Goal: Information Seeking & Learning: Learn about a topic

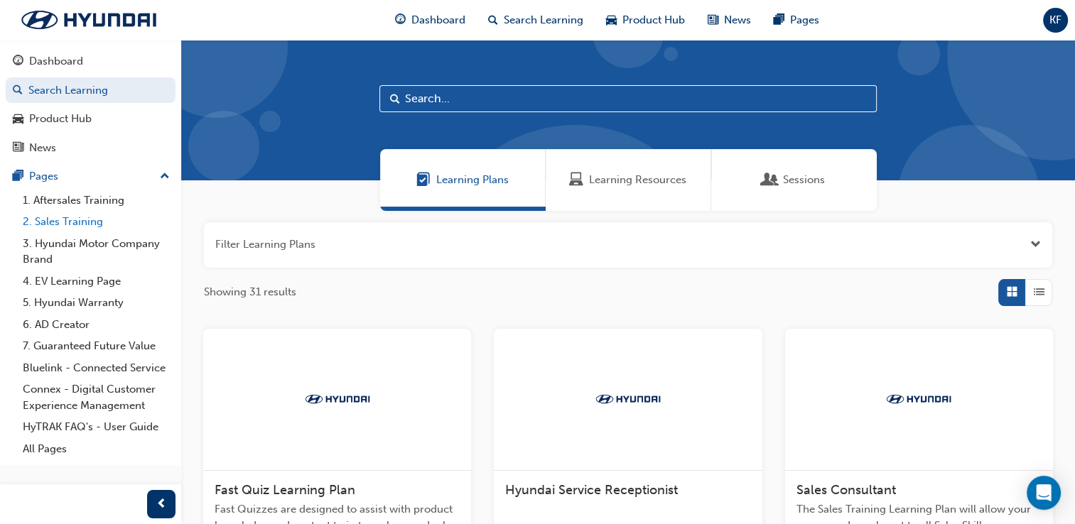
click at [105, 216] on link "2. Sales Training" at bounding box center [96, 222] width 158 height 22
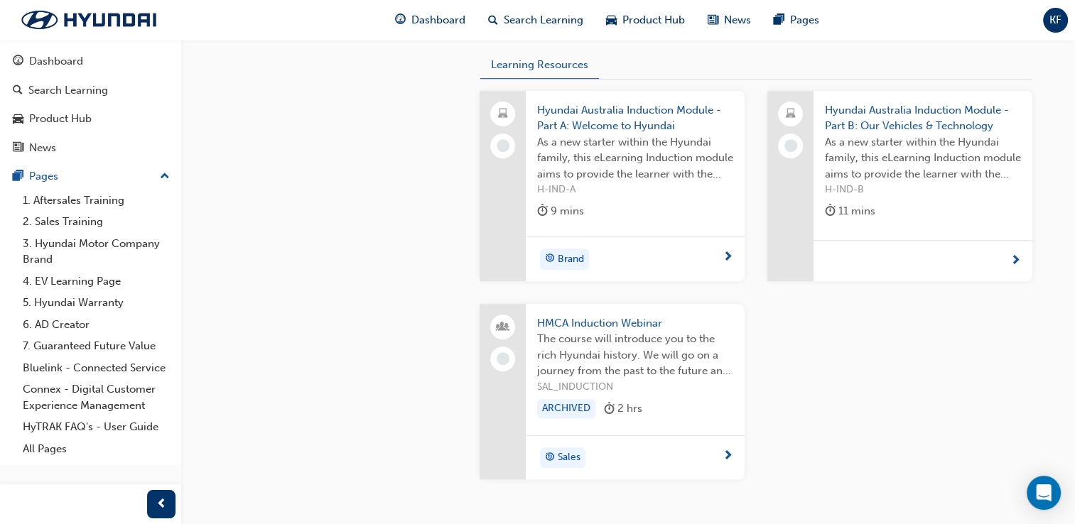
scroll to position [601, 0]
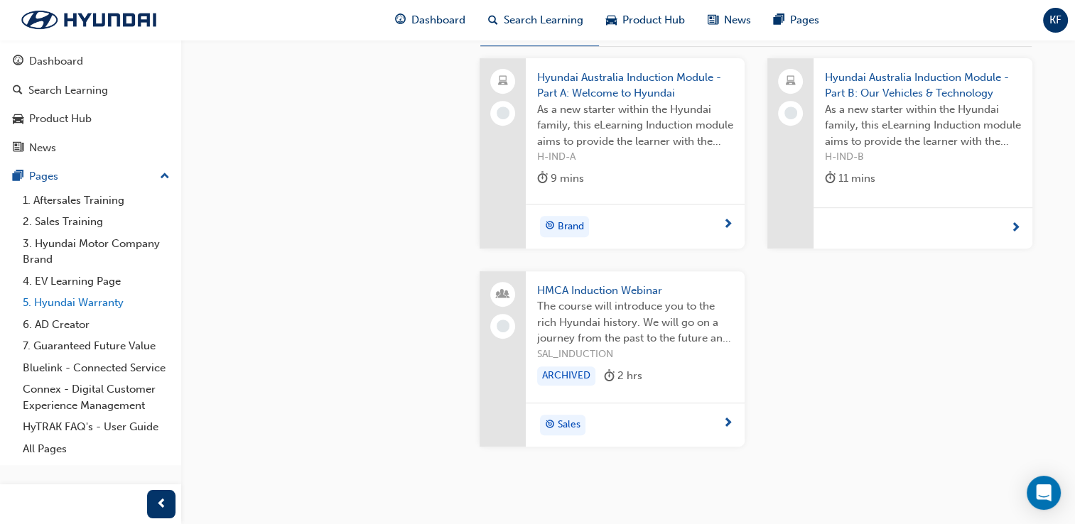
click at [112, 303] on link "5. Hyundai Warranty" at bounding box center [96, 303] width 158 height 22
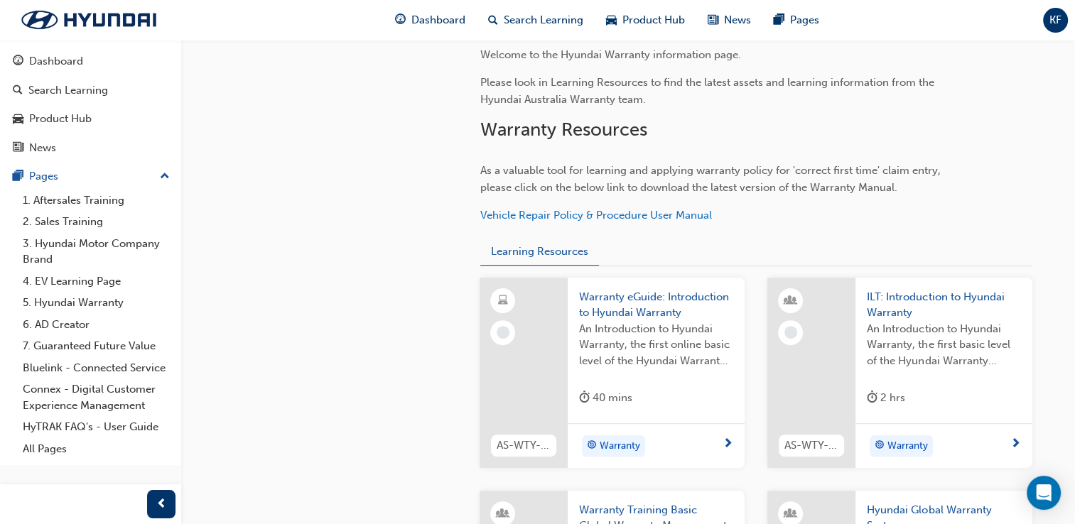
scroll to position [355, 0]
click at [93, 386] on link "Connex - Digital Customer Experience Management" at bounding box center [96, 398] width 158 height 38
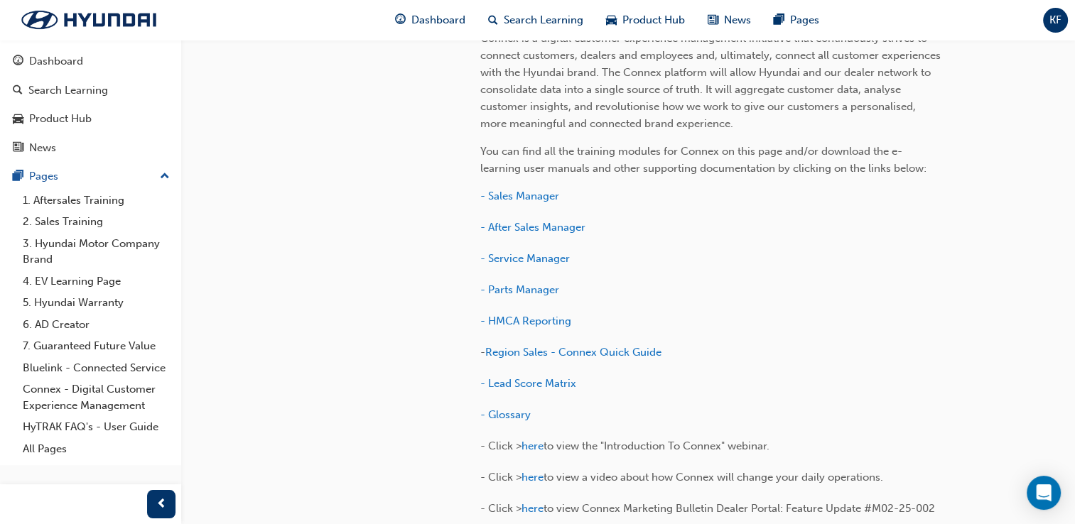
scroll to position [426, 0]
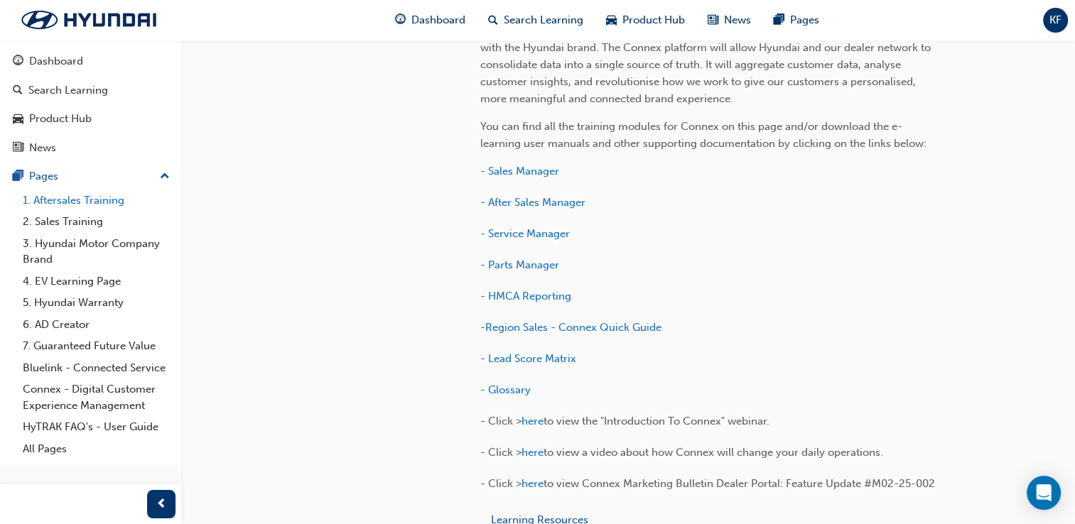
click at [97, 203] on link "1. Aftersales Training" at bounding box center [96, 201] width 158 height 22
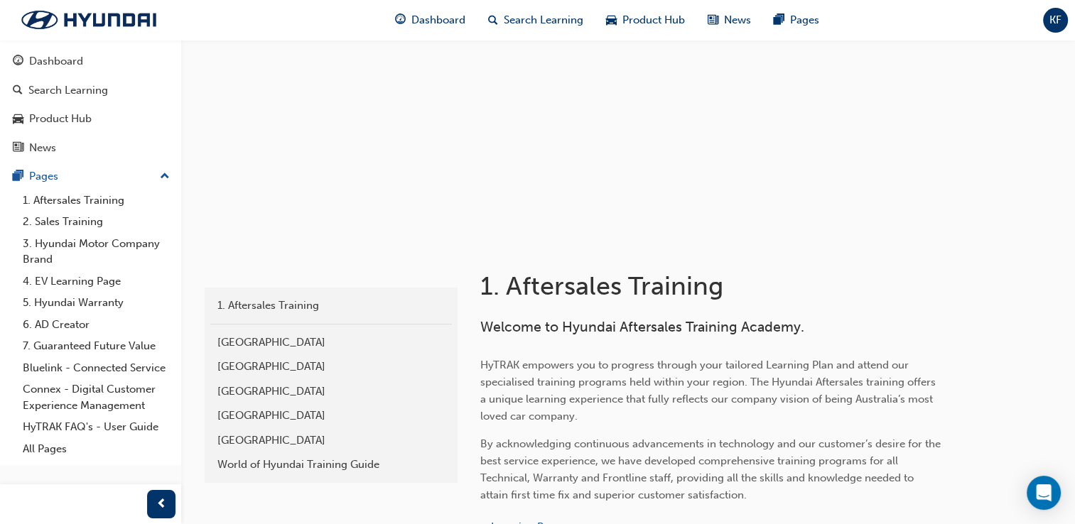
scroll to position [71, 0]
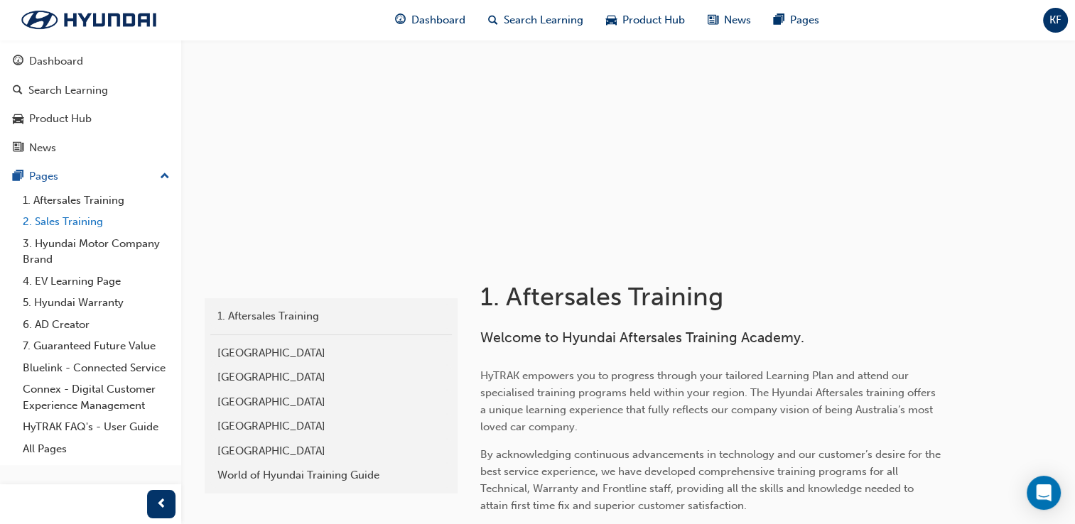
click at [97, 232] on link "2. Sales Training" at bounding box center [96, 222] width 158 height 22
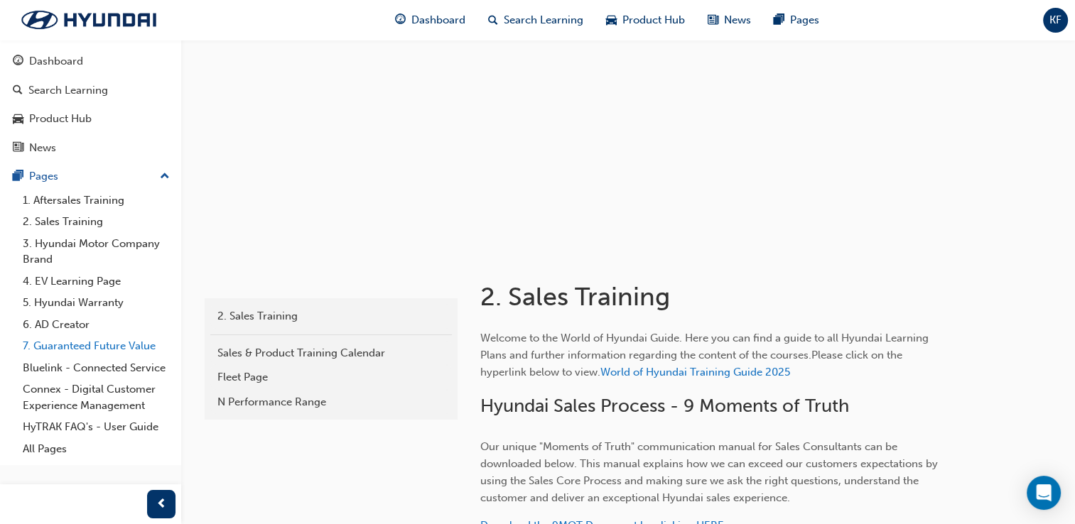
click at [72, 345] on link "7. Guaranteed Future Value" at bounding box center [96, 346] width 158 height 22
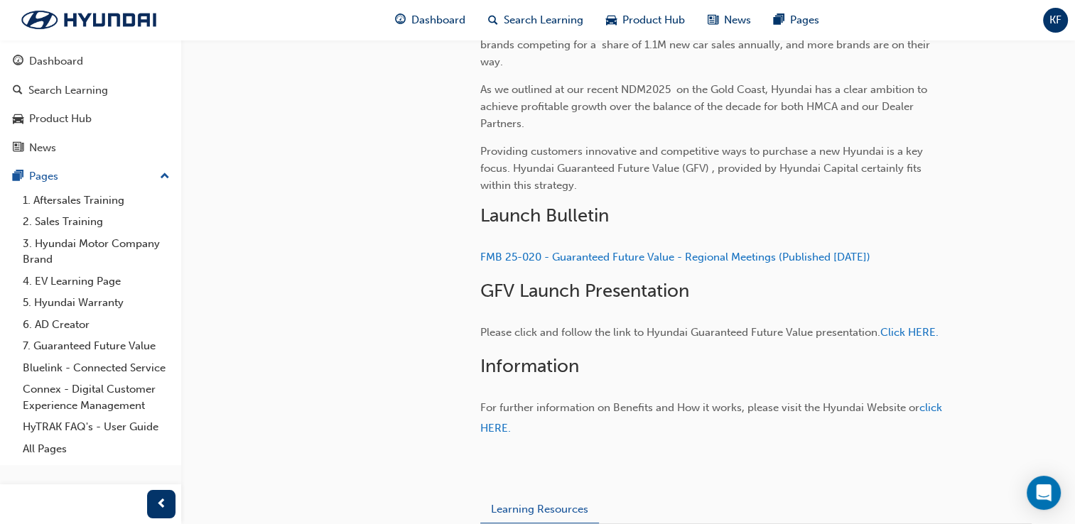
scroll to position [426, 0]
click at [168, 180] on span "up-icon" at bounding box center [165, 177] width 10 height 18
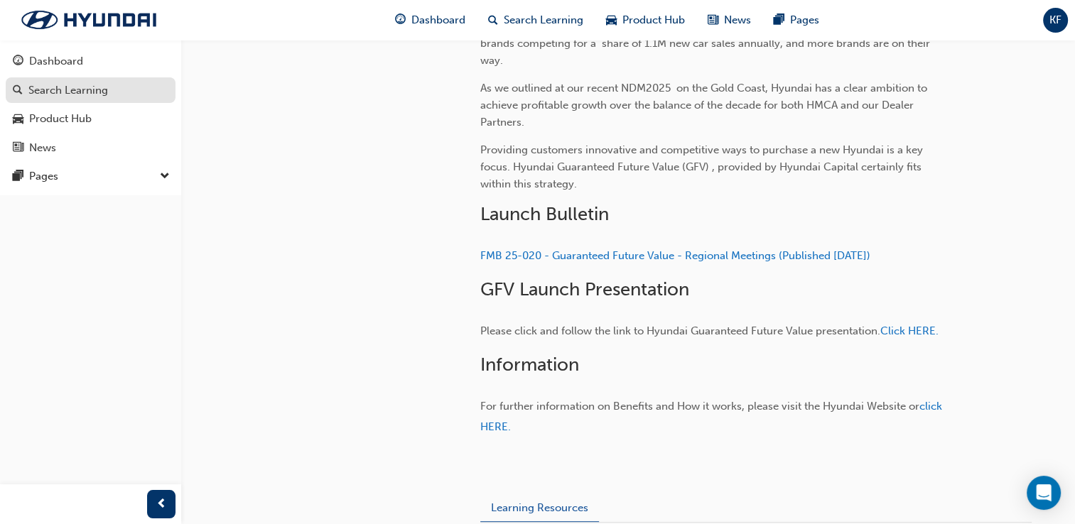
click at [130, 98] on div "Search Learning" at bounding box center [91, 91] width 156 height 18
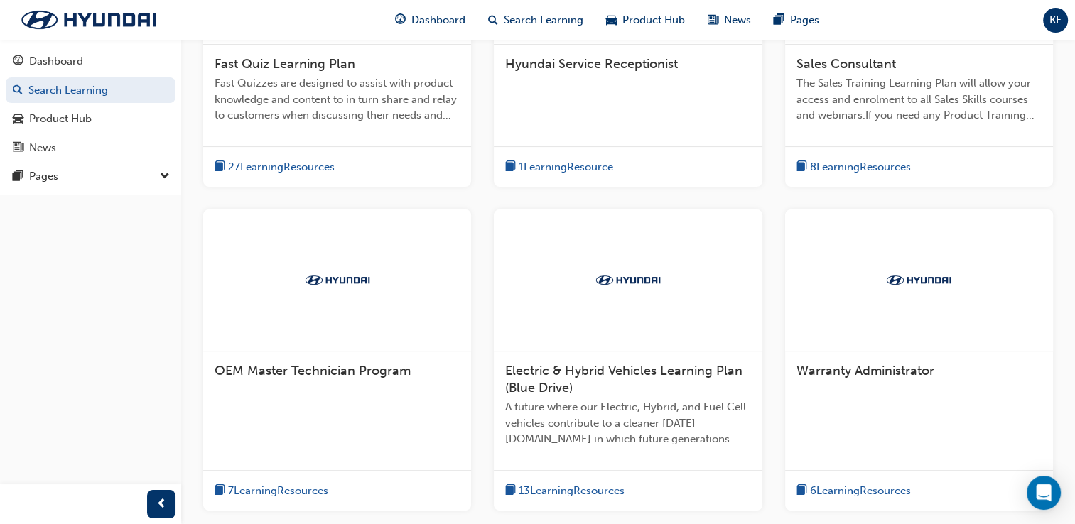
scroll to position [497, 0]
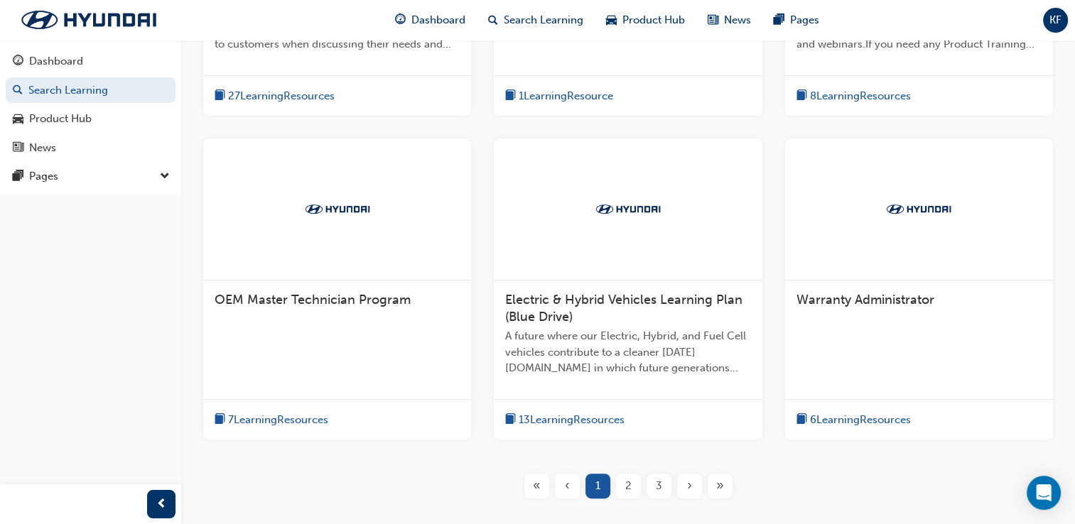
click at [634, 485] on div "2" at bounding box center [628, 486] width 25 height 25
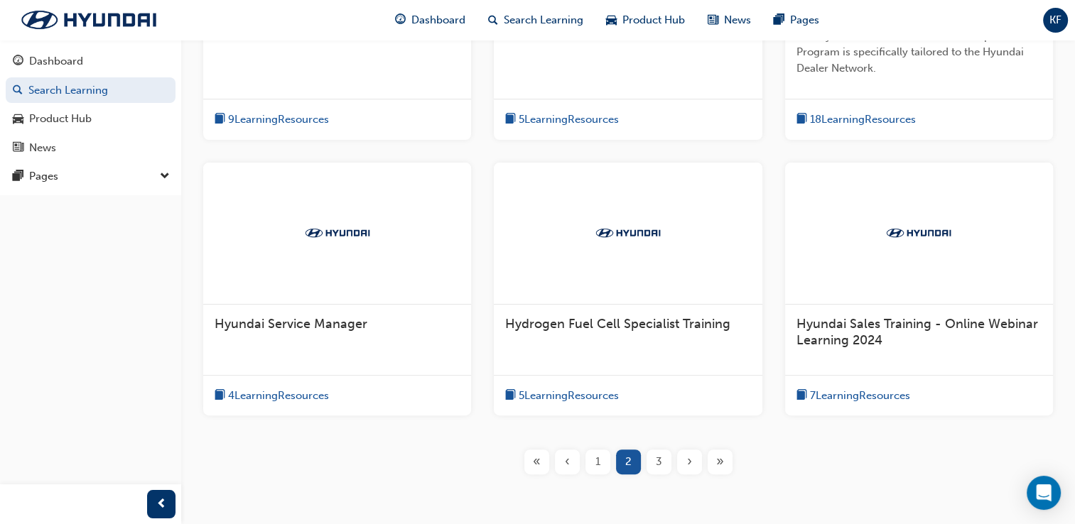
scroll to position [497, 0]
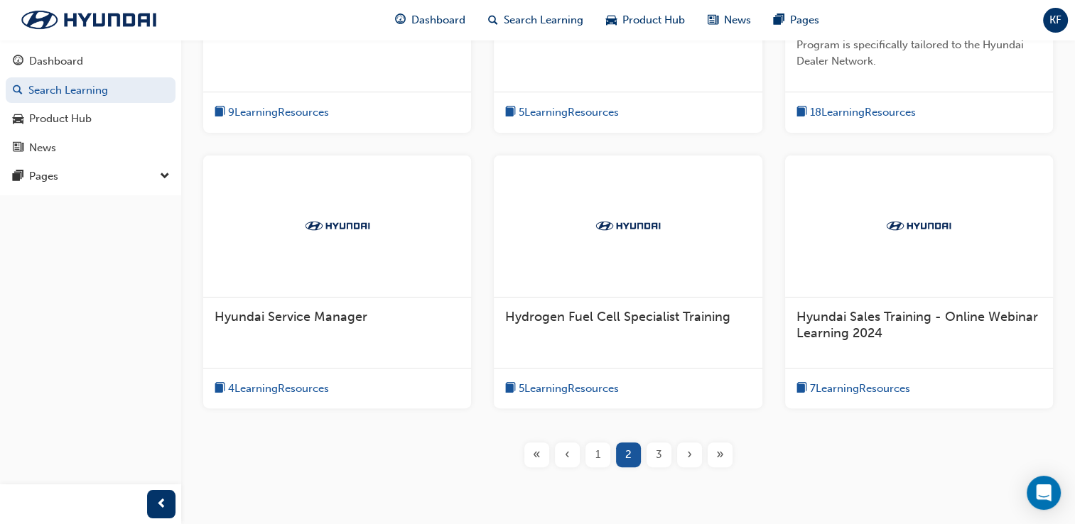
click at [651, 459] on div "3" at bounding box center [659, 455] width 25 height 25
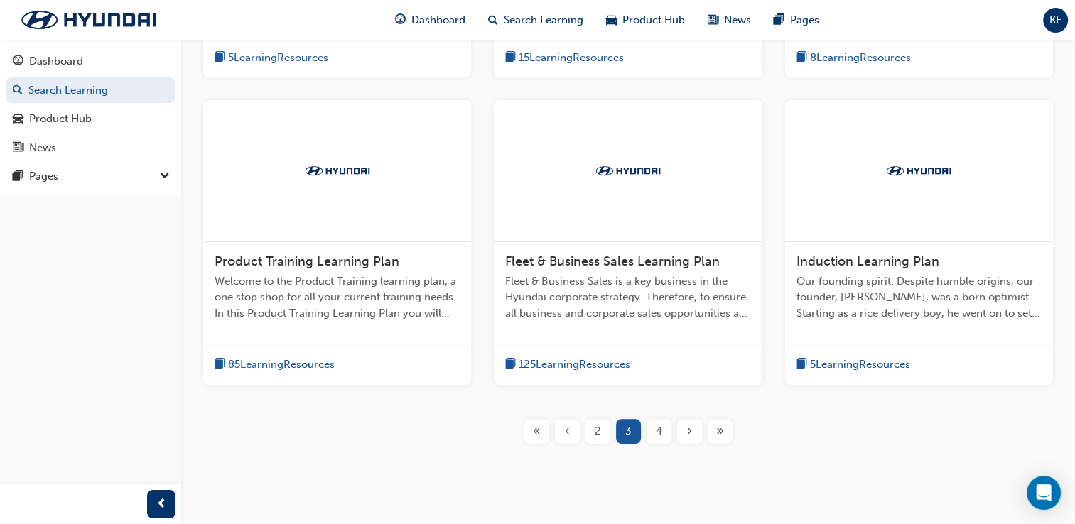
scroll to position [570, 0]
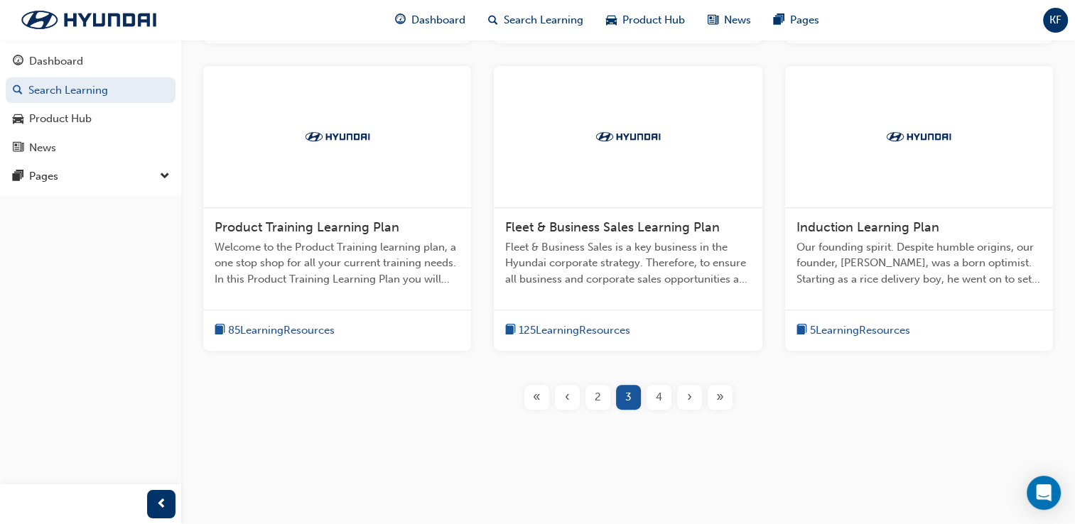
click at [649, 399] on div "4" at bounding box center [659, 397] width 25 height 25
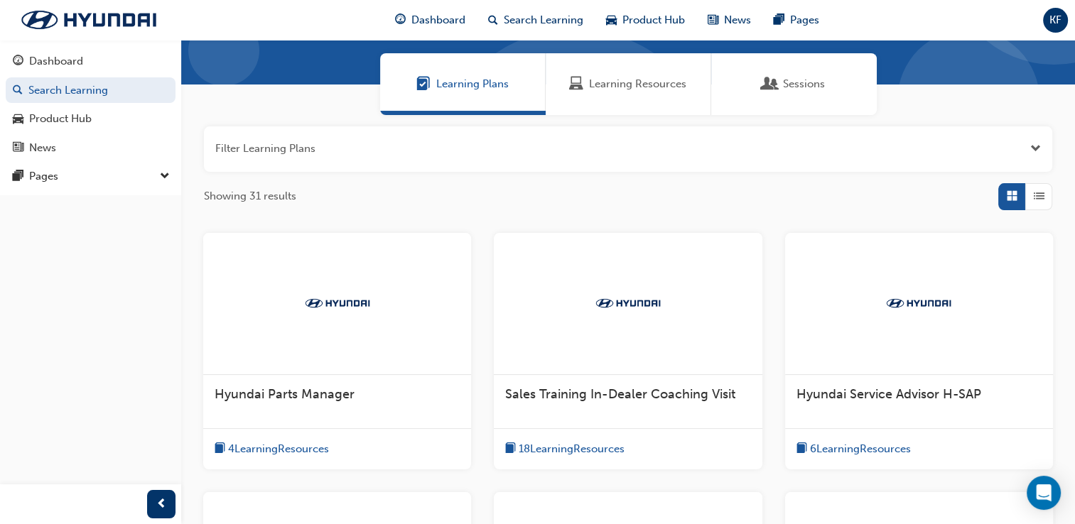
scroll to position [522, 0]
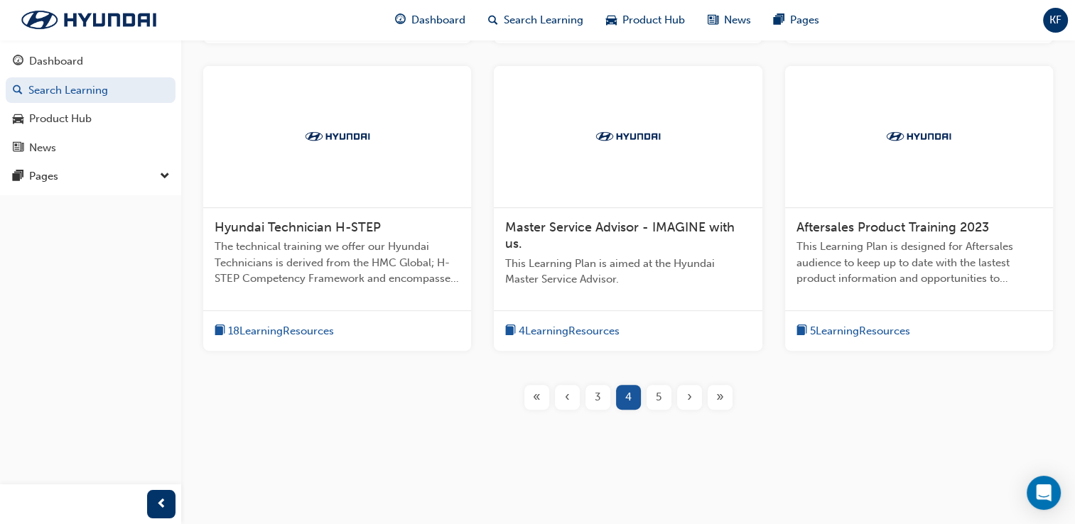
click at [665, 397] on div "5" at bounding box center [659, 397] width 25 height 25
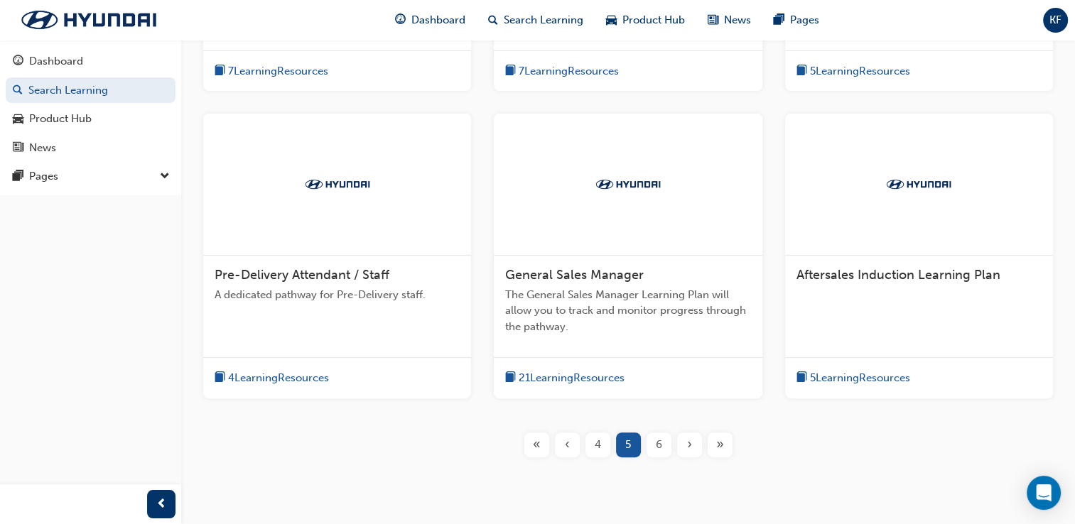
scroll to position [570, 0]
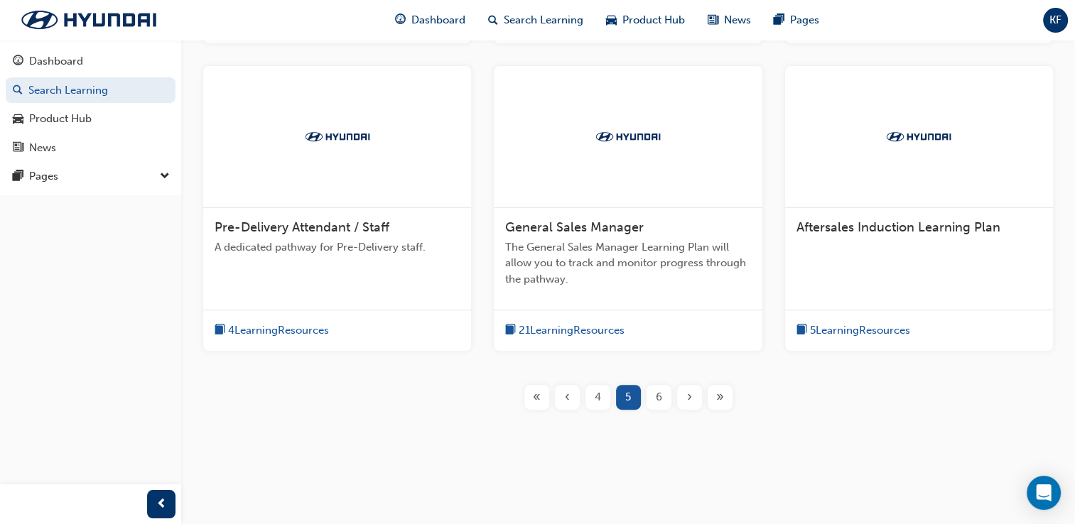
click at [662, 391] on span "6" at bounding box center [659, 397] width 6 height 16
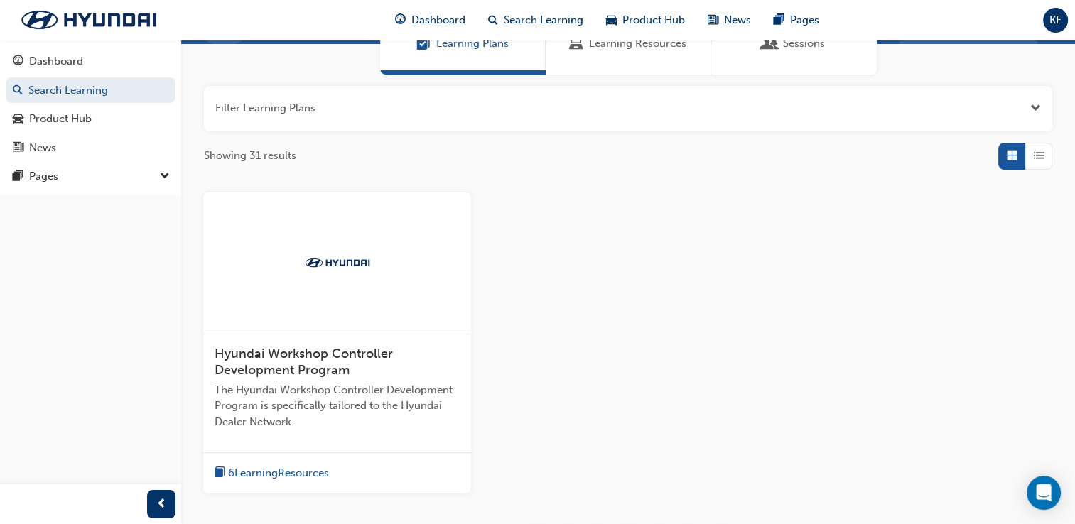
scroll to position [207, 0]
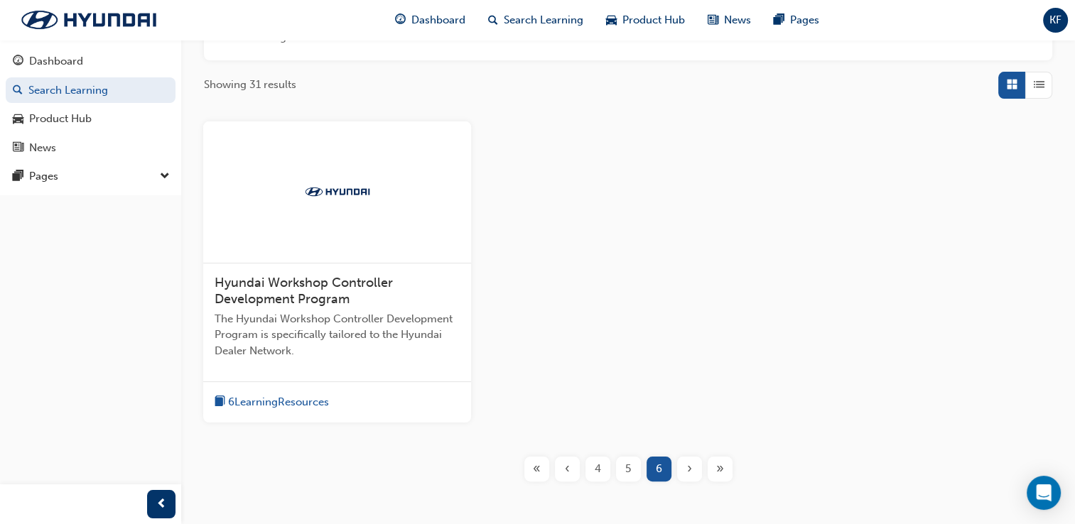
click at [540, 470] on div "«" at bounding box center [536, 469] width 25 height 25
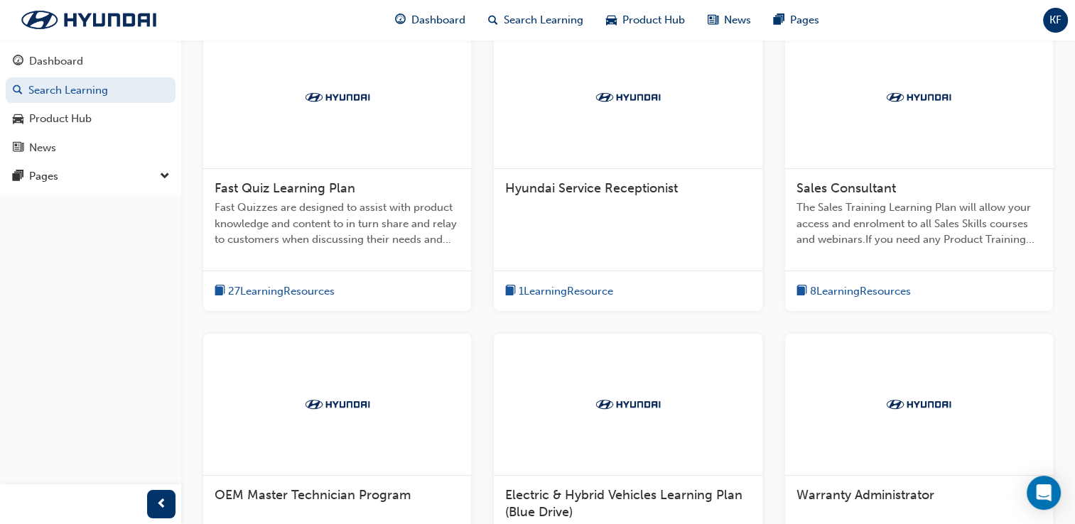
scroll to position [231, 0]
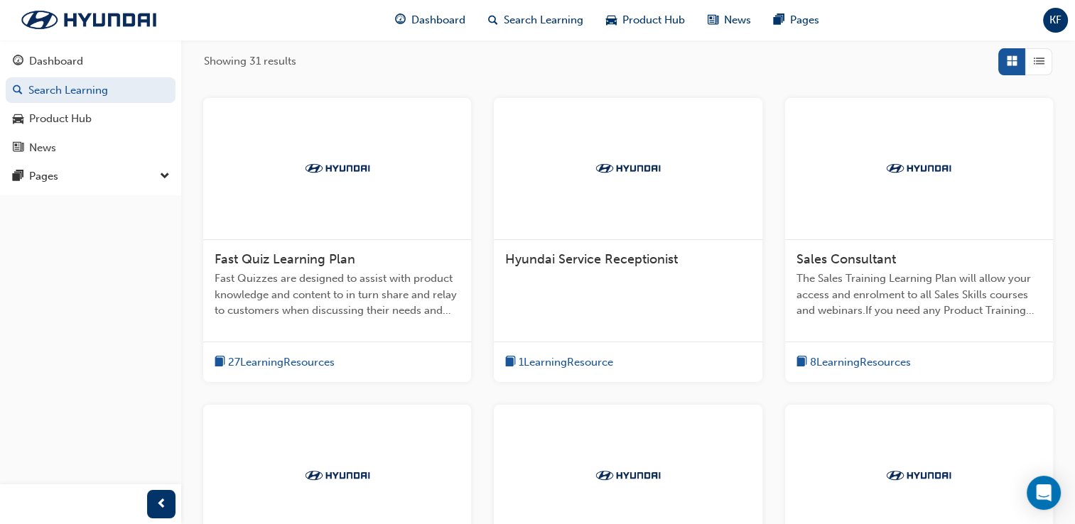
click at [323, 359] on span "27 Learning Resources" at bounding box center [281, 363] width 107 height 16
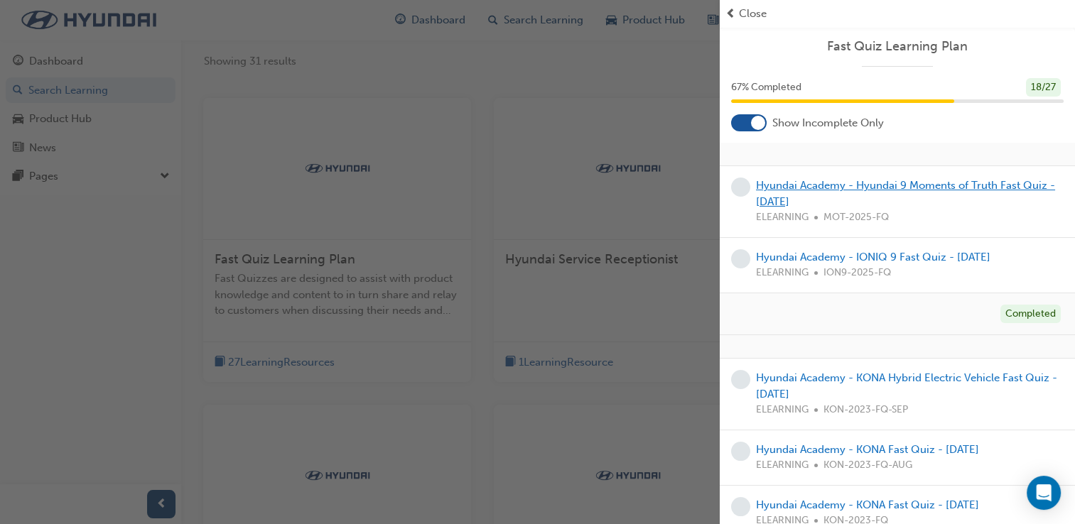
click at [917, 188] on link "Hyundai Academy - Hyundai 9 Moments of Truth Fast Quiz - [DATE]" at bounding box center [905, 193] width 299 height 29
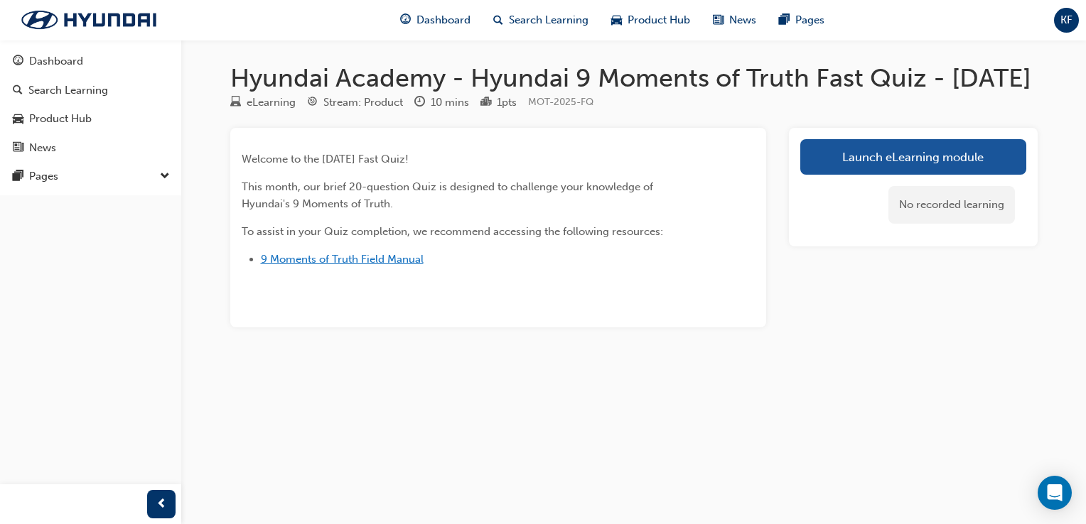
click at [389, 266] on span "9 Moments of Truth Field Manual" at bounding box center [342, 259] width 163 height 13
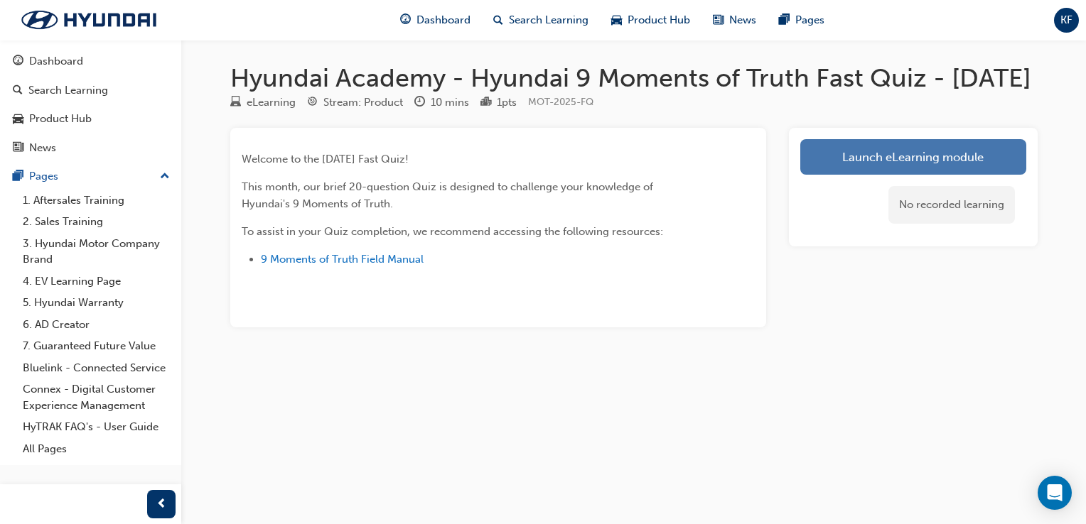
click at [841, 175] on link "Launch eLearning module" at bounding box center [913, 157] width 226 height 36
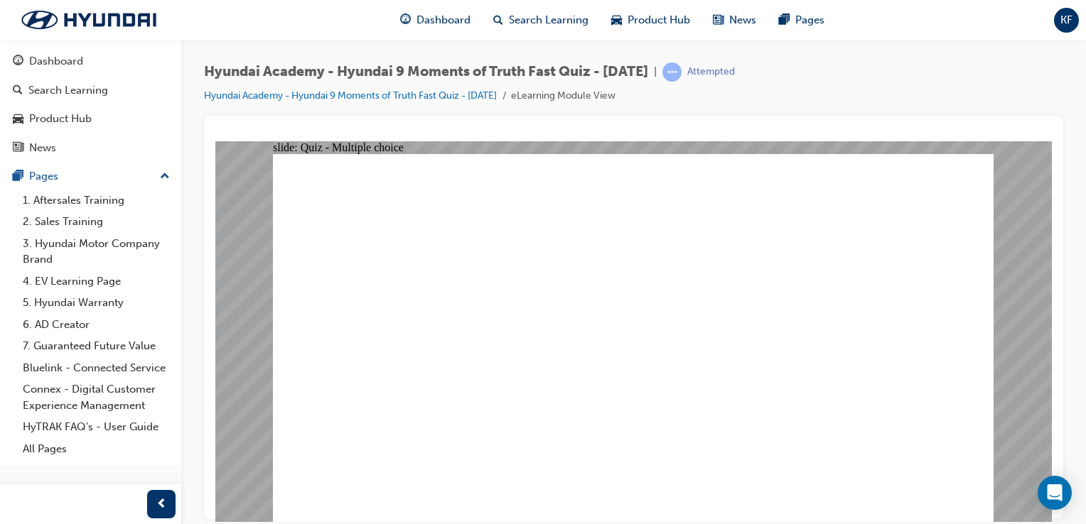
radio input "true"
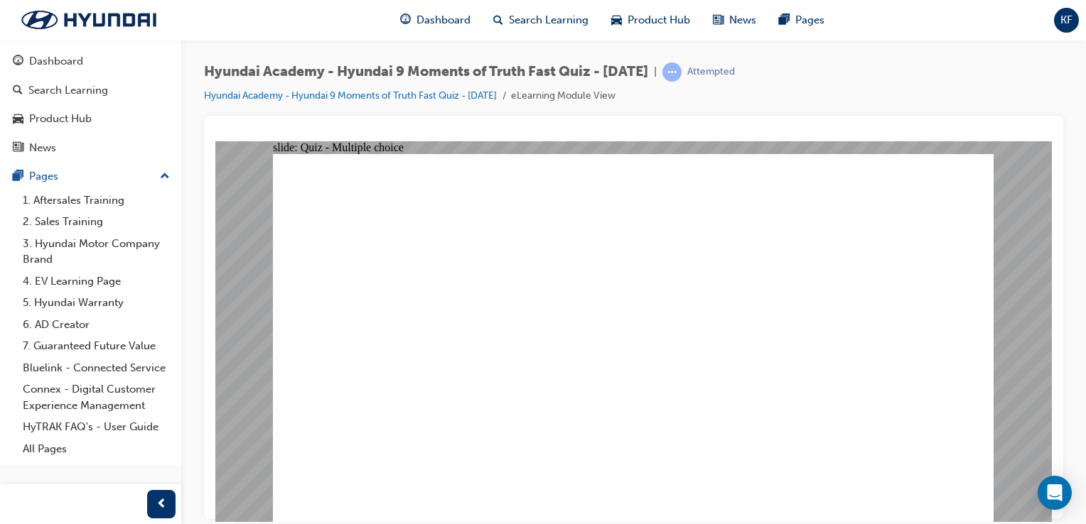
radio input "true"
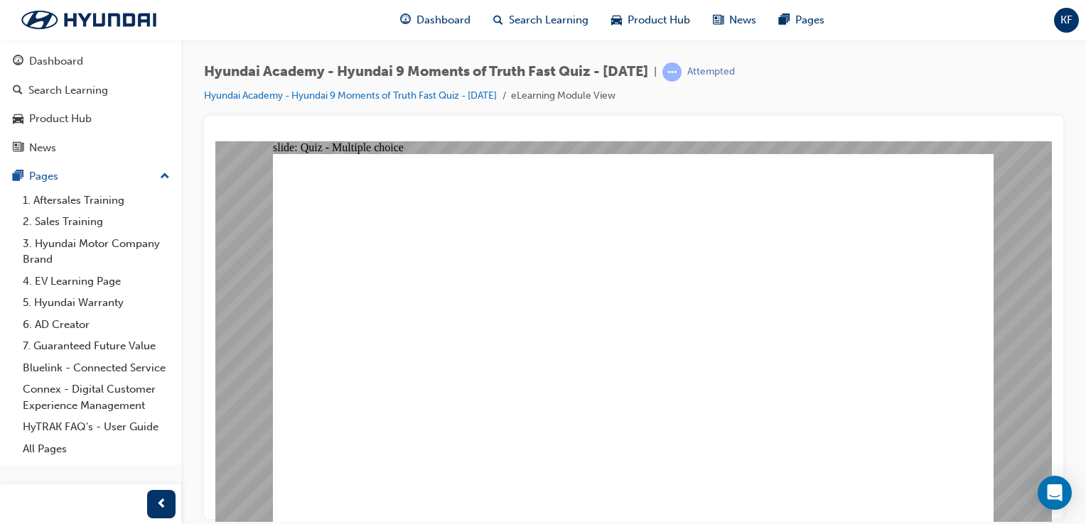
checkbox input "true"
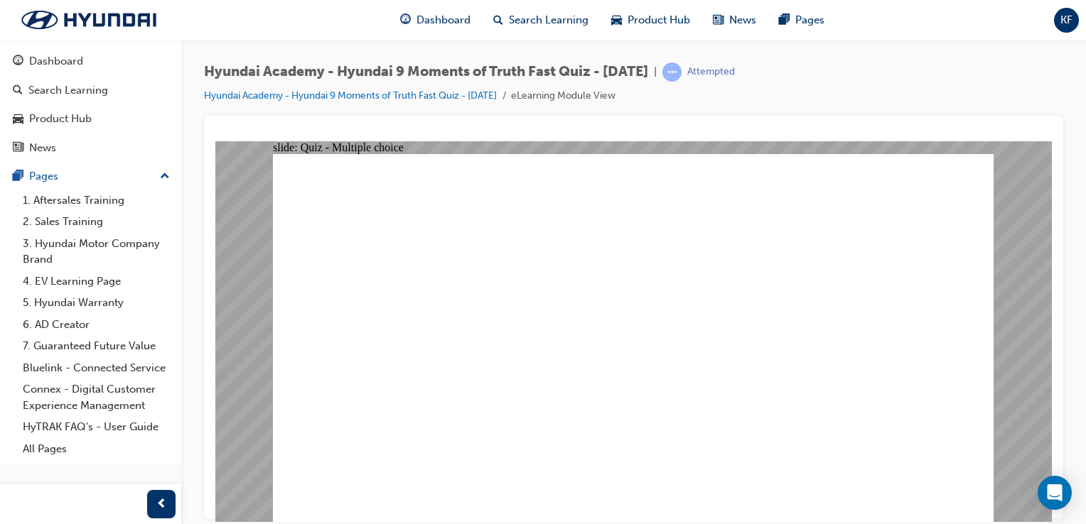
checkbox input "true"
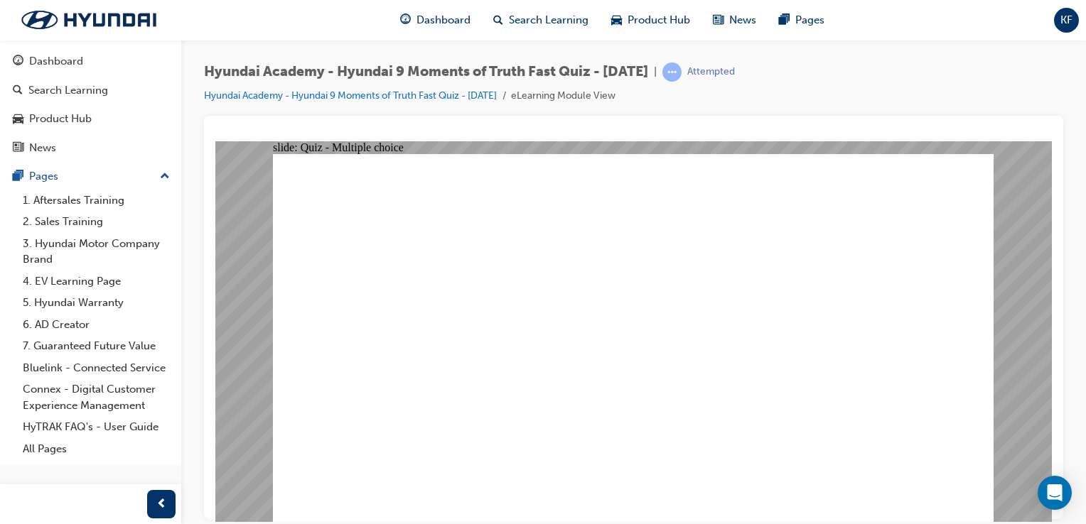
radio input "true"
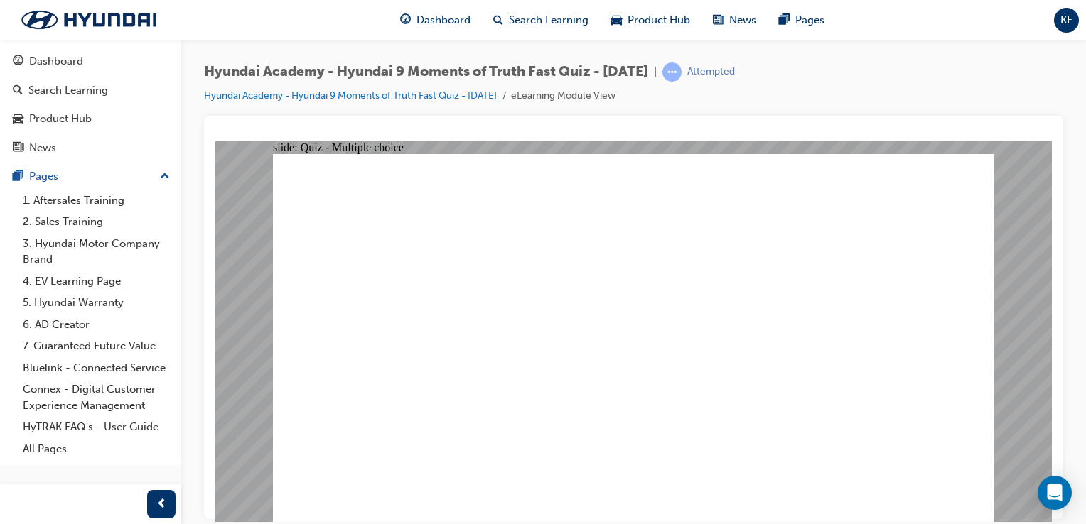
checkbox input "true"
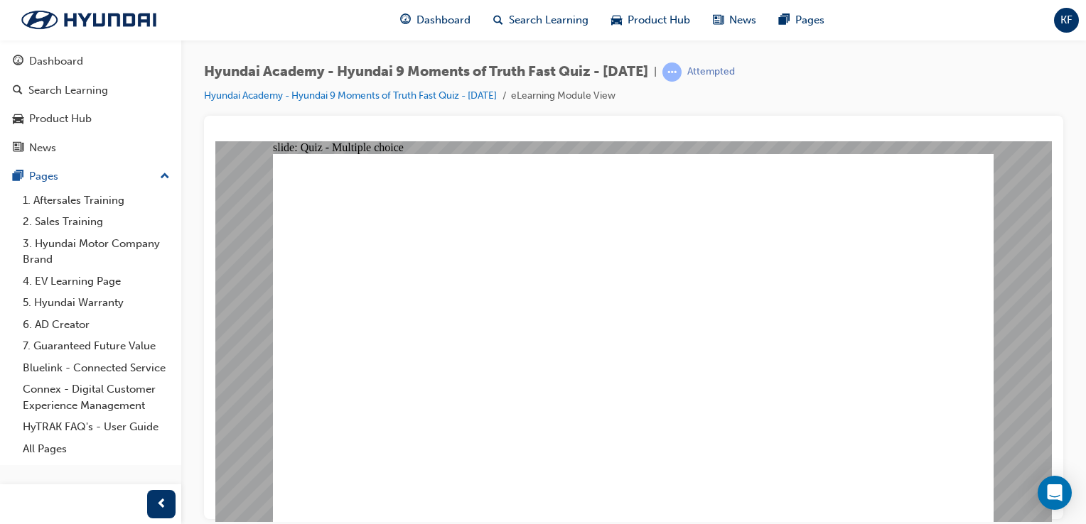
checkbox input "true"
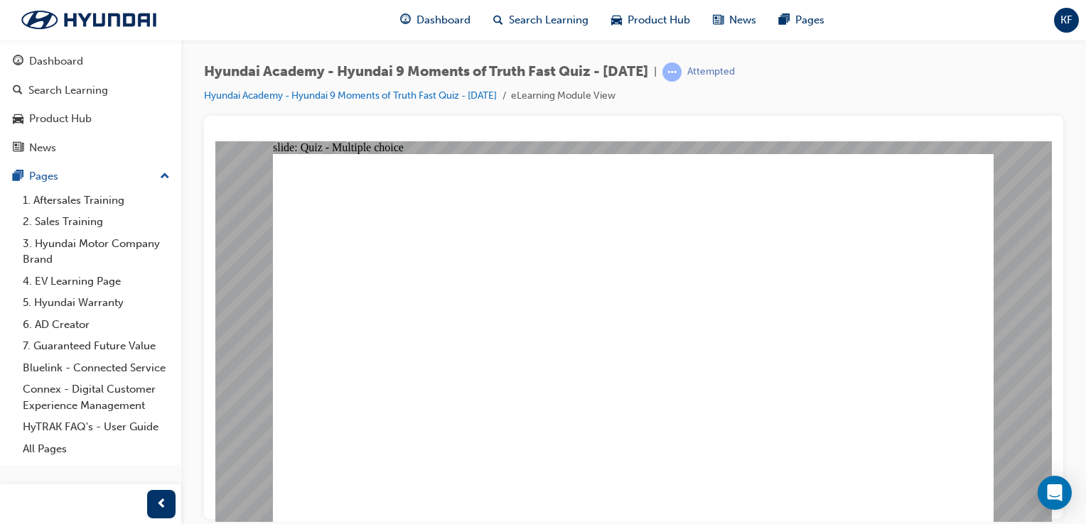
checkbox input "true"
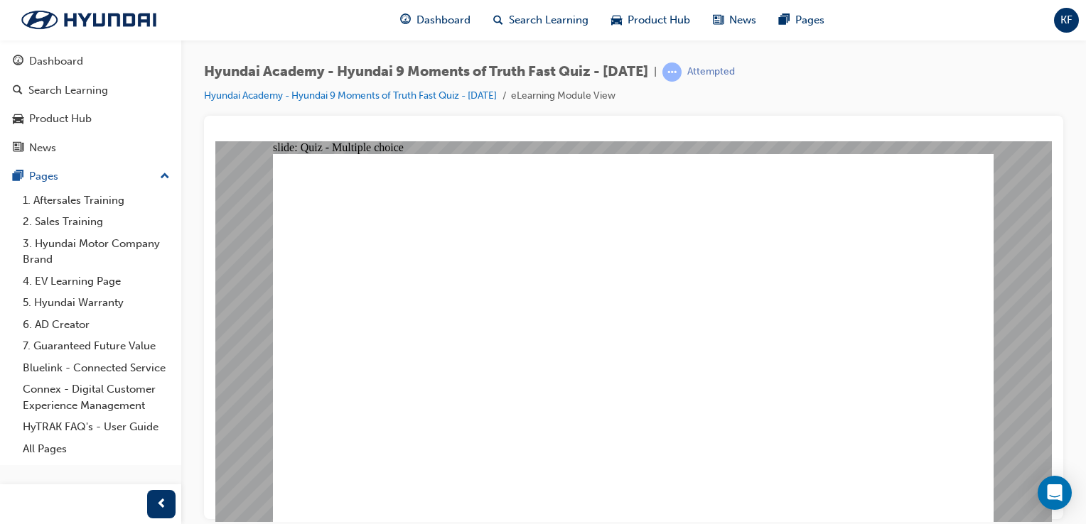
checkbox input "true"
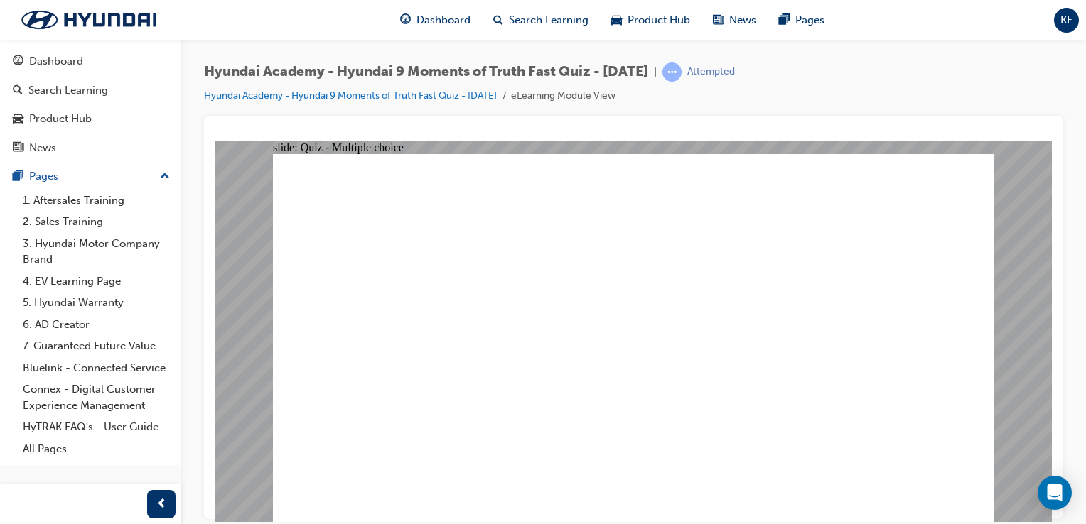
checkbox input "true"
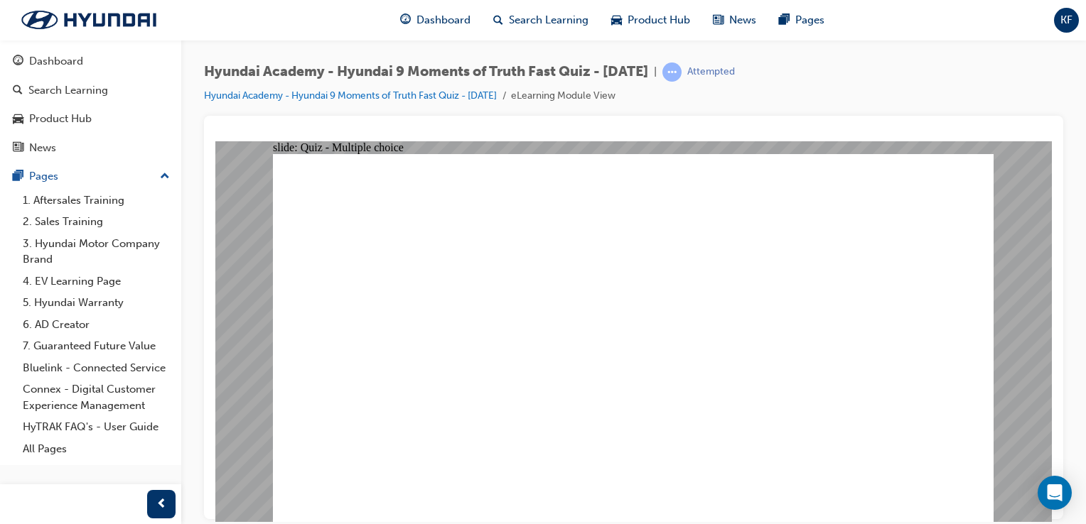
checkbox input "true"
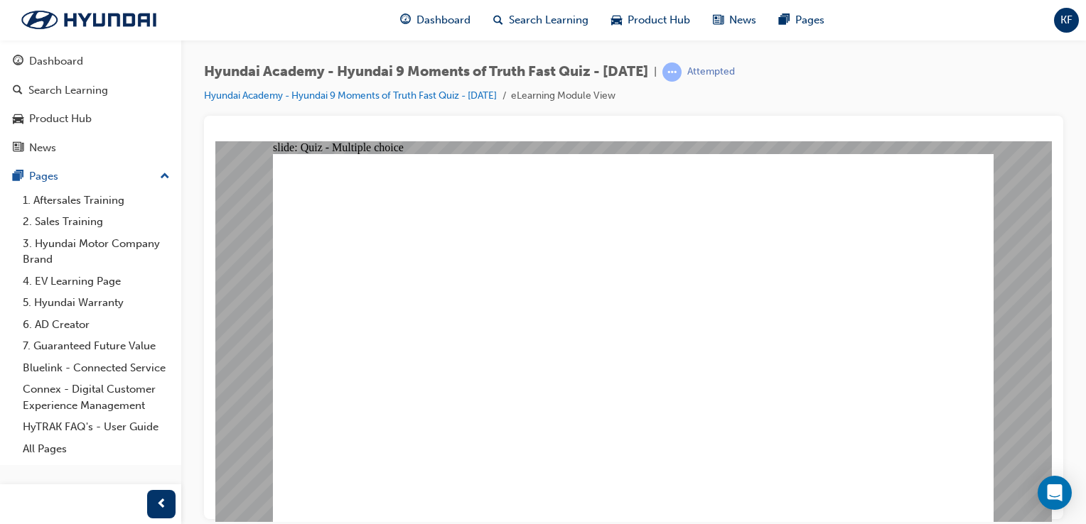
radio input "true"
checkbox input "true"
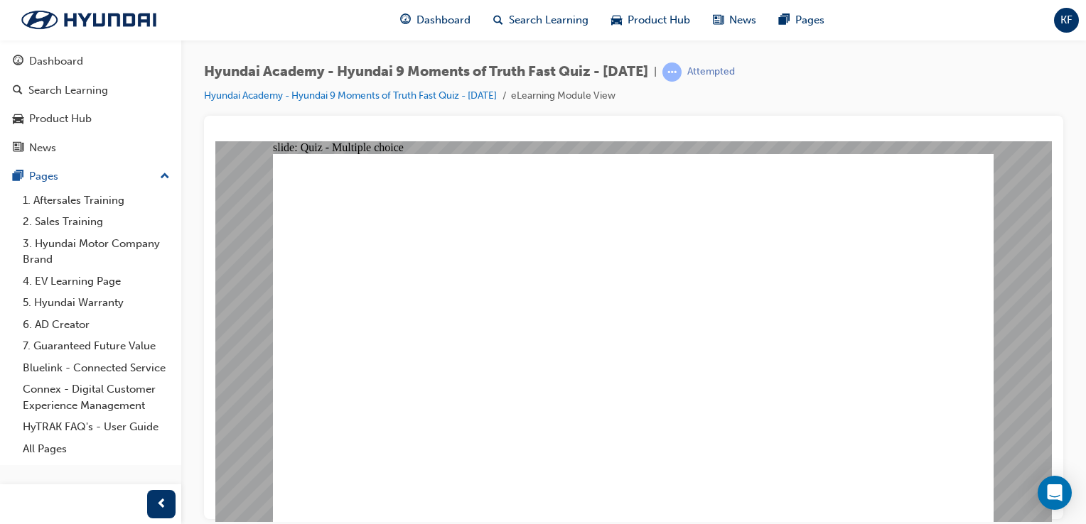
checkbox input "true"
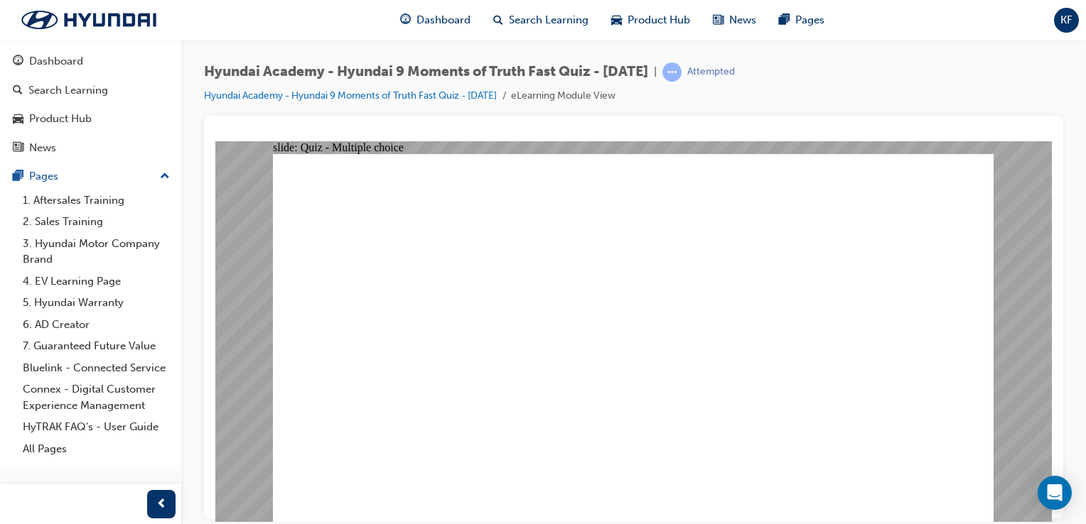
radio input "true"
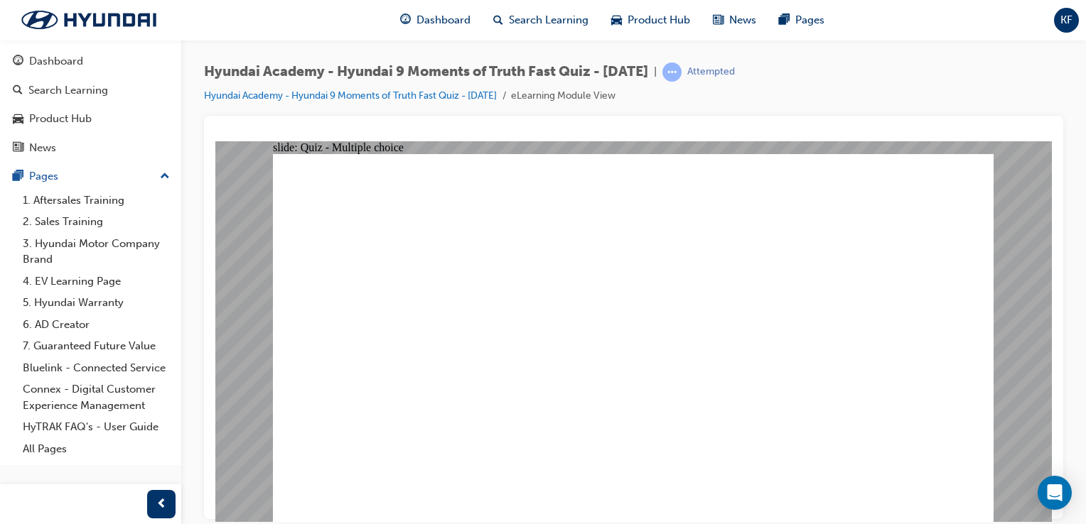
checkbox input "true"
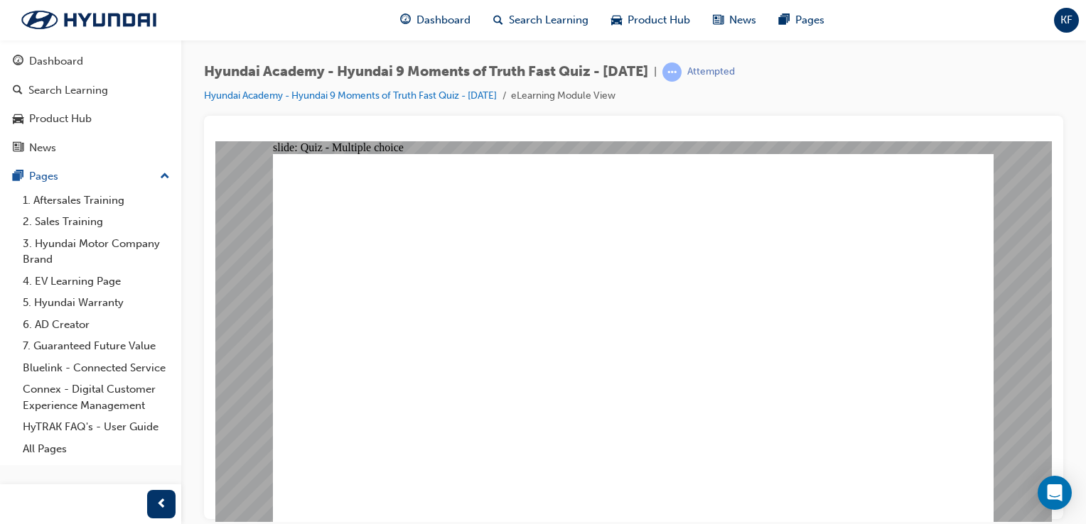
checkbox input "true"
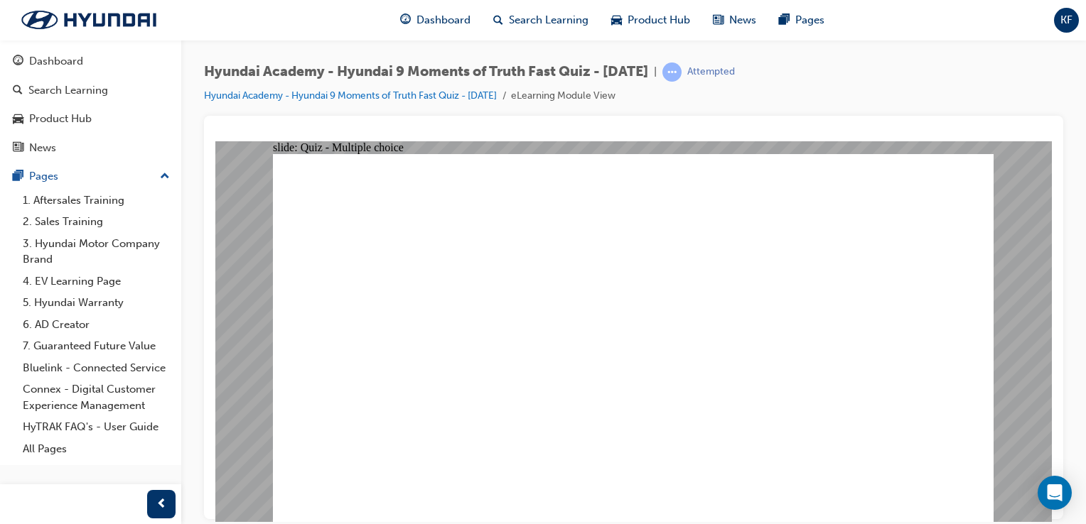
radio input "true"
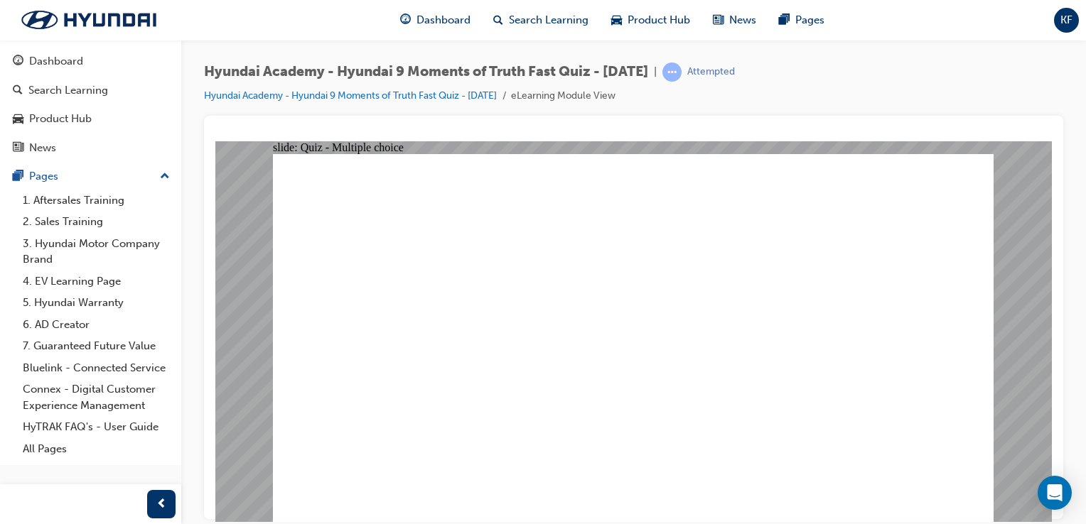
radio input "true"
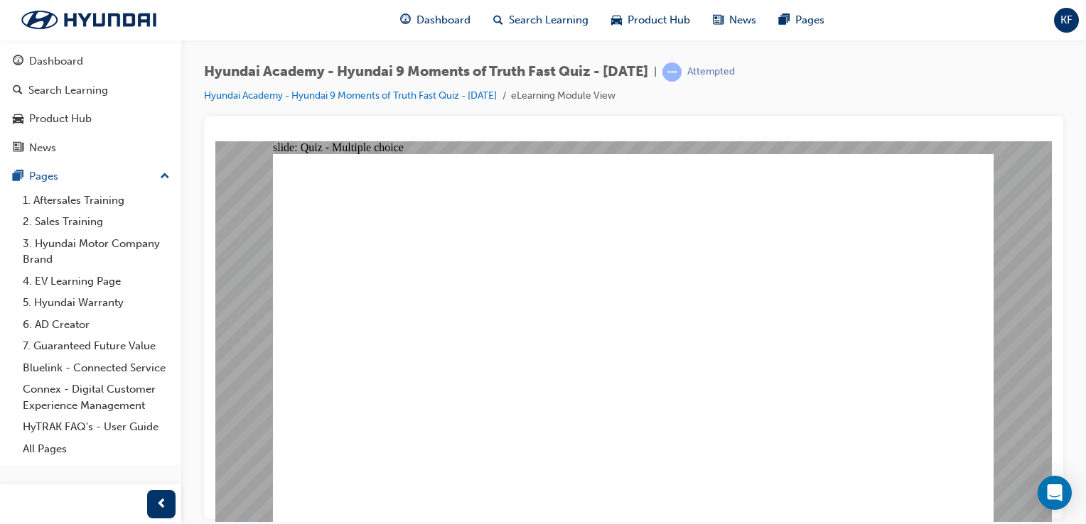
checkbox input "true"
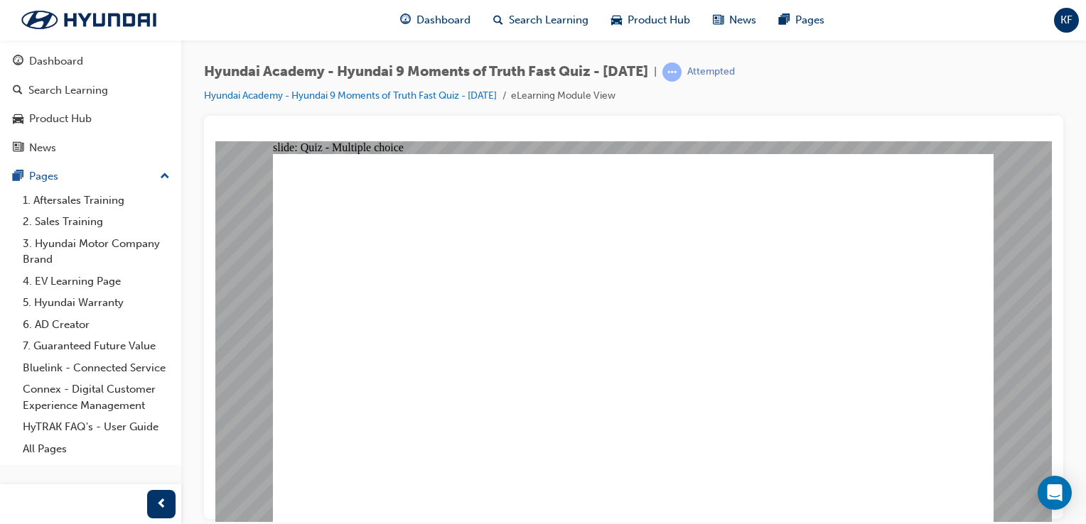
checkbox input "true"
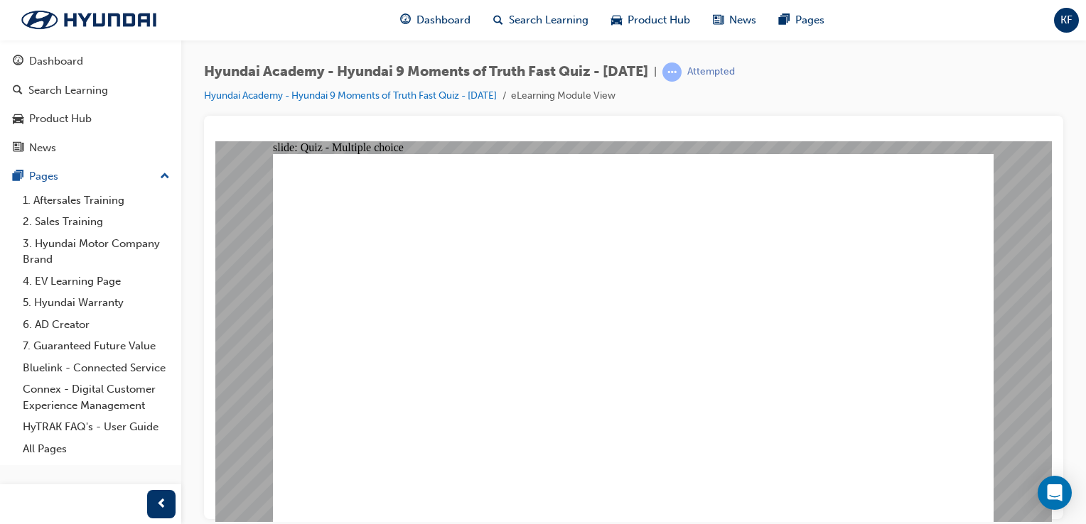
checkbox input "true"
click at [79, 92] on div "Search Learning" at bounding box center [68, 90] width 80 height 16
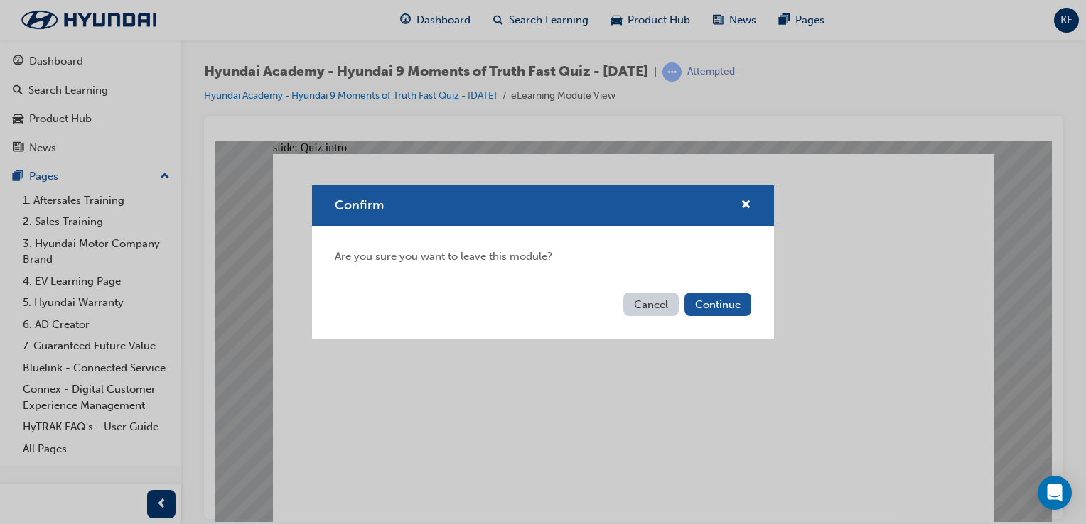
click at [664, 301] on button "Cancel" at bounding box center [650, 304] width 55 height 23
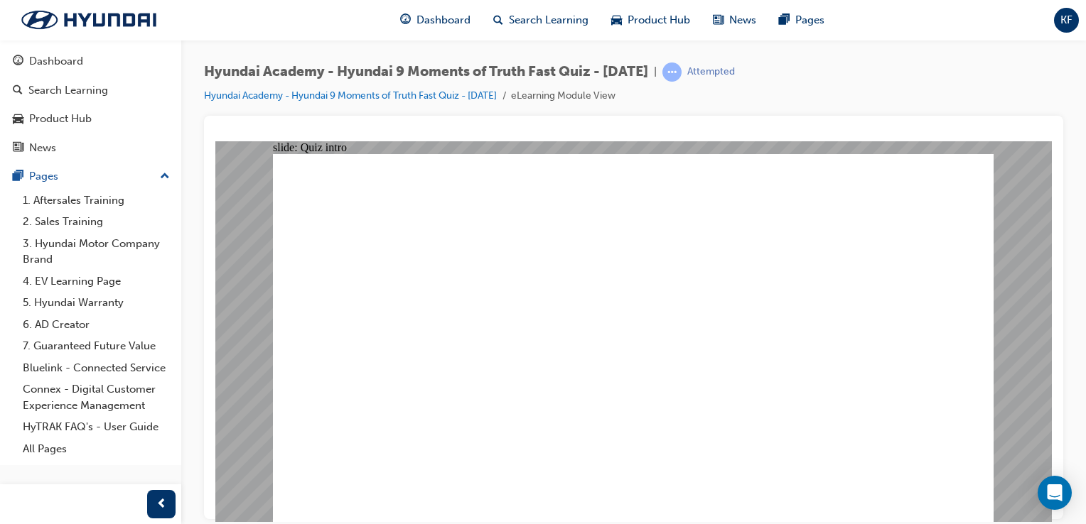
click at [459, 95] on link "Hyundai Academy - Hyundai 9 Moments of Truth Fast Quiz - [DATE]" at bounding box center [350, 96] width 293 height 12
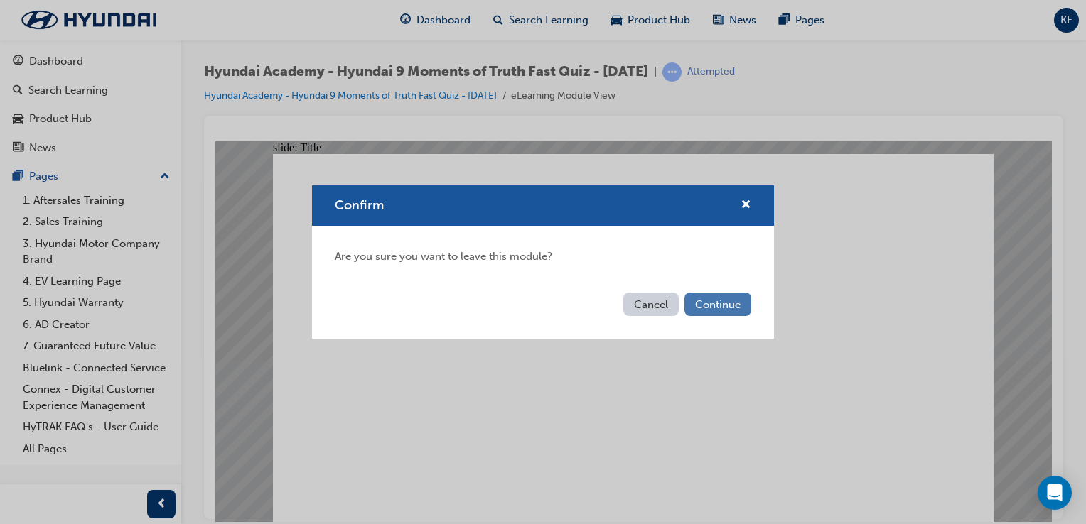
click at [696, 303] on button "Continue" at bounding box center [717, 304] width 67 height 23
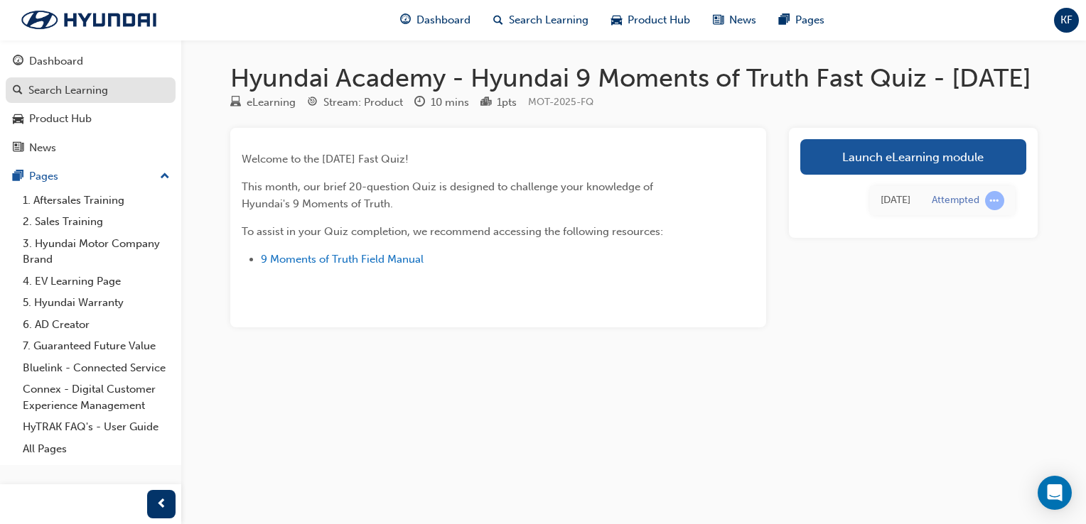
click at [95, 97] on div "Search Learning" at bounding box center [68, 90] width 80 height 16
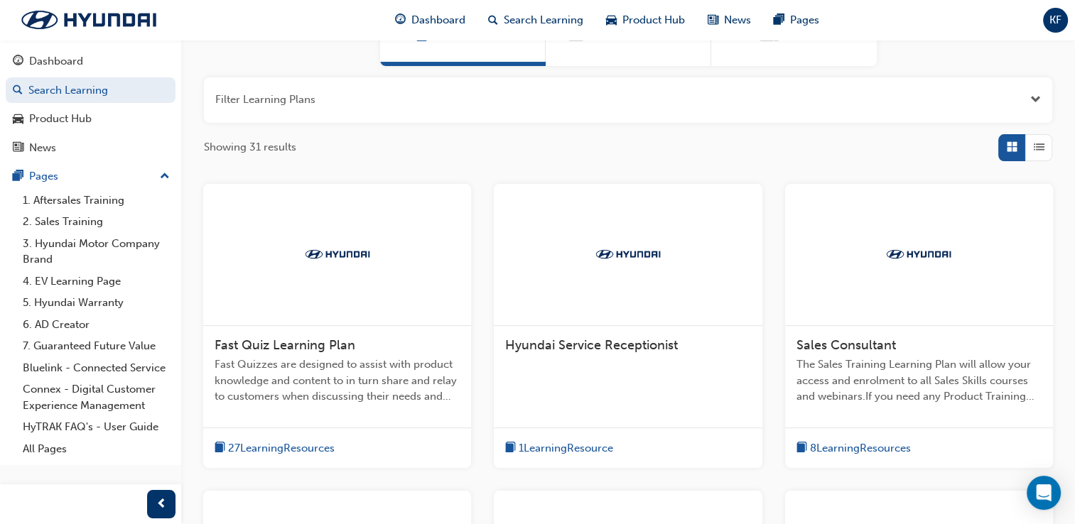
scroll to position [213, 0]
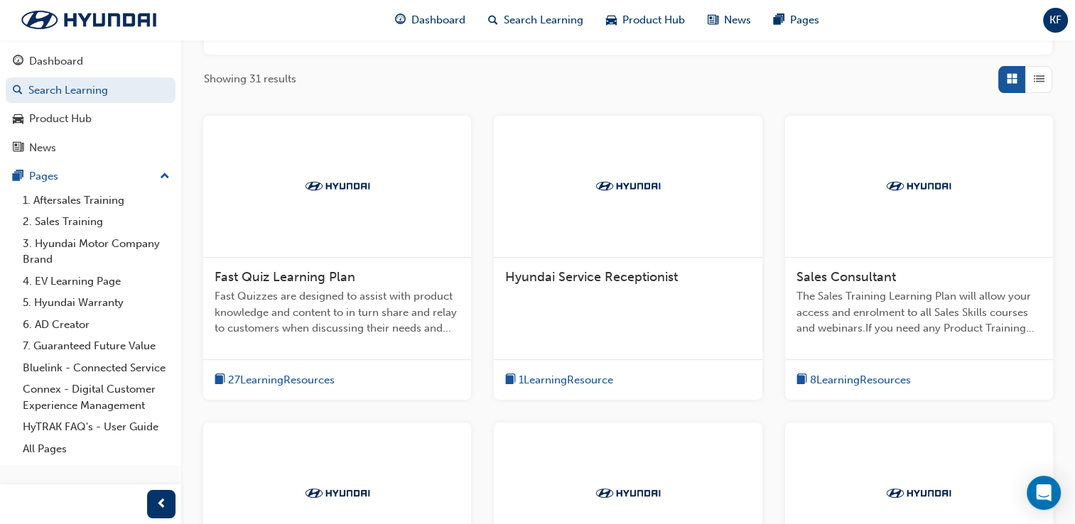
click at [327, 383] on span "27 Learning Resources" at bounding box center [281, 380] width 107 height 16
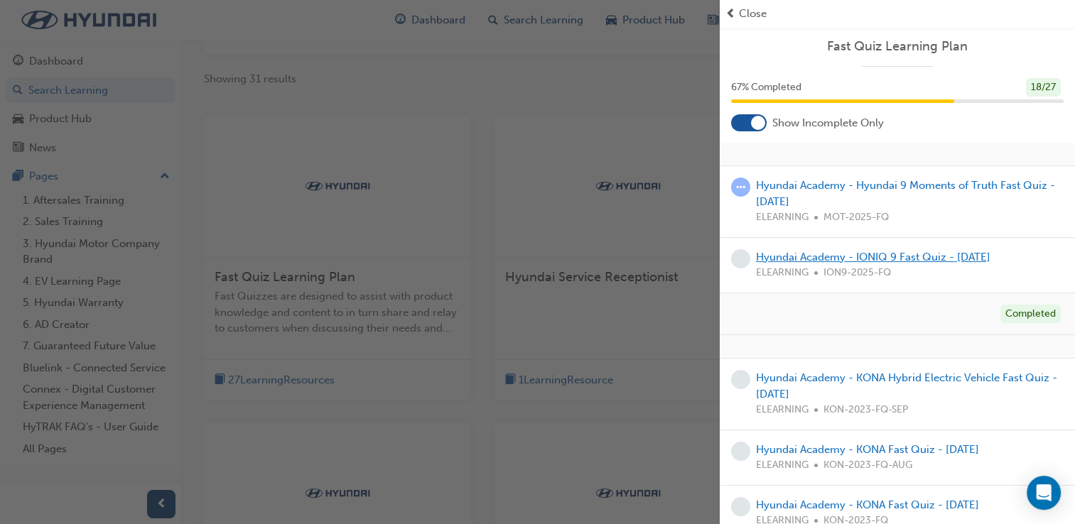
click at [807, 257] on link "Hyundai Academy - IONIQ 9 Fast Quiz - [DATE]" at bounding box center [873, 257] width 235 height 13
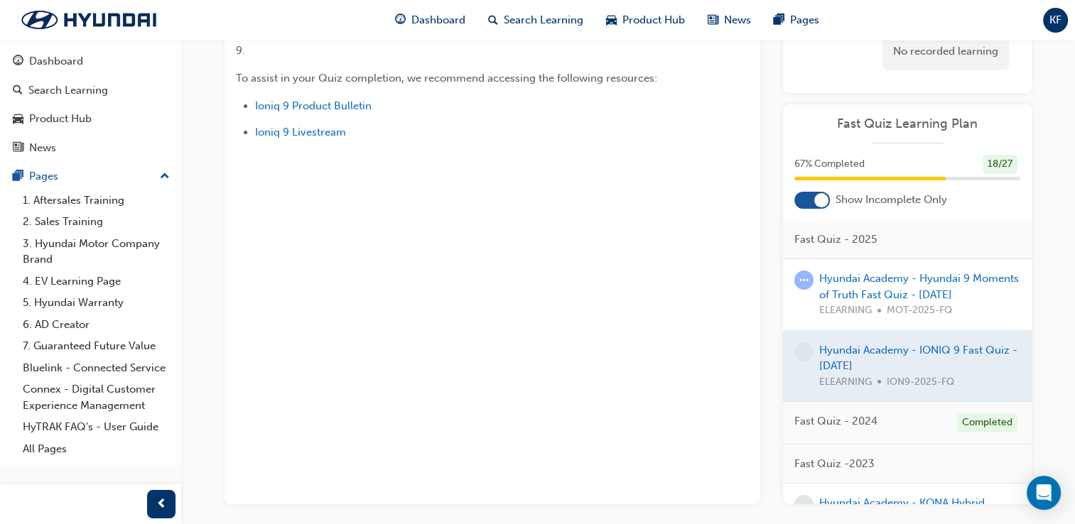
scroll to position [71, 0]
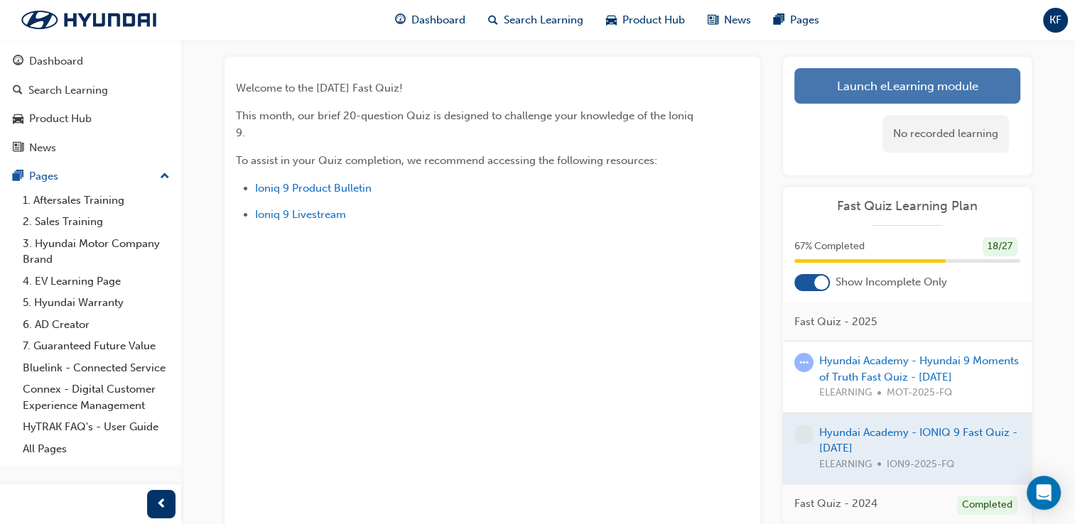
click at [890, 95] on link "Launch eLearning module" at bounding box center [907, 86] width 226 height 36
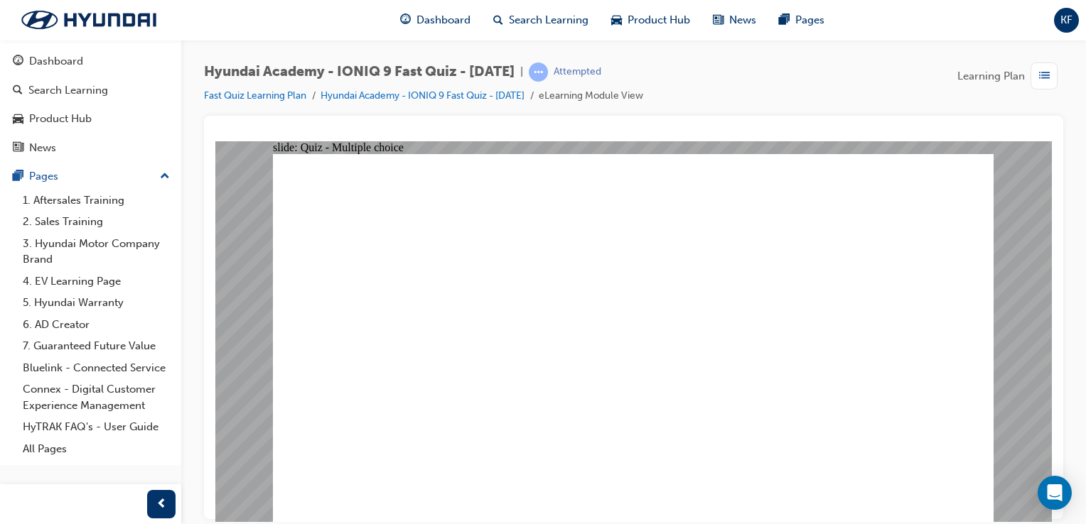
radio input "true"
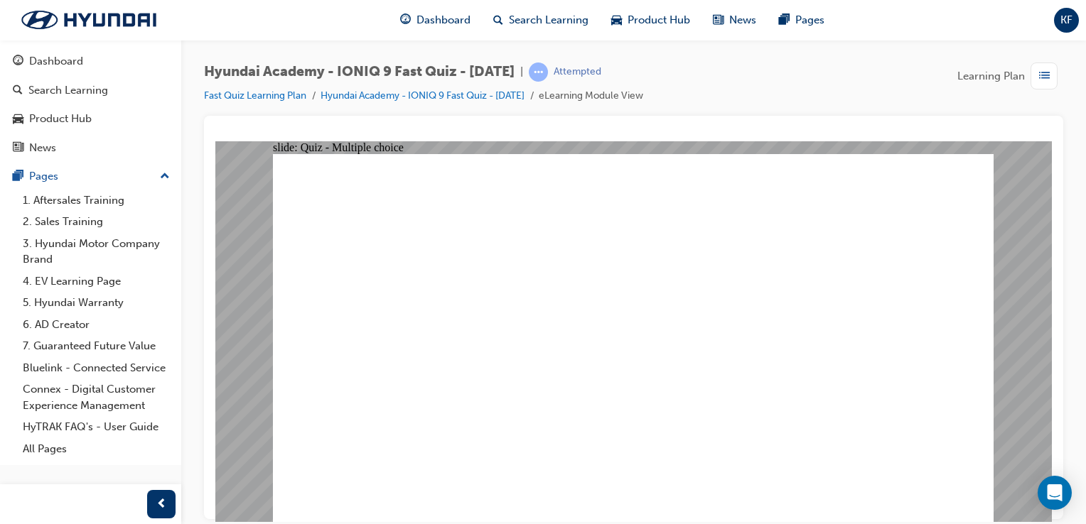
drag, startPoint x: 527, startPoint y: 439, endPoint x: 514, endPoint y: 452, distance: 18.1
radio input "true"
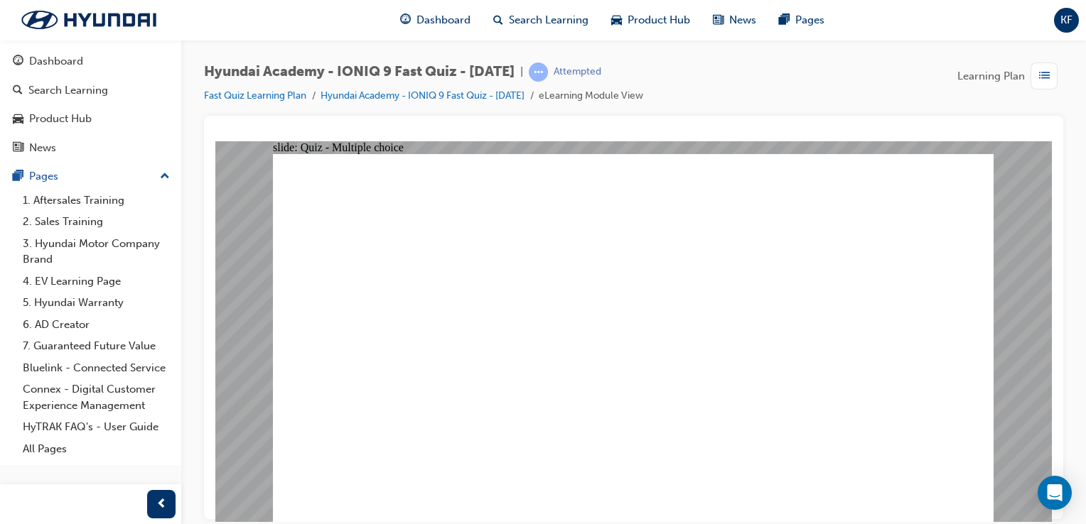
radio input "true"
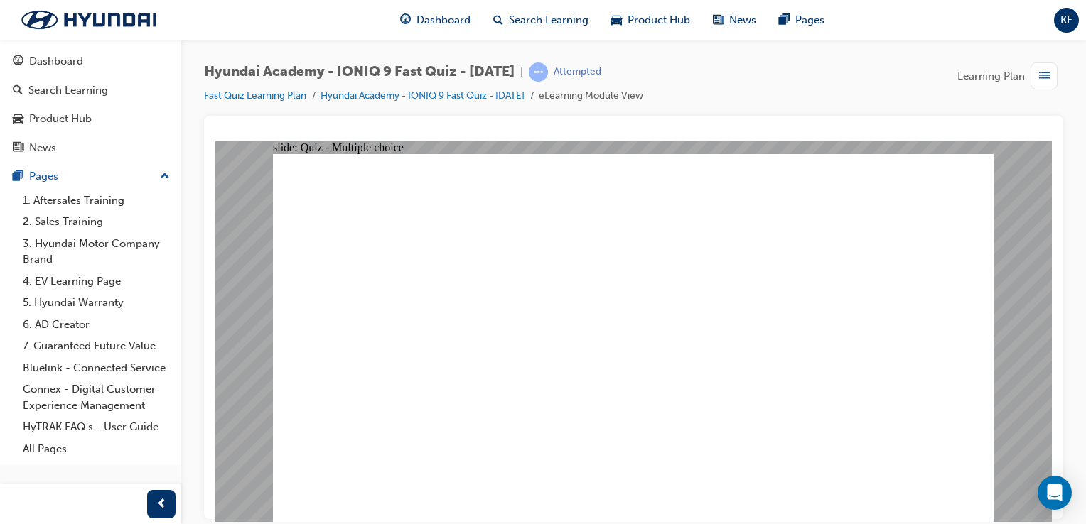
radio input "true"
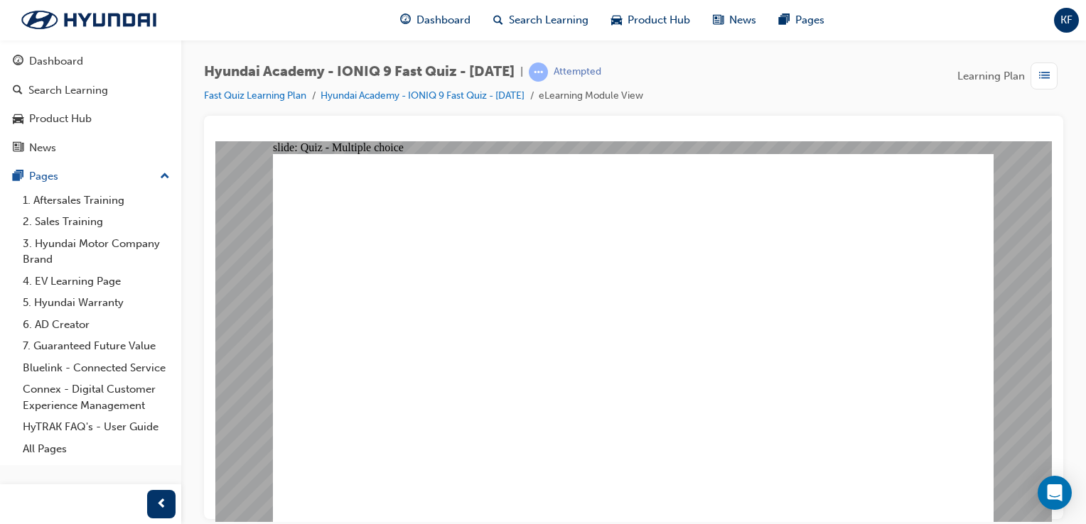
radio input "true"
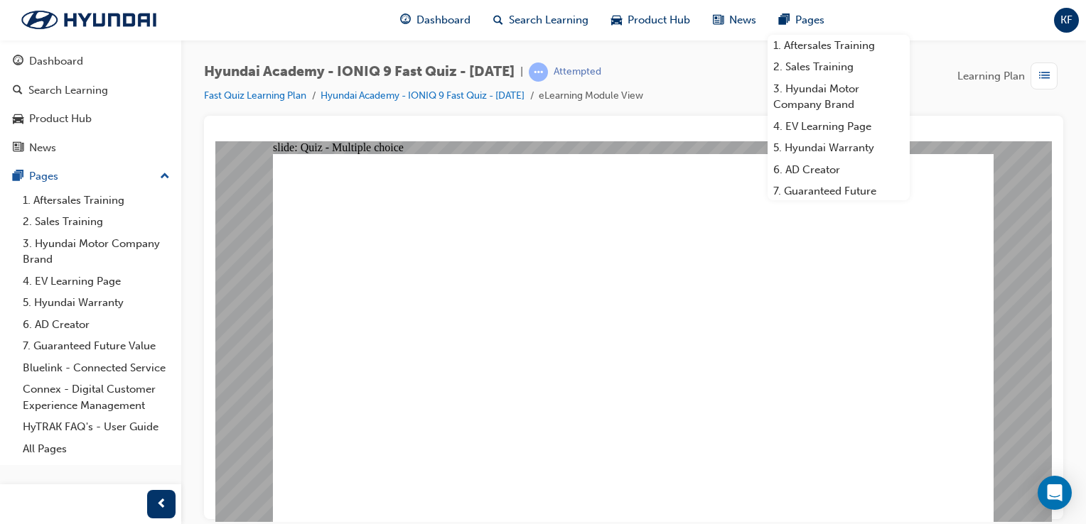
radio input "true"
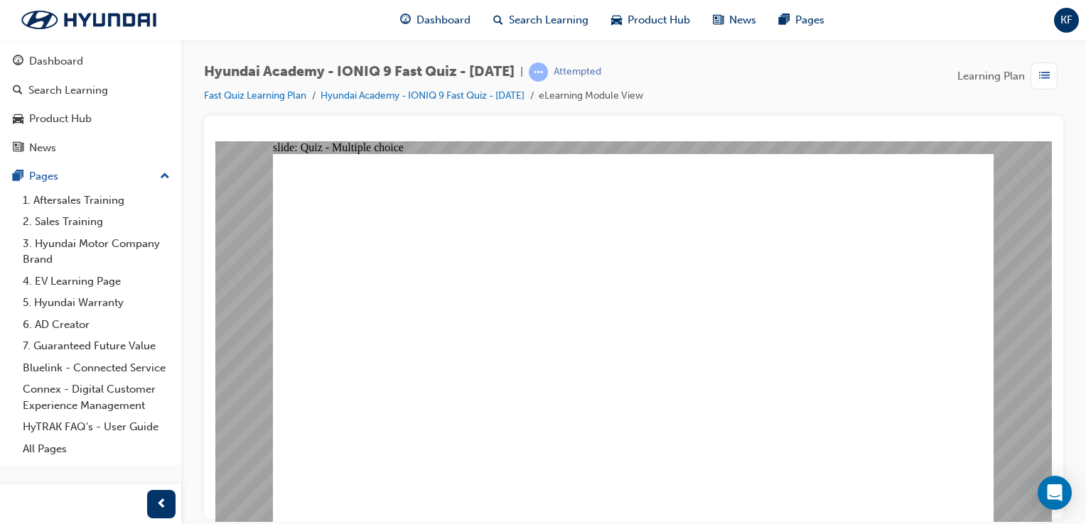
checkbox input "true"
drag, startPoint x: 533, startPoint y: 341, endPoint x: 537, endPoint y: 330, distance: 12.1
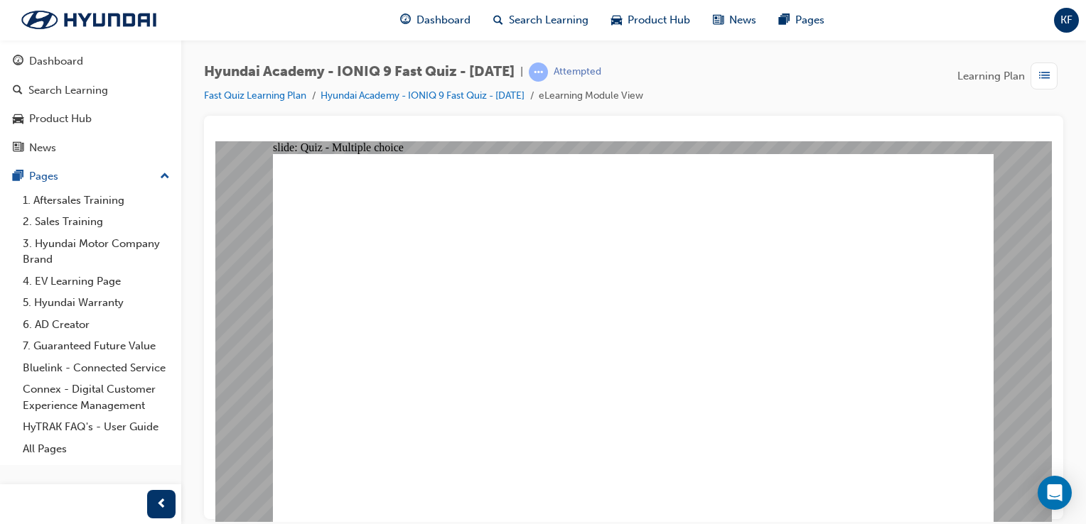
radio input "true"
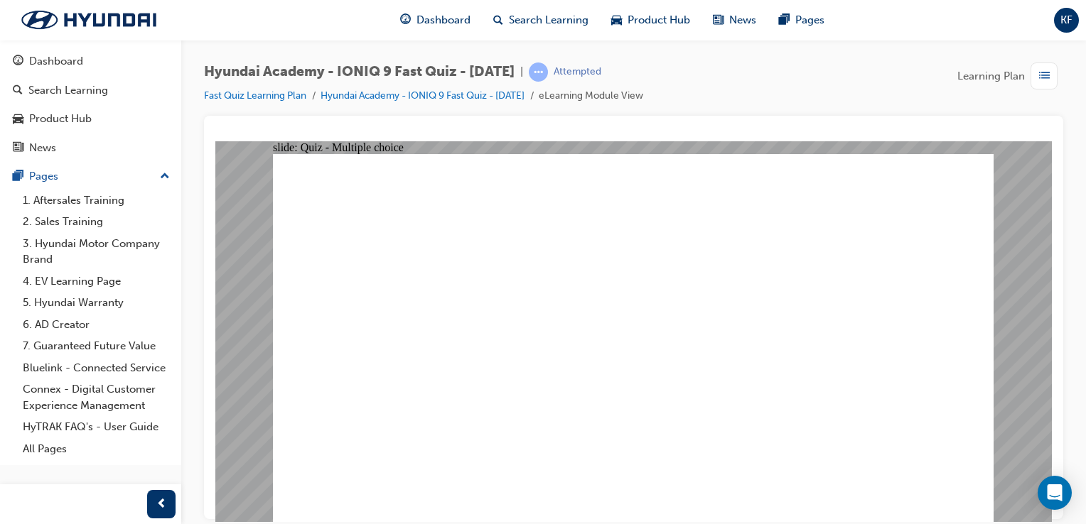
radio input "true"
checkbox input "true"
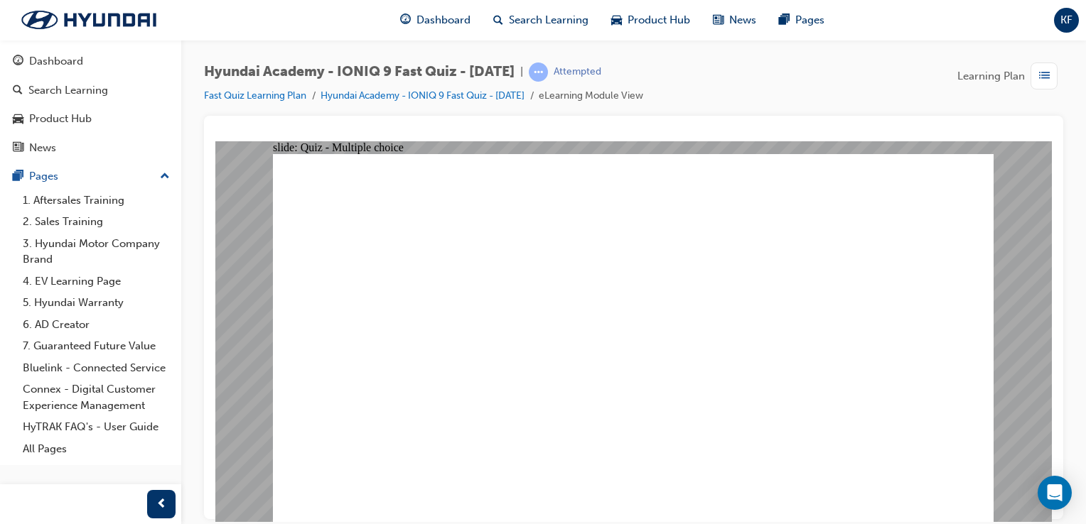
checkbox input "true"
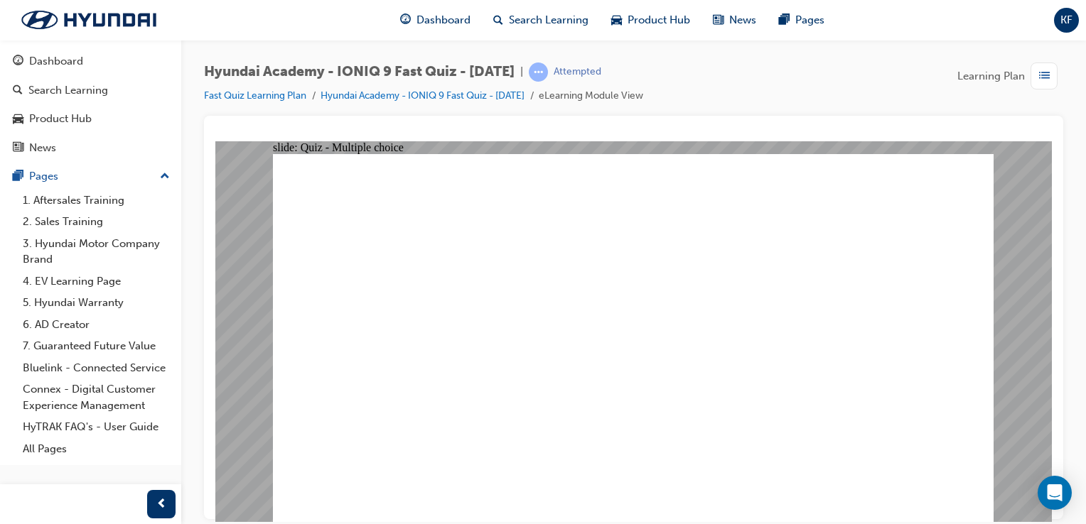
radio input "true"
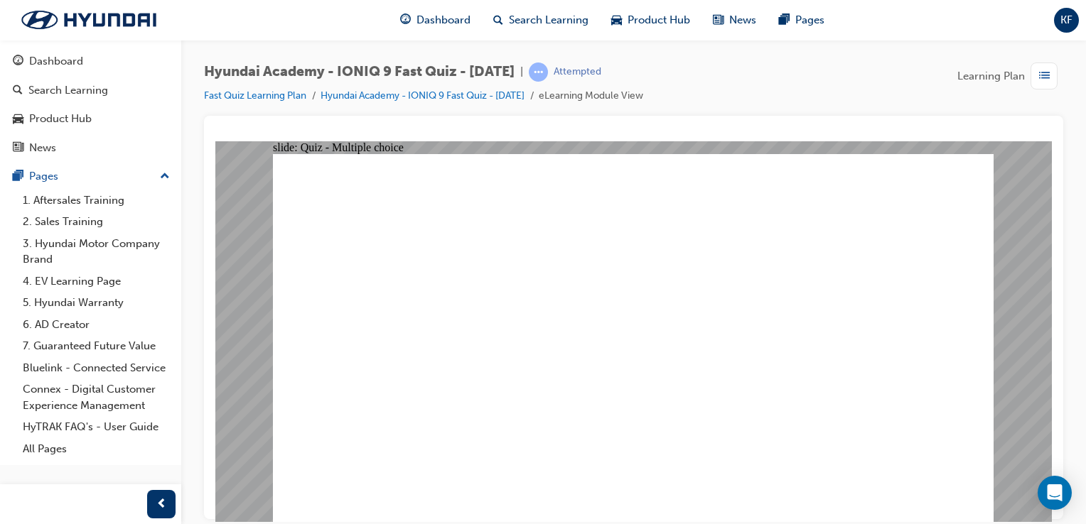
radio input "true"
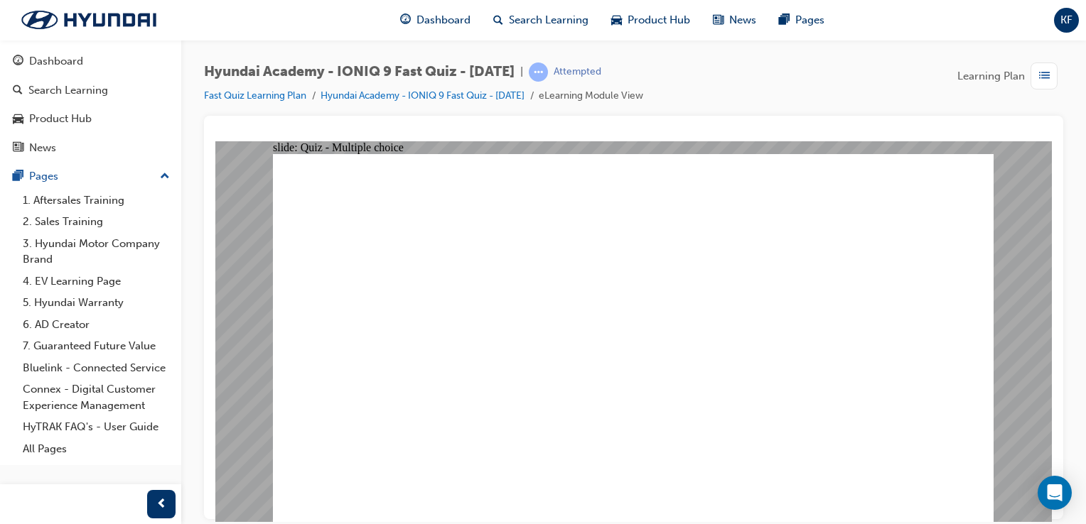
radio input "true"
drag, startPoint x: 549, startPoint y: 361, endPoint x: 550, endPoint y: 394, distance: 32.7
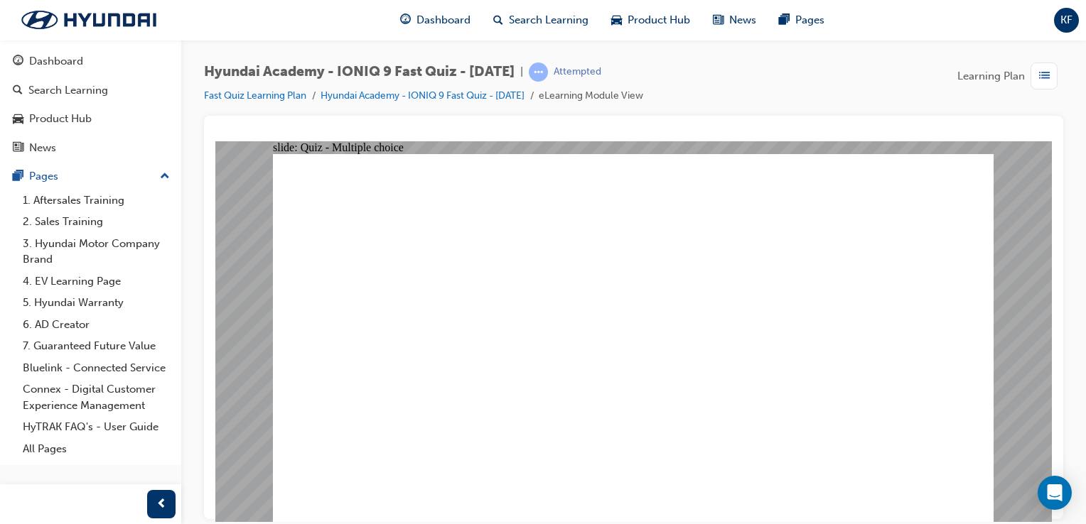
radio input "true"
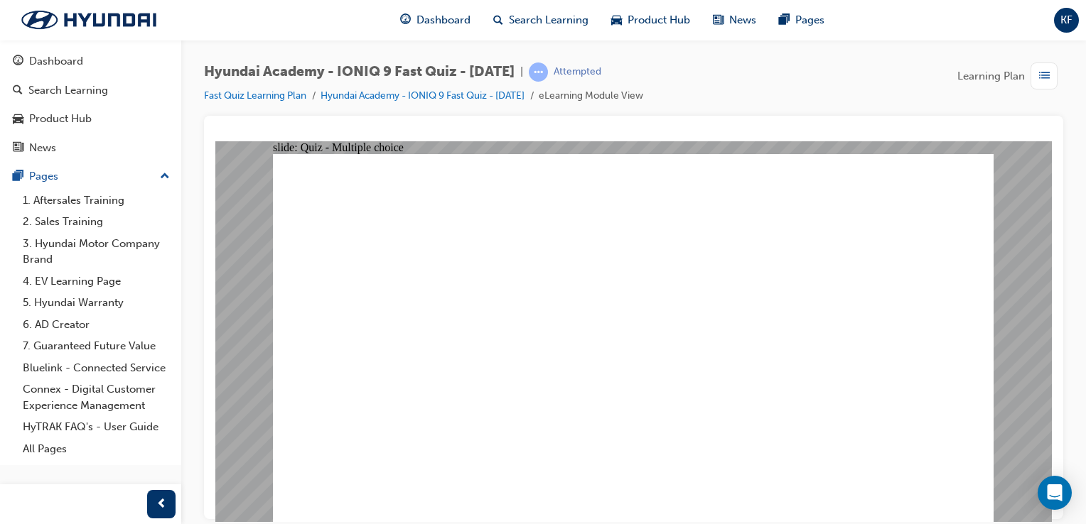
radio input "true"
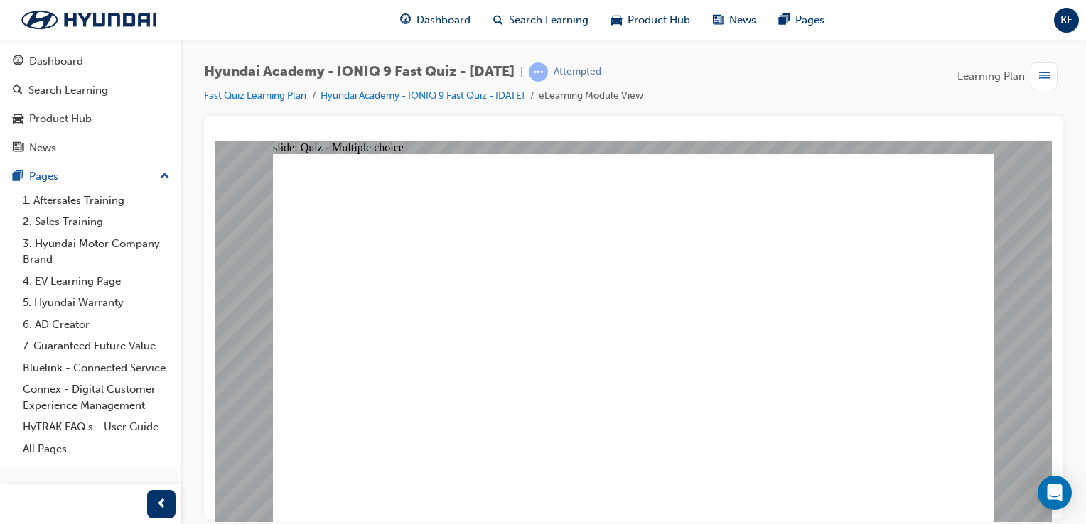
radio input "false"
radio input "true"
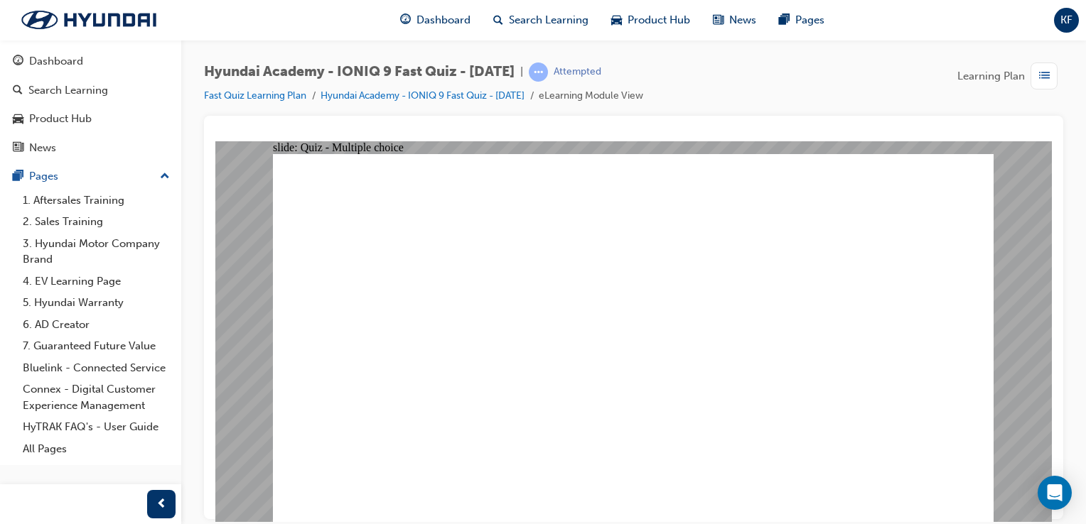
drag, startPoint x: 581, startPoint y: 415, endPoint x: 578, endPoint y: 398, distance: 17.3
radio input "true"
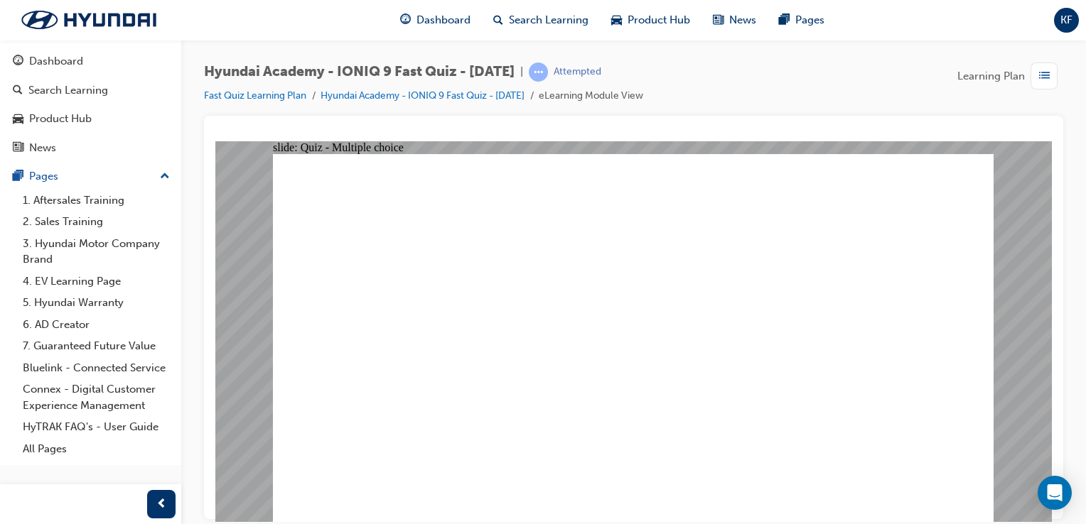
radio input "true"
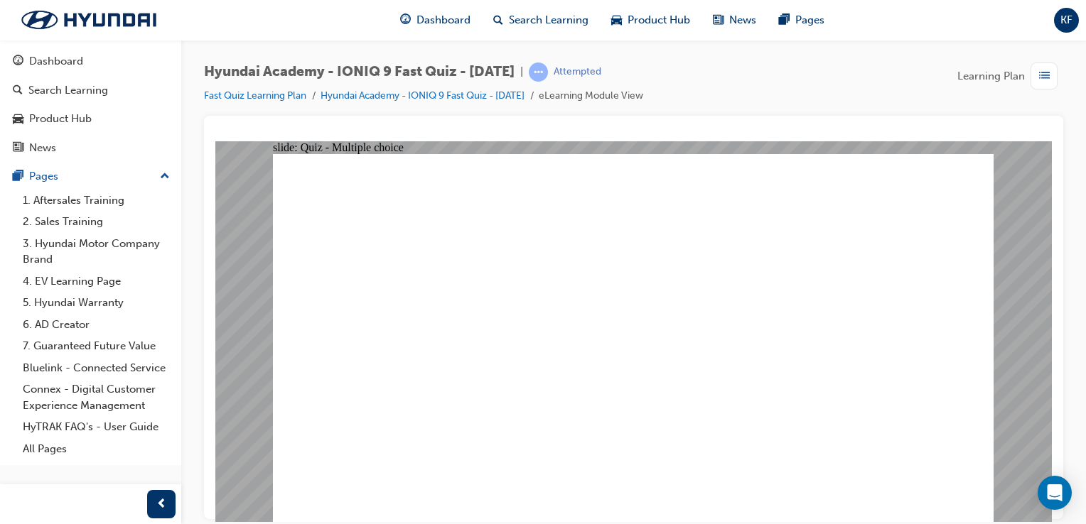
radio input "true"
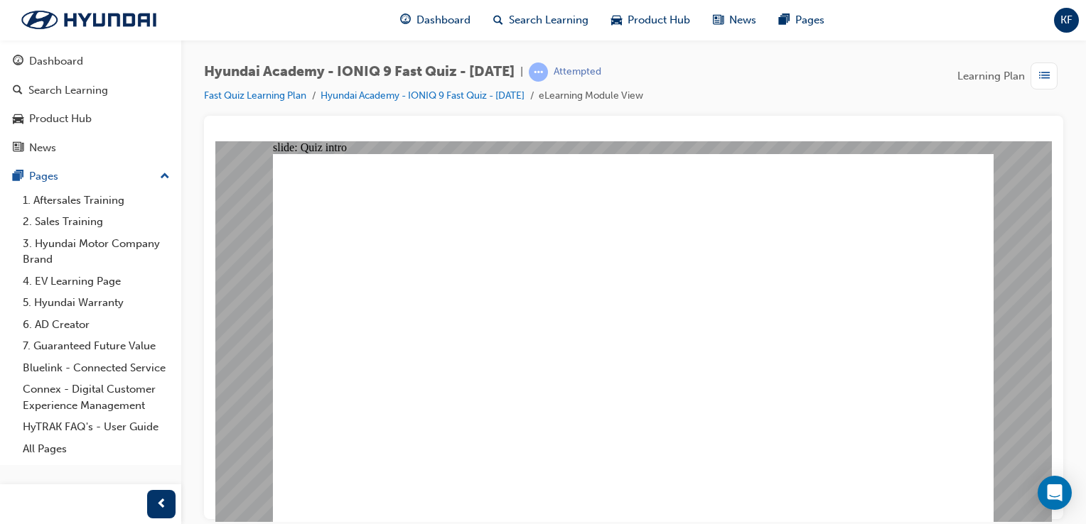
click at [487, 95] on link "Hyundai Academy - IONIQ 9 Fast Quiz - [DATE]" at bounding box center [422, 96] width 204 height 12
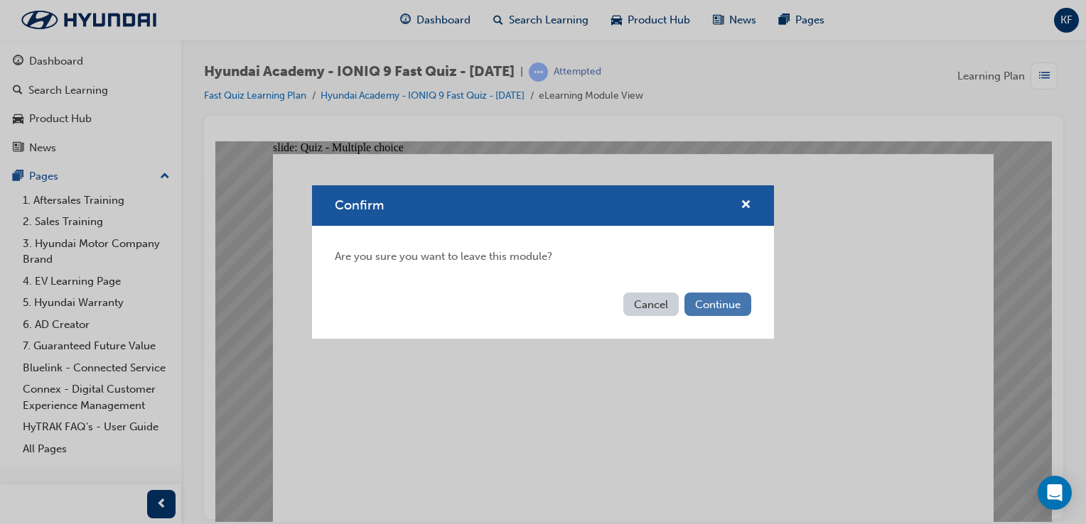
click at [731, 307] on button "Continue" at bounding box center [717, 304] width 67 height 23
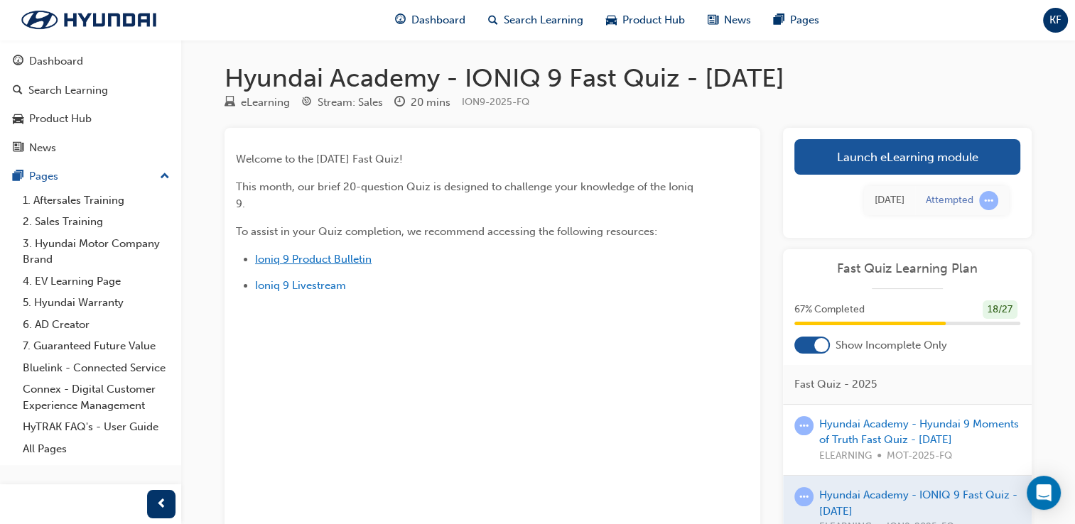
click at [328, 257] on span "Ioniq 9 Product Bulletin" at bounding box center [313, 259] width 117 height 13
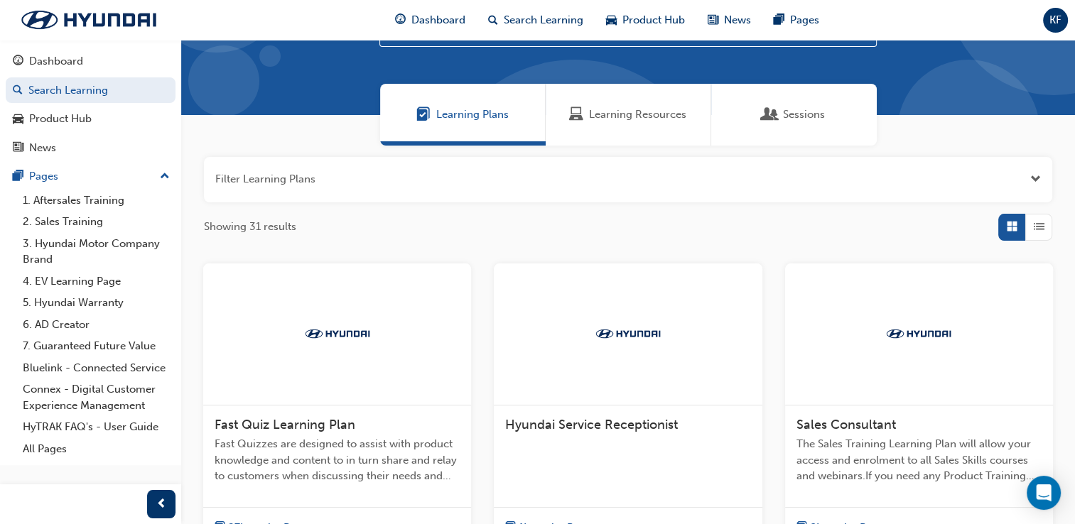
scroll to position [213, 0]
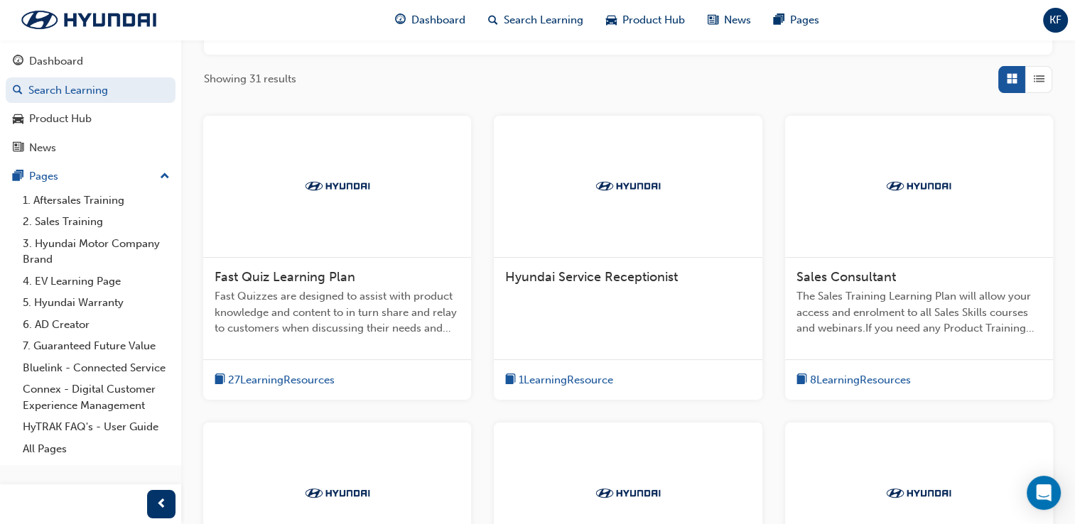
click at [317, 375] on span "27 Learning Resources" at bounding box center [281, 380] width 107 height 16
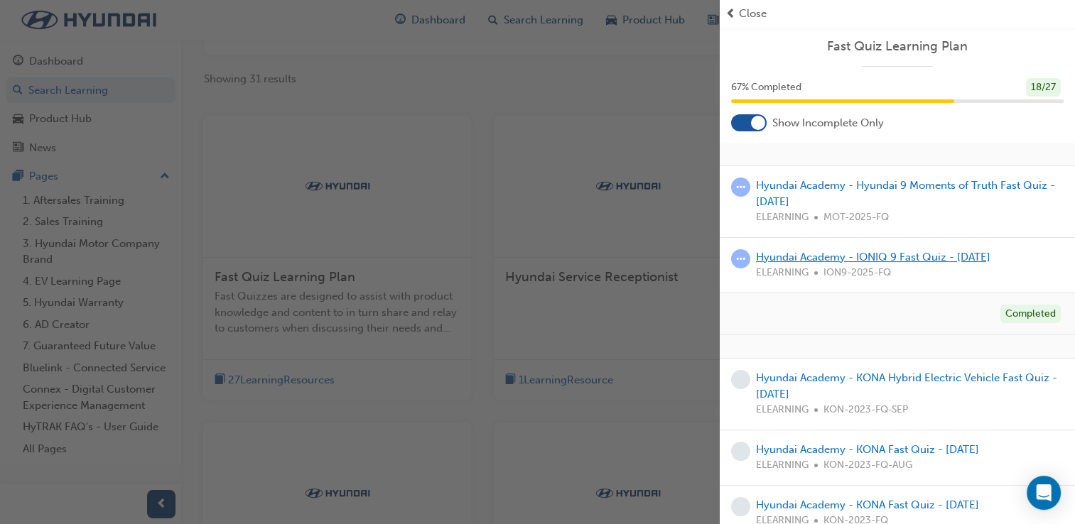
click at [870, 254] on link "Hyundai Academy - IONIQ 9 Fast Quiz - [DATE]" at bounding box center [873, 257] width 235 height 13
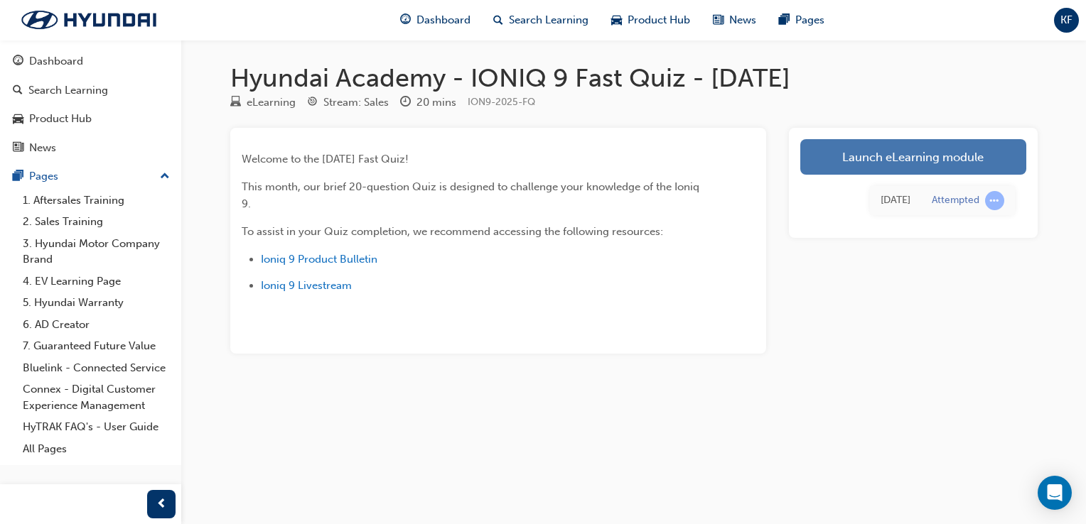
click at [895, 165] on link "Launch eLearning module" at bounding box center [913, 157] width 226 height 36
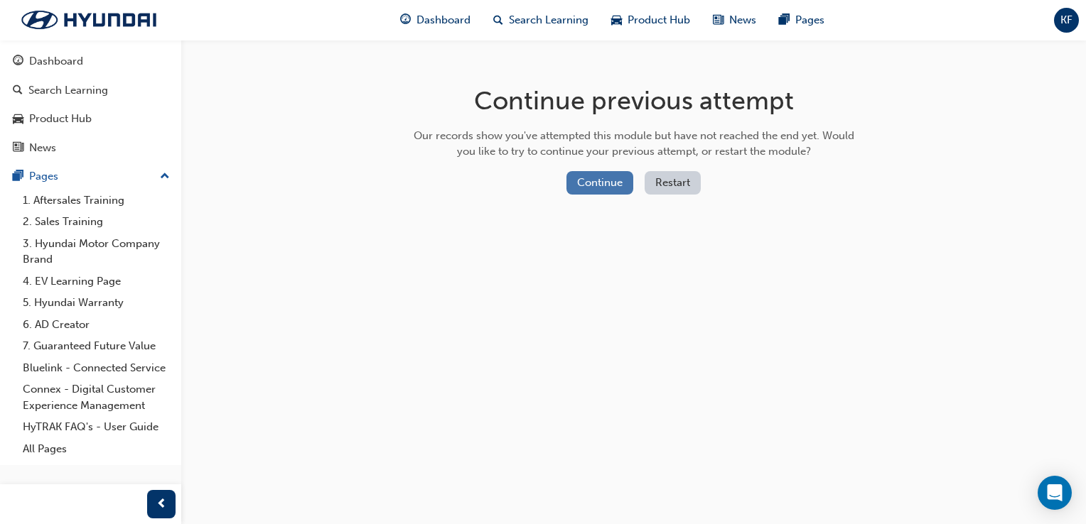
click at [601, 176] on button "Continue" at bounding box center [599, 182] width 67 height 23
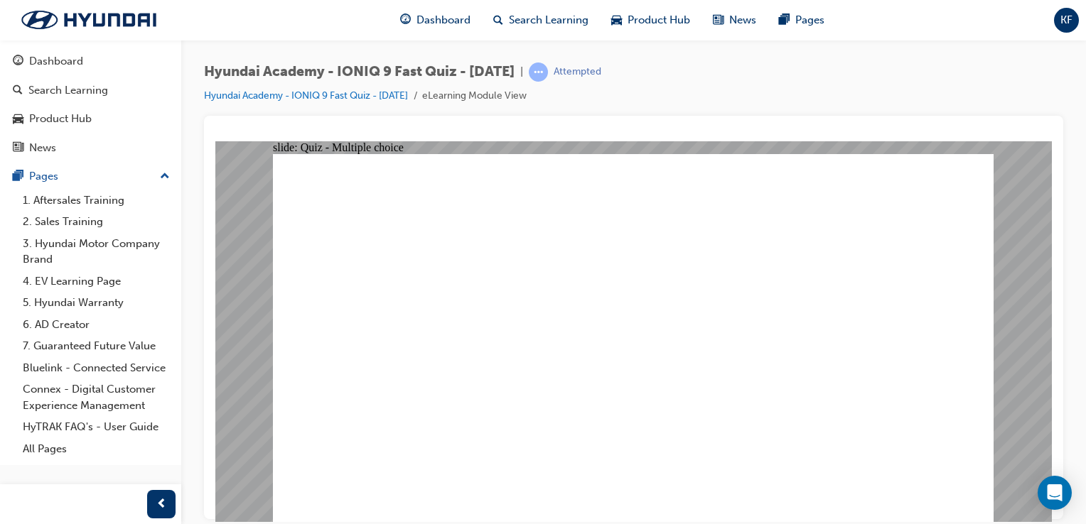
radio input "true"
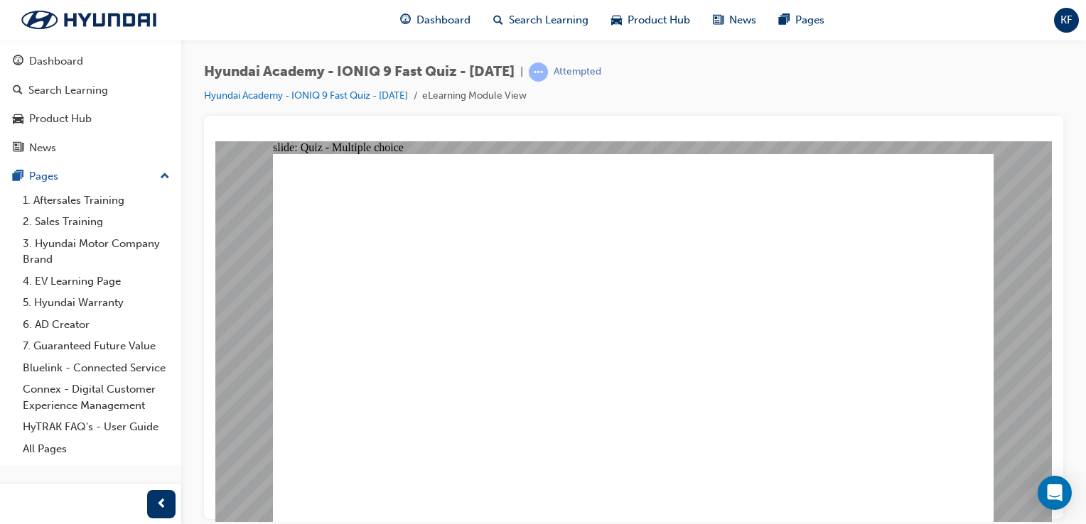
radio input "true"
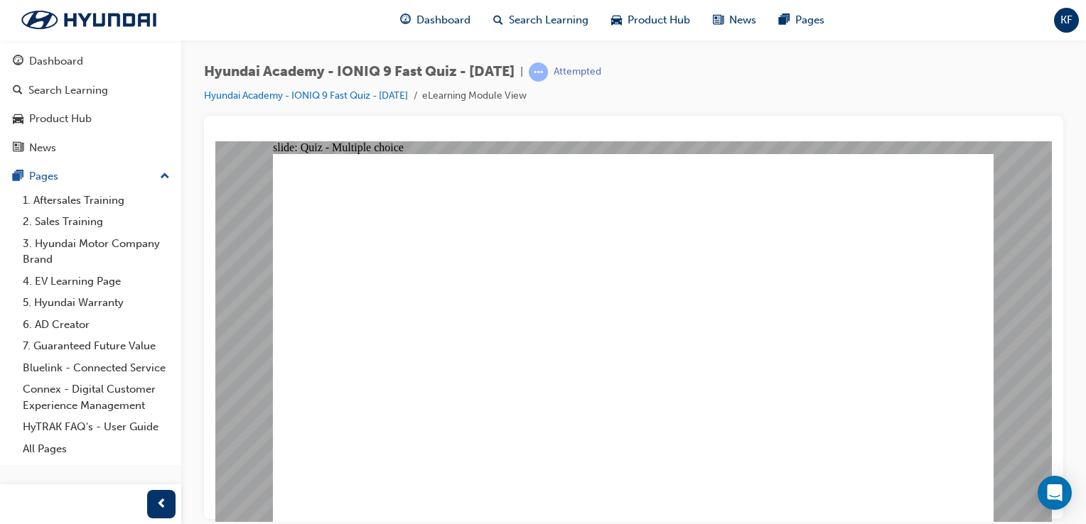
radio input "true"
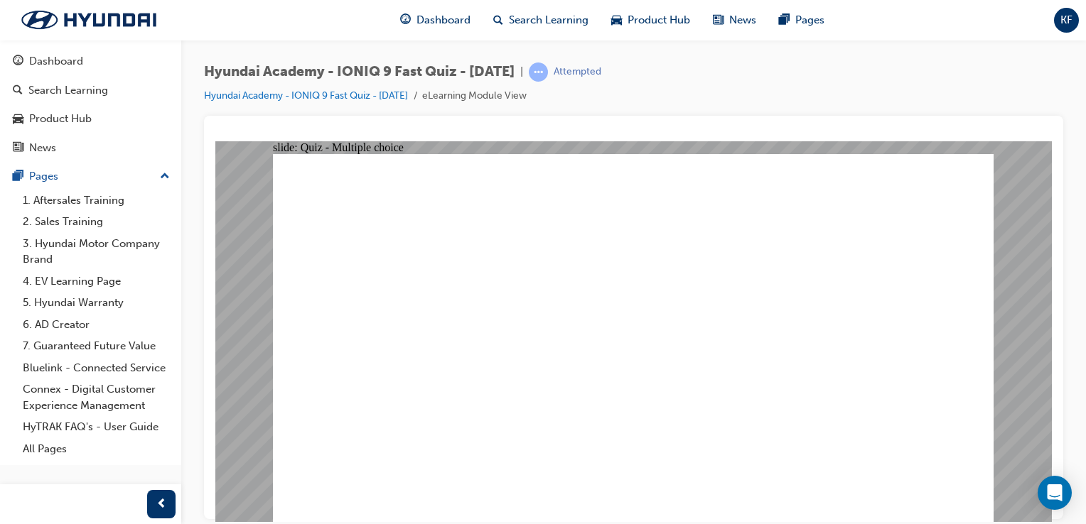
radio input "true"
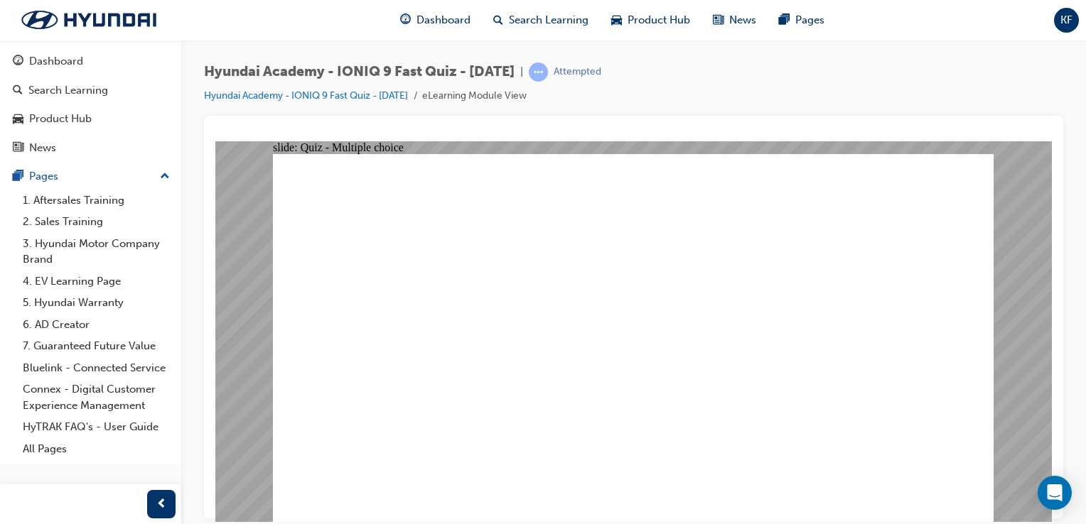
drag, startPoint x: 524, startPoint y: 441, endPoint x: 523, endPoint y: 459, distance: 17.8
radio input "true"
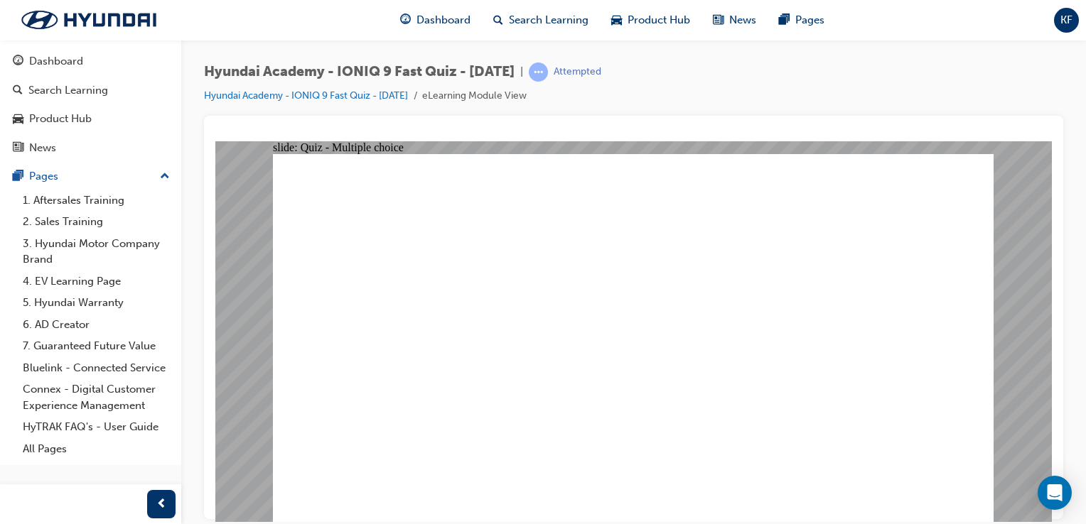
radio input "true"
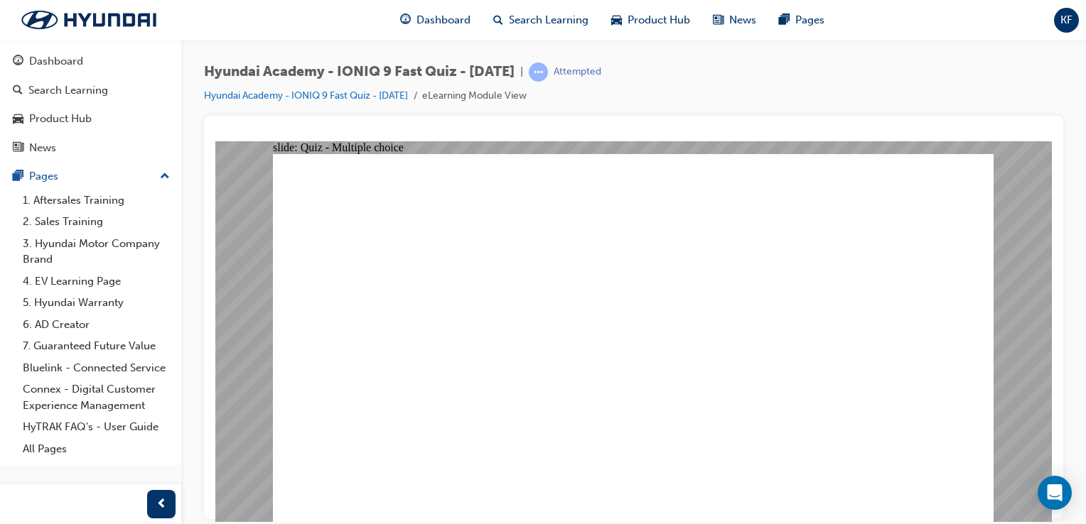
checkbox input "true"
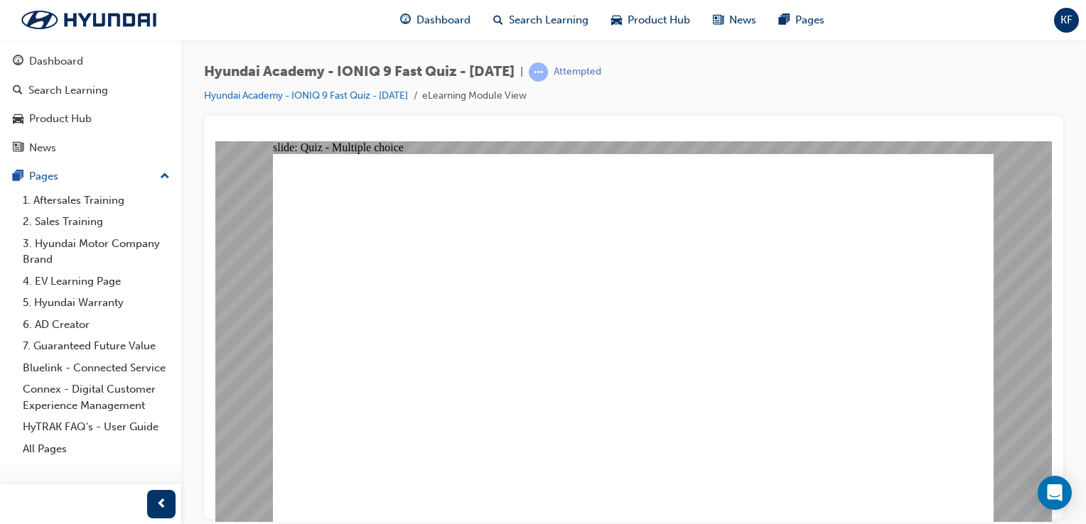
checkbox input "true"
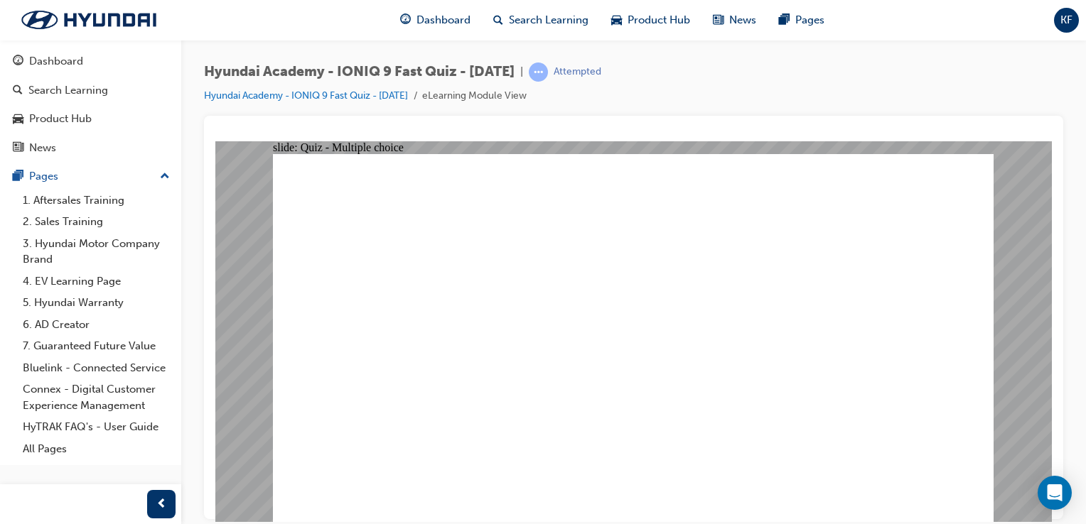
radio input "true"
drag, startPoint x: 515, startPoint y: 395, endPoint x: 524, endPoint y: 401, distance: 10.7
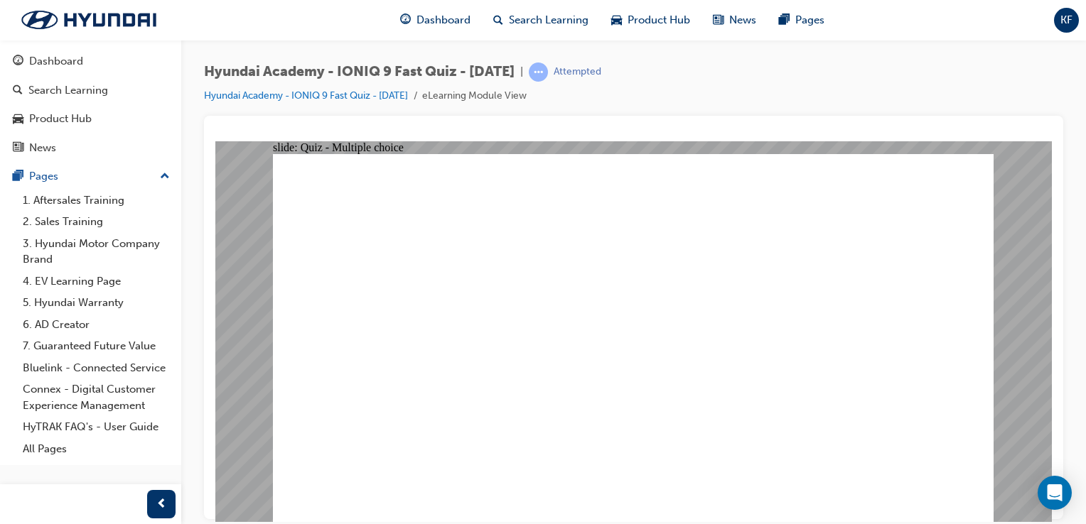
radio input "true"
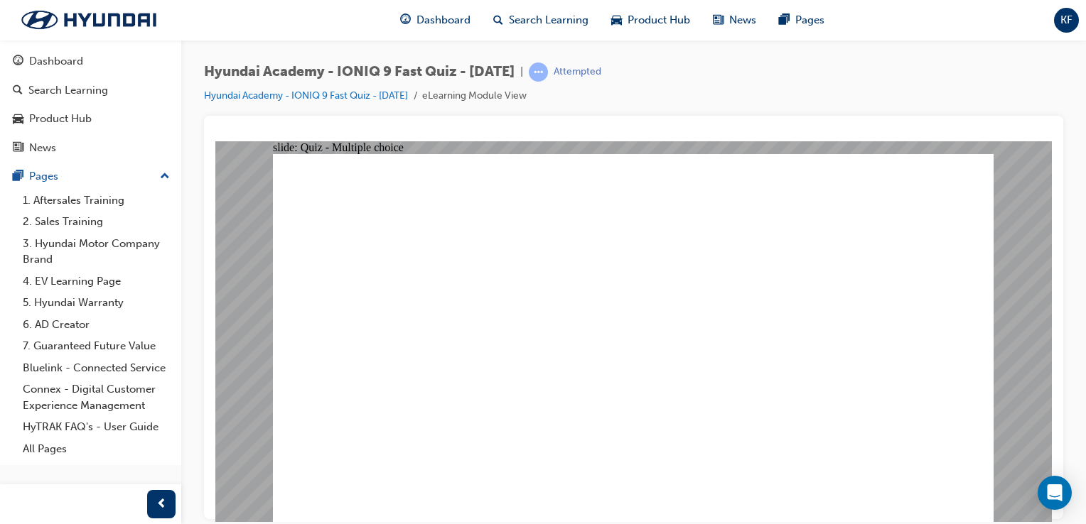
checkbox input "true"
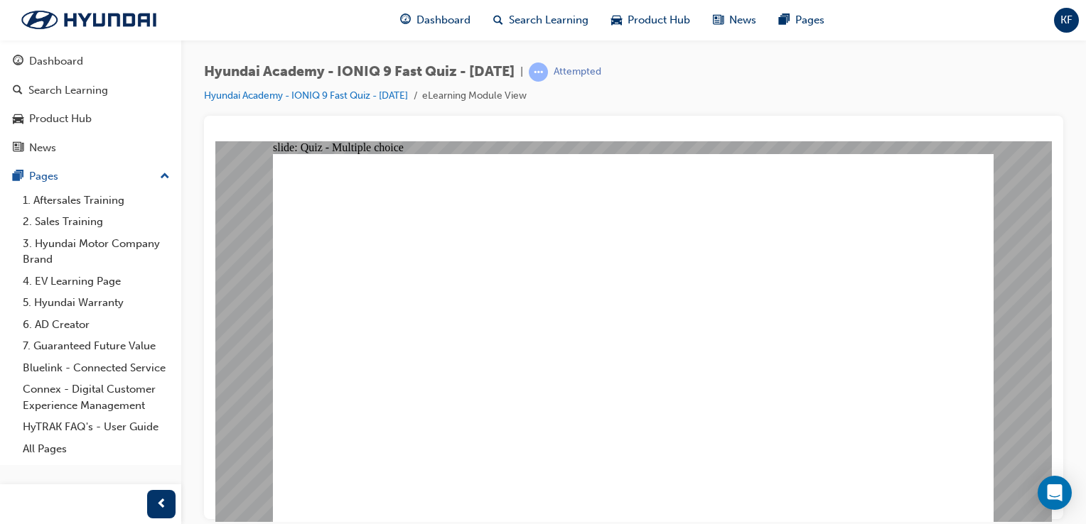
radio input "true"
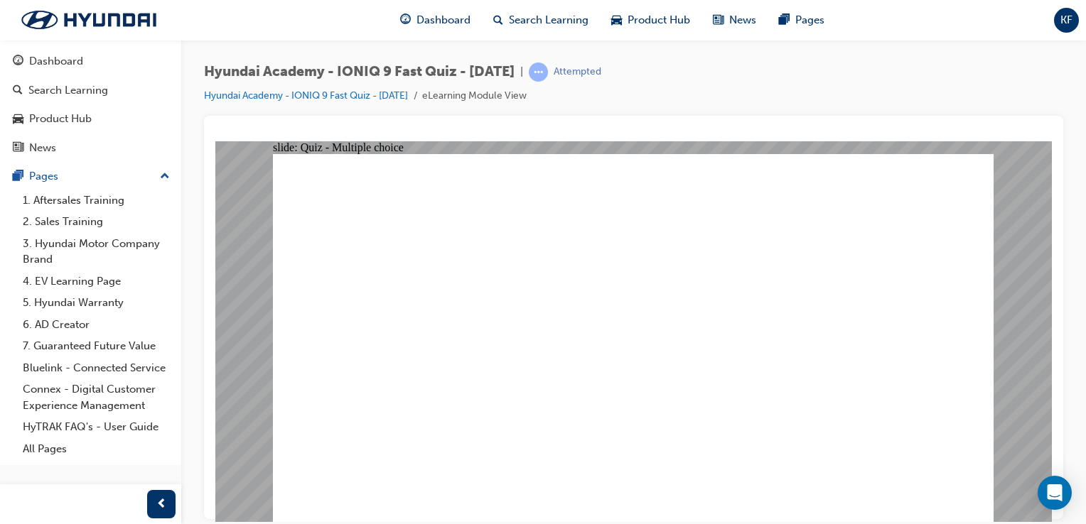
radio input "true"
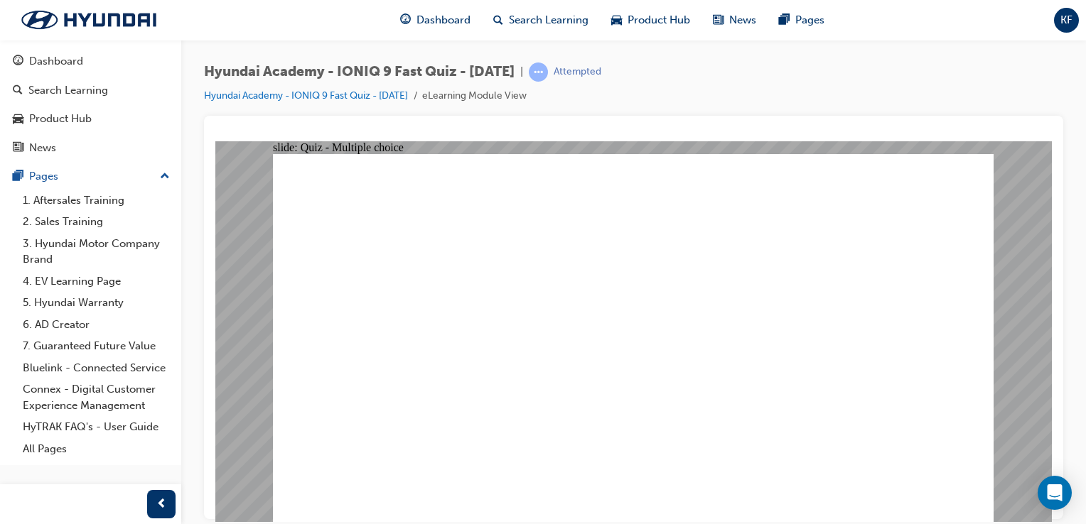
radio input "true"
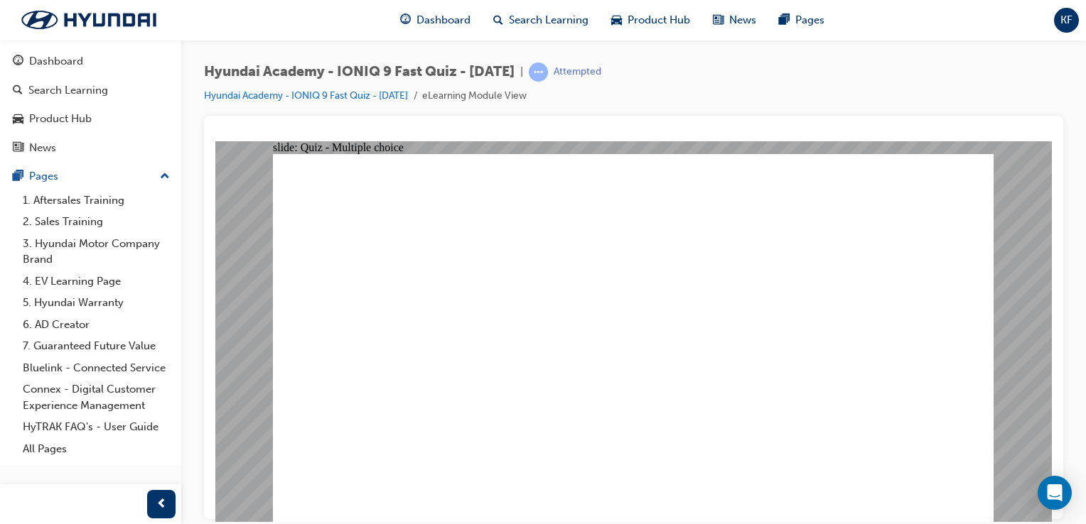
radio input "true"
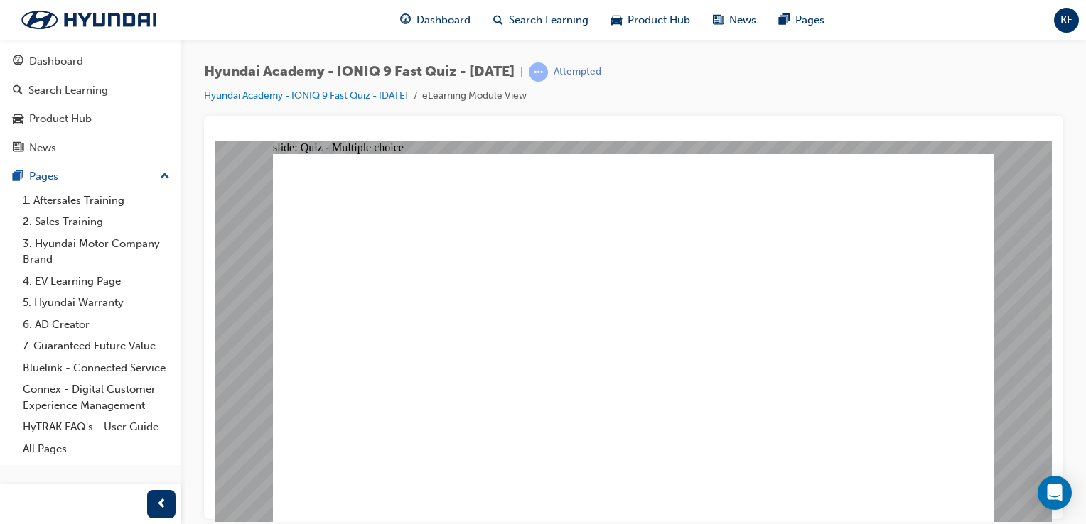
radio input "true"
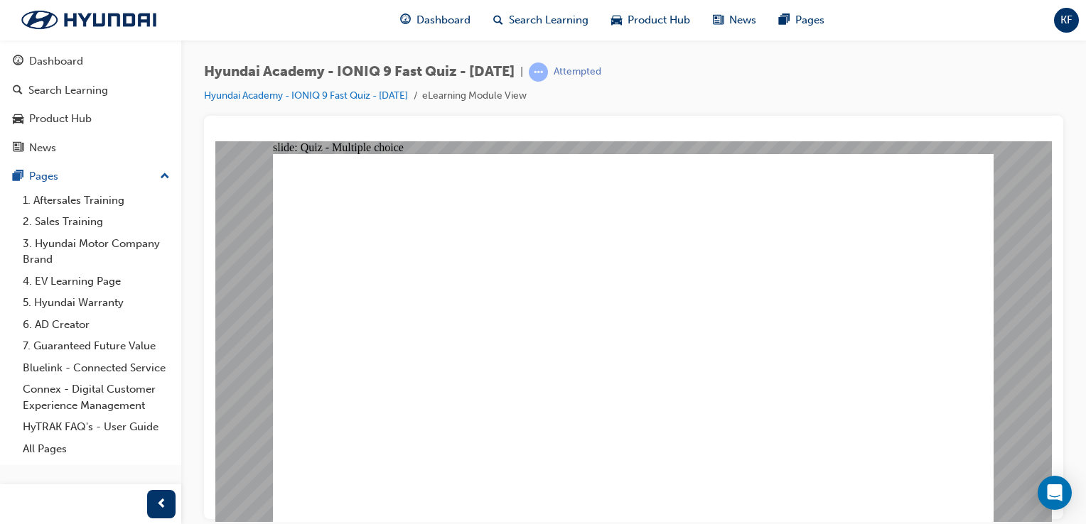
radio input "true"
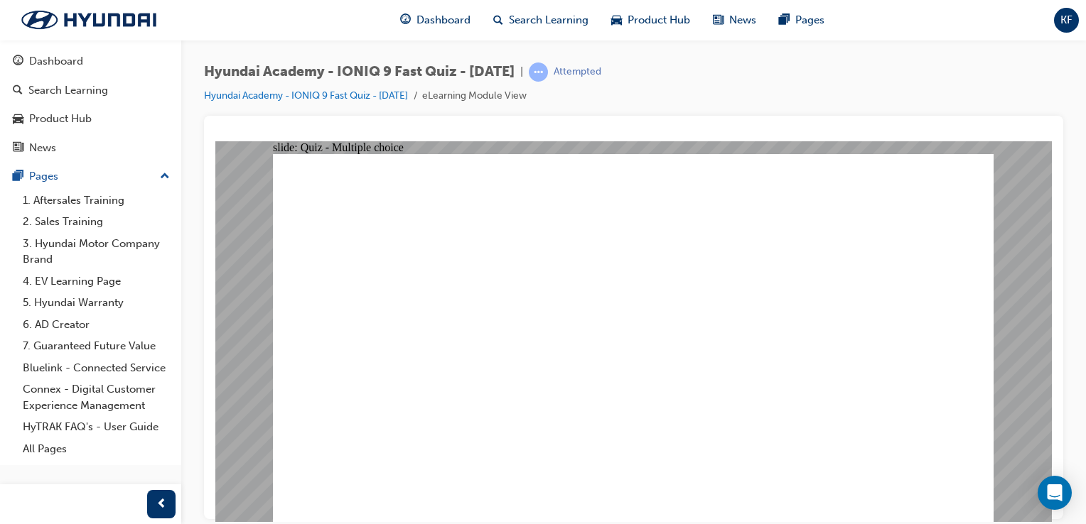
radio input "true"
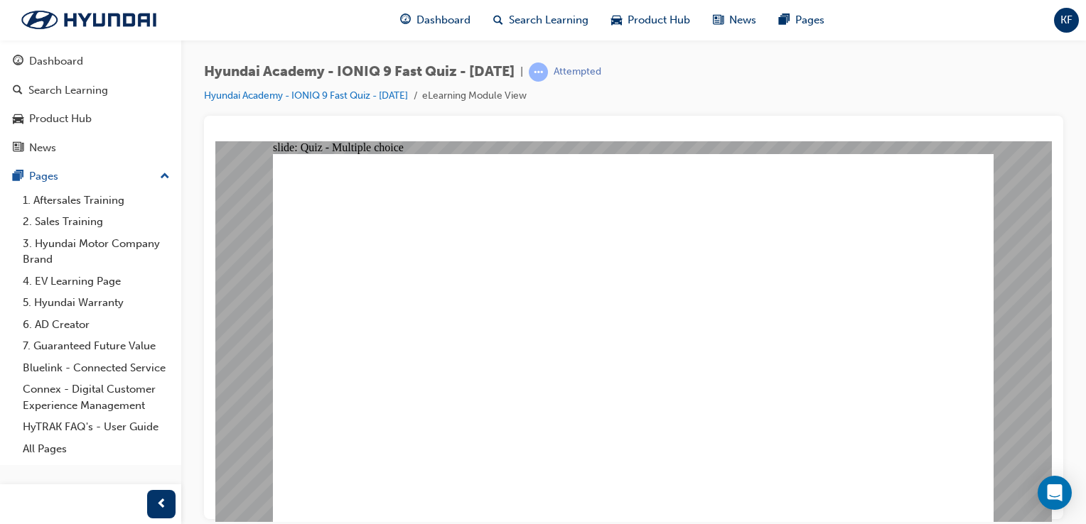
radio input "true"
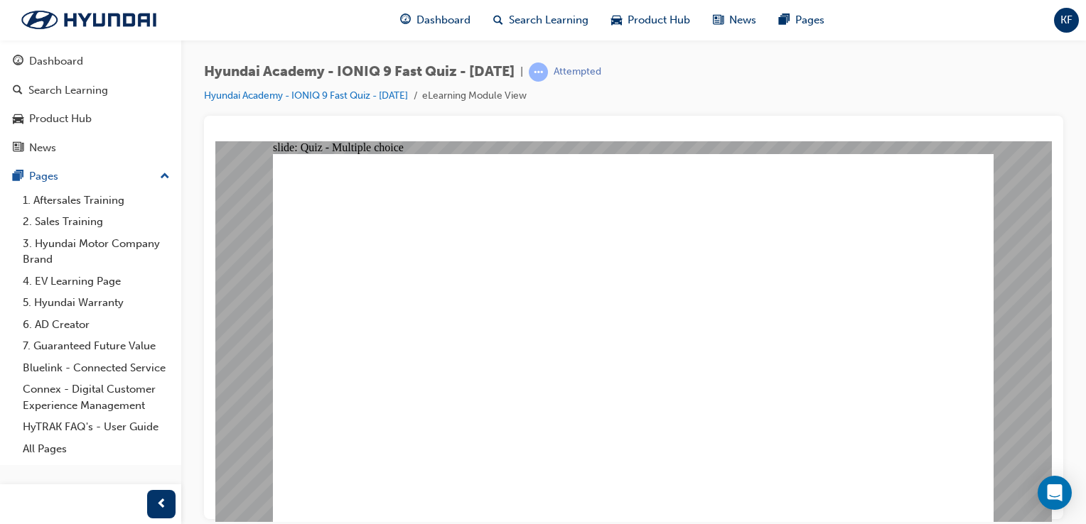
radio input "true"
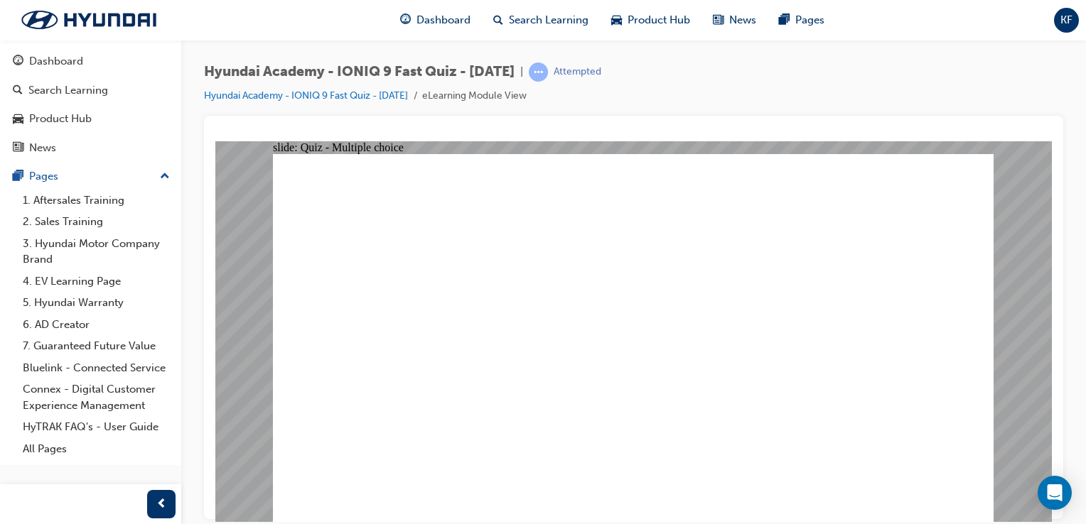
radio input "true"
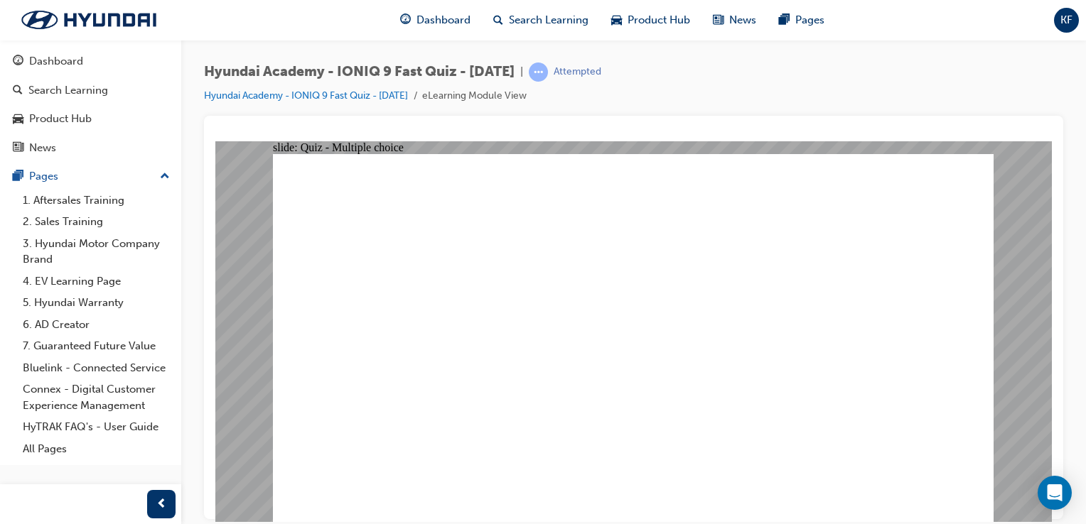
drag, startPoint x: 890, startPoint y: 477, endPoint x: 916, endPoint y: 479, distance: 26.4
radio input "true"
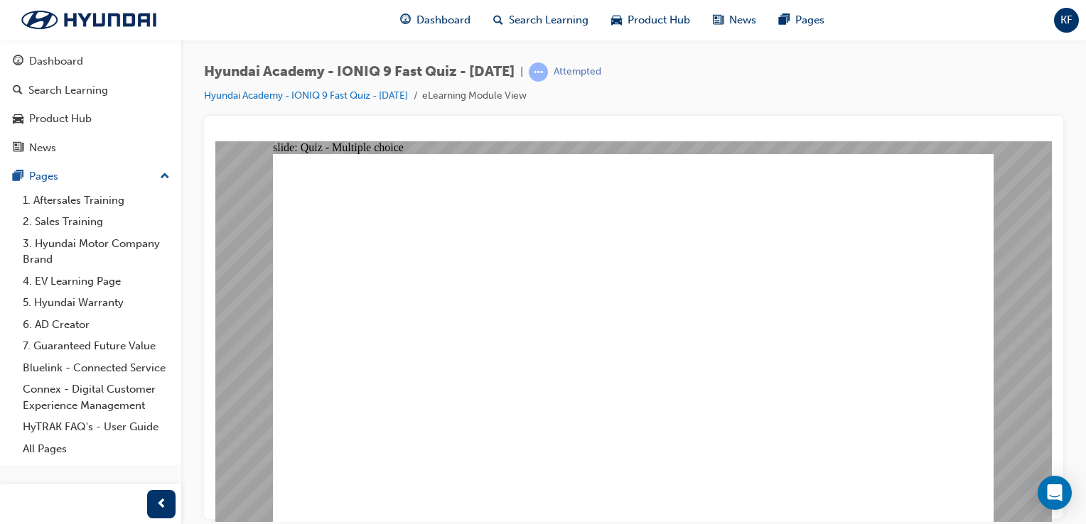
radio input "true"
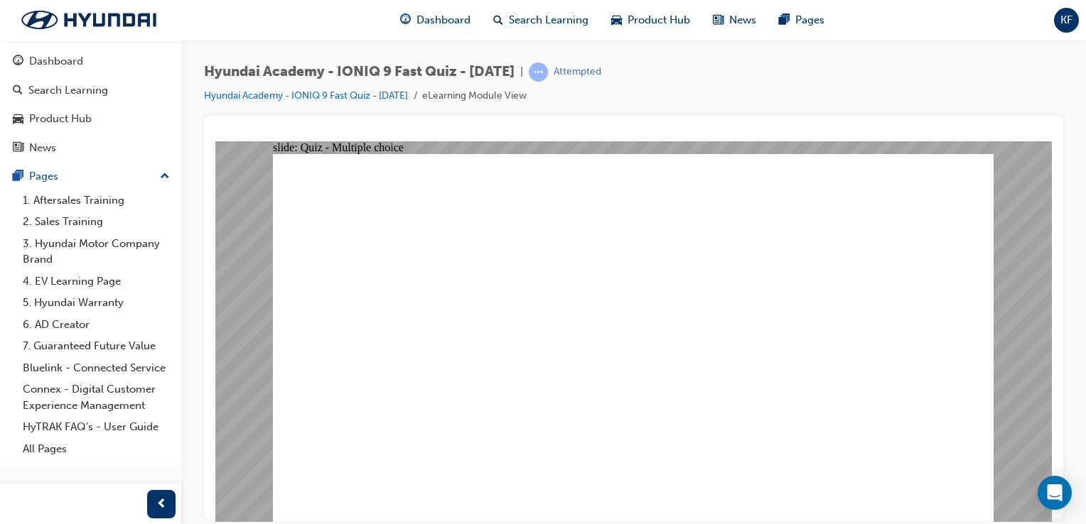
radio input "true"
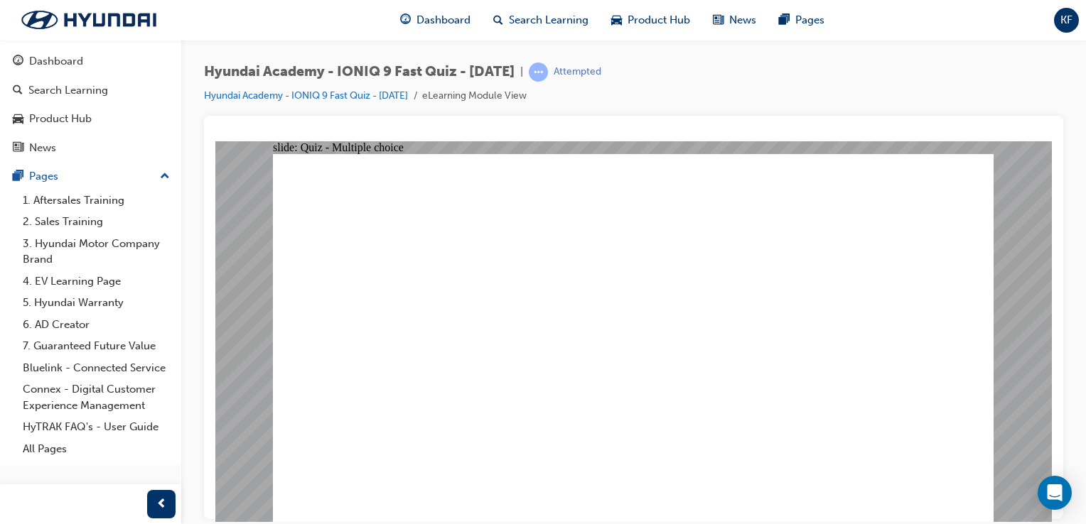
radio input "true"
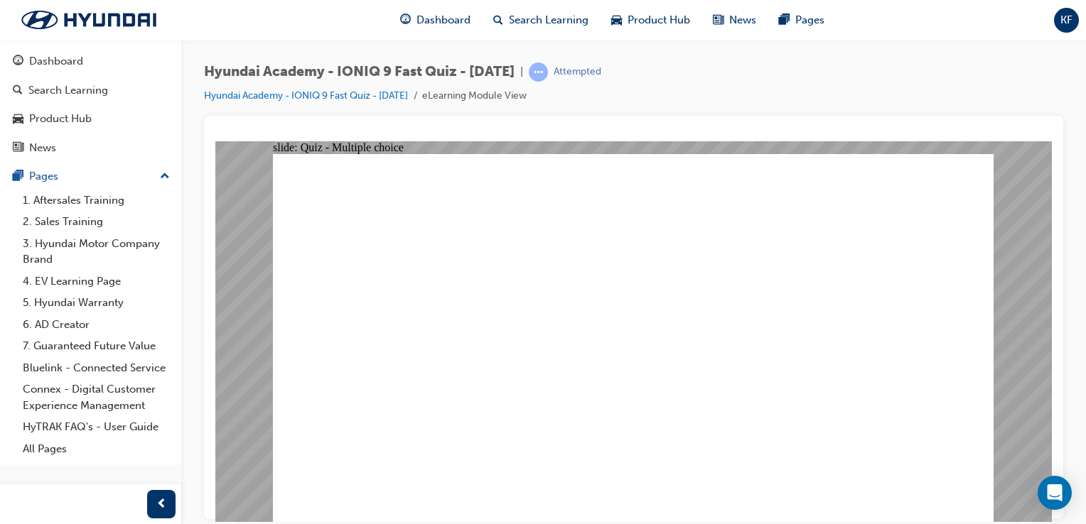
checkbox input "true"
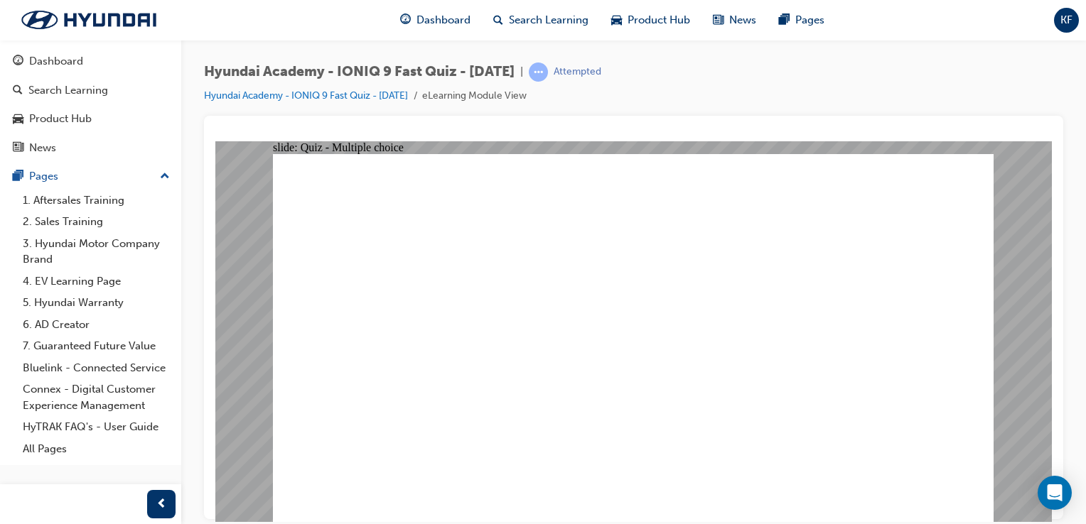
checkbox input "true"
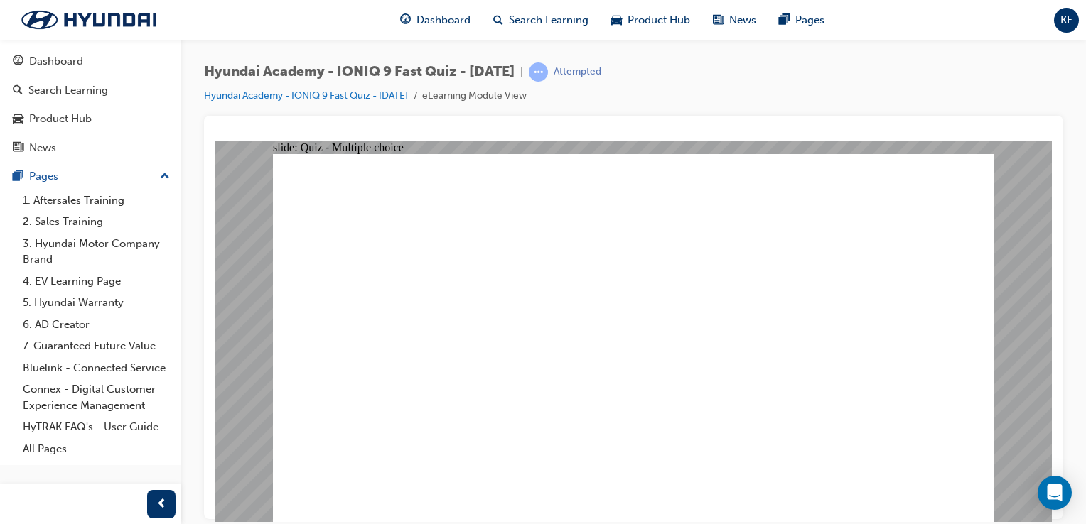
radio input "true"
drag, startPoint x: 644, startPoint y: 384, endPoint x: 640, endPoint y: 401, distance: 17.6
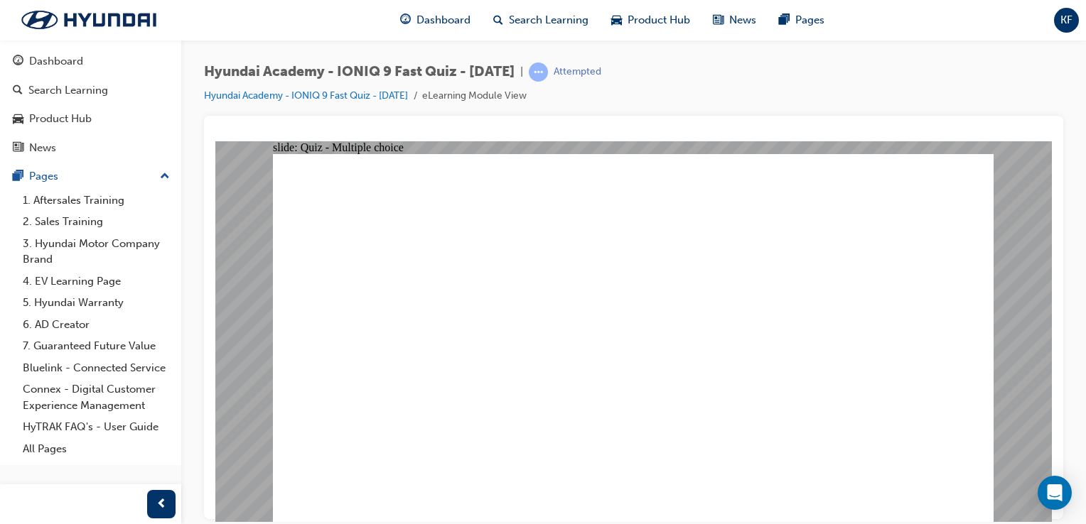
radio input "true"
checkbox input "true"
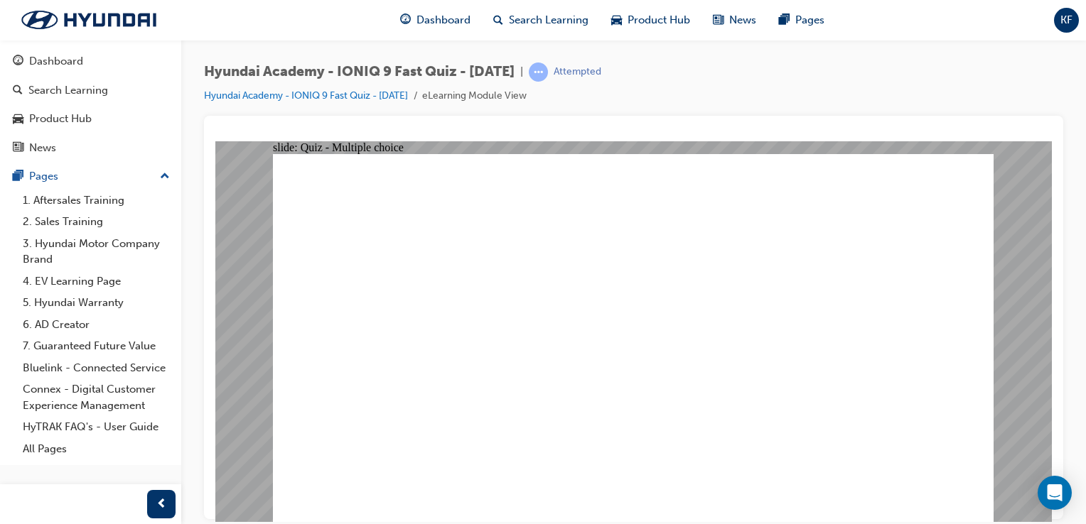
checkbox input "true"
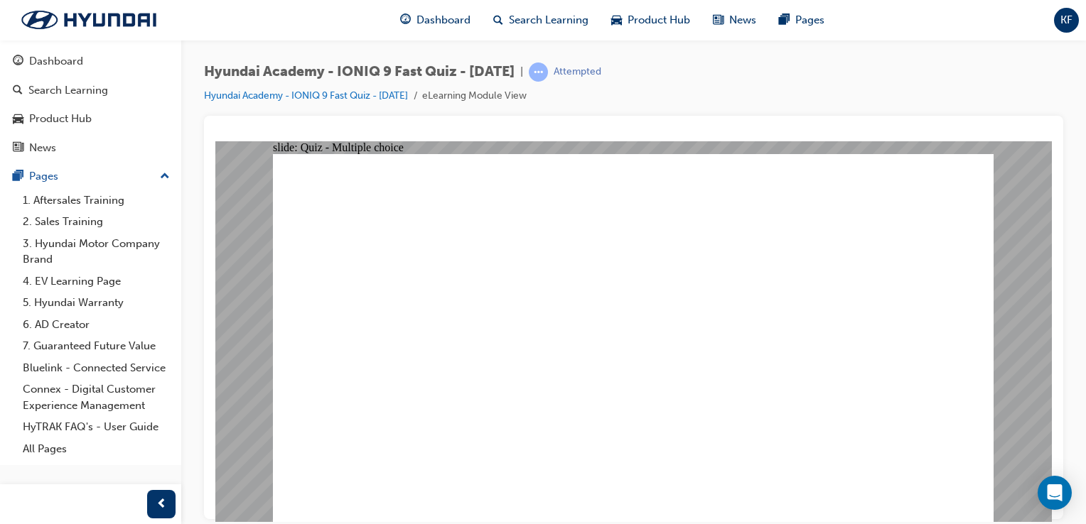
radio input "true"
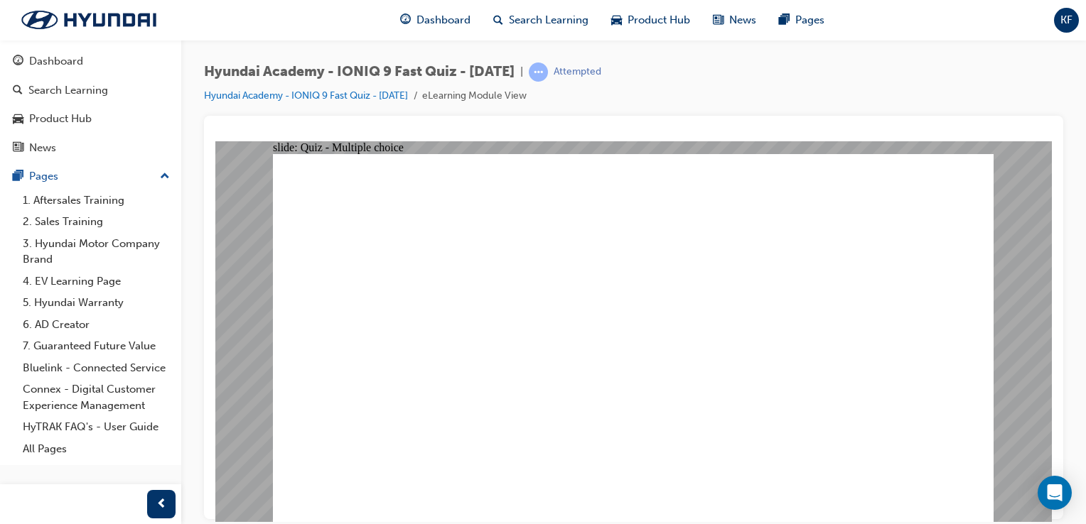
radio input "true"
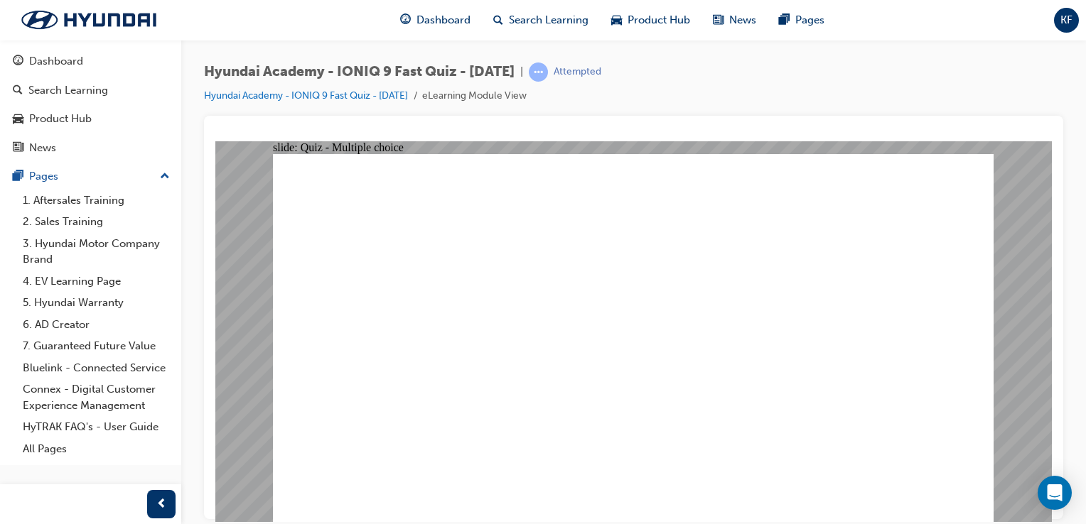
radio input "true"
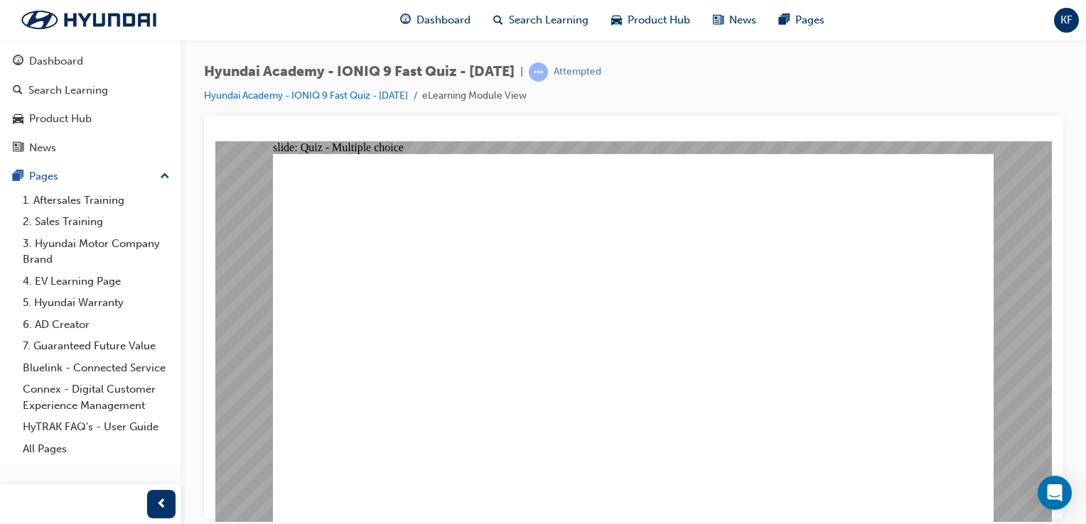
radio input "true"
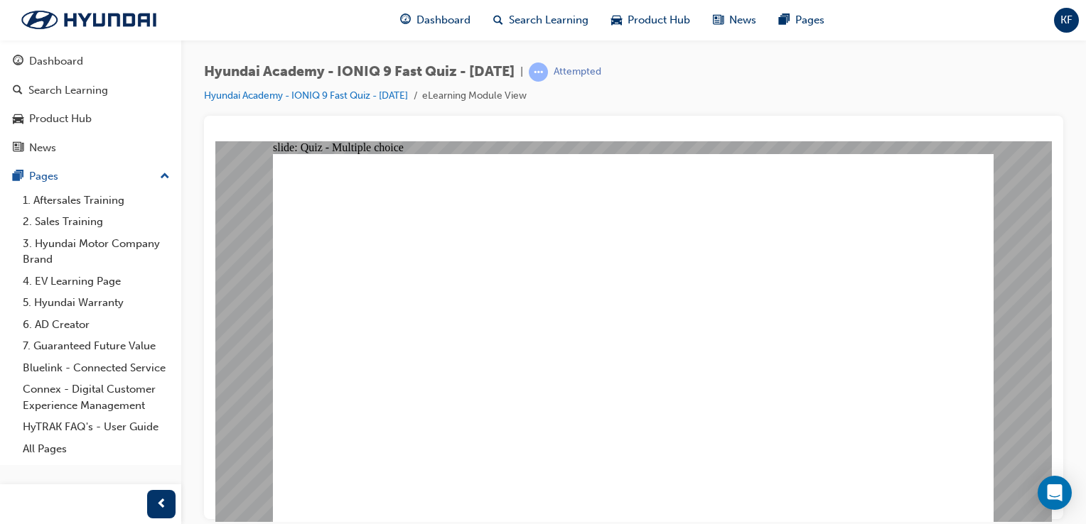
radio input "true"
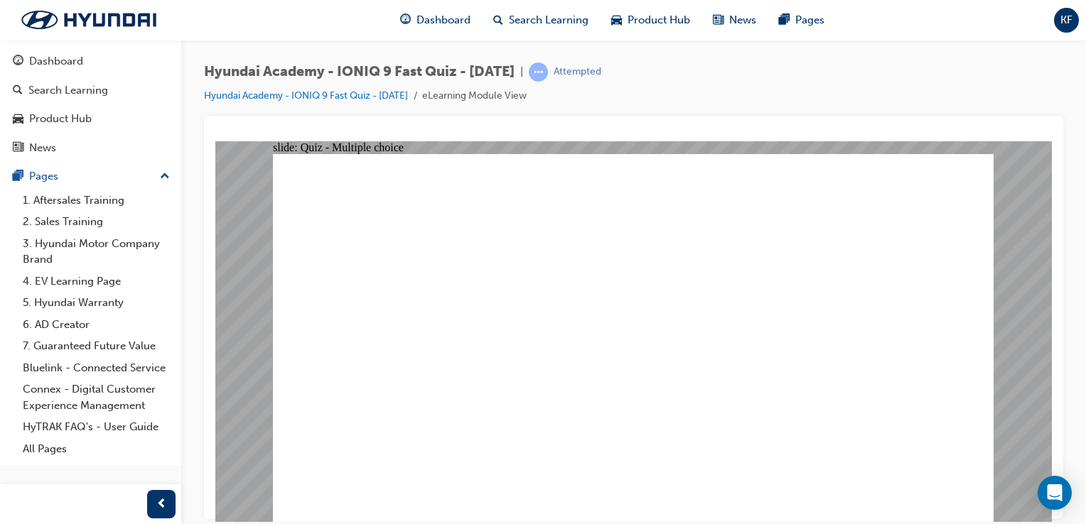
radio input "true"
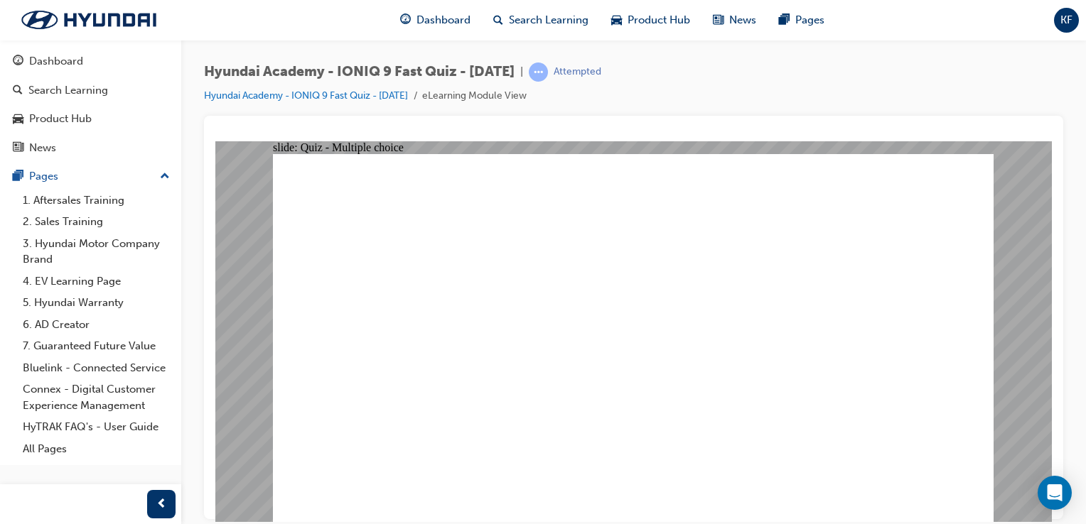
radio input "true"
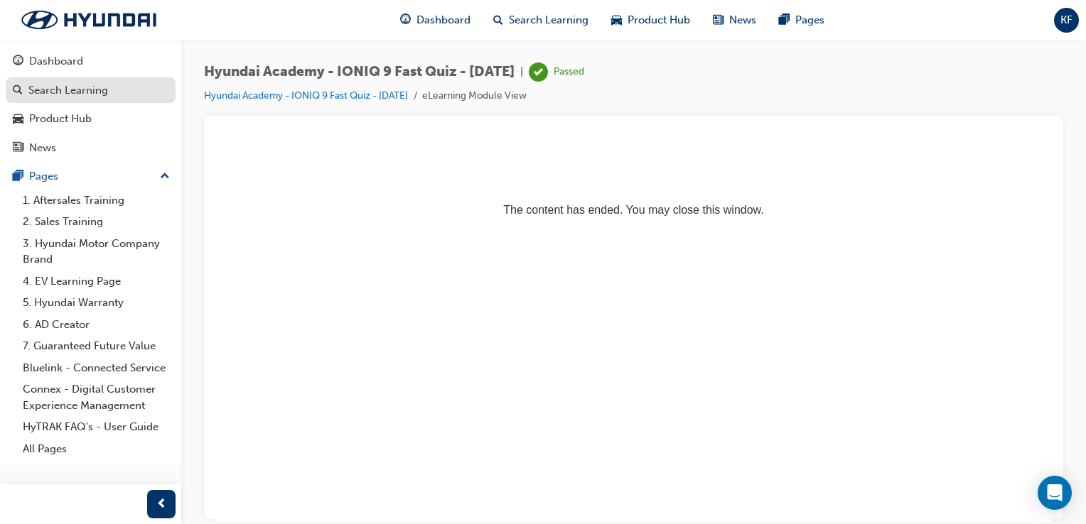
click at [85, 98] on div "Search Learning" at bounding box center [91, 91] width 156 height 18
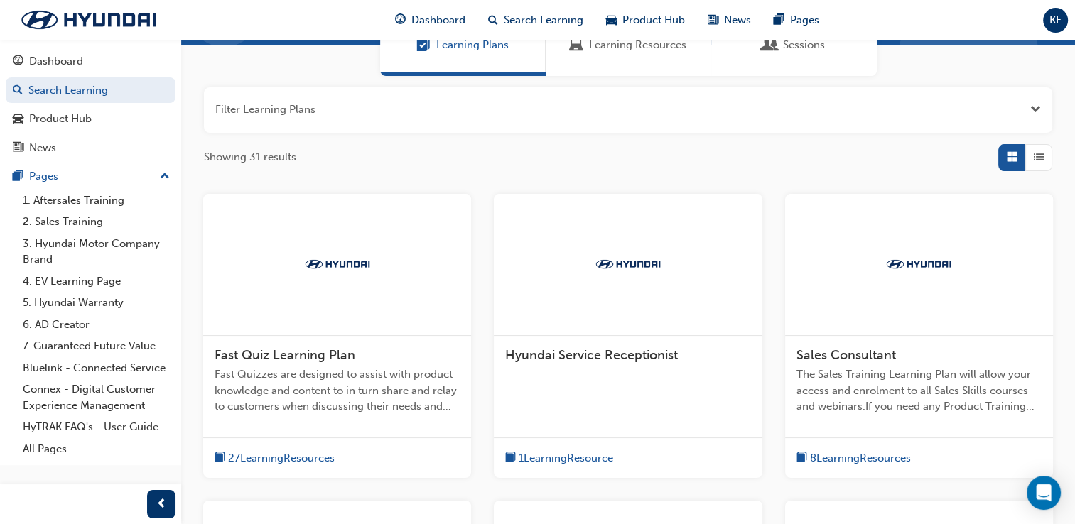
scroll to position [142, 0]
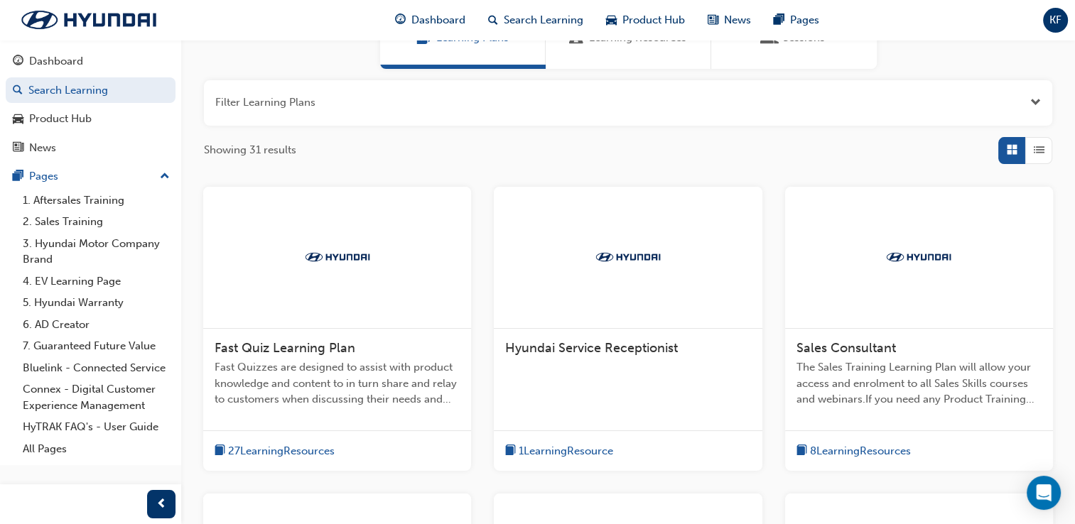
click at [308, 455] on span "27 Learning Resources" at bounding box center [281, 451] width 107 height 16
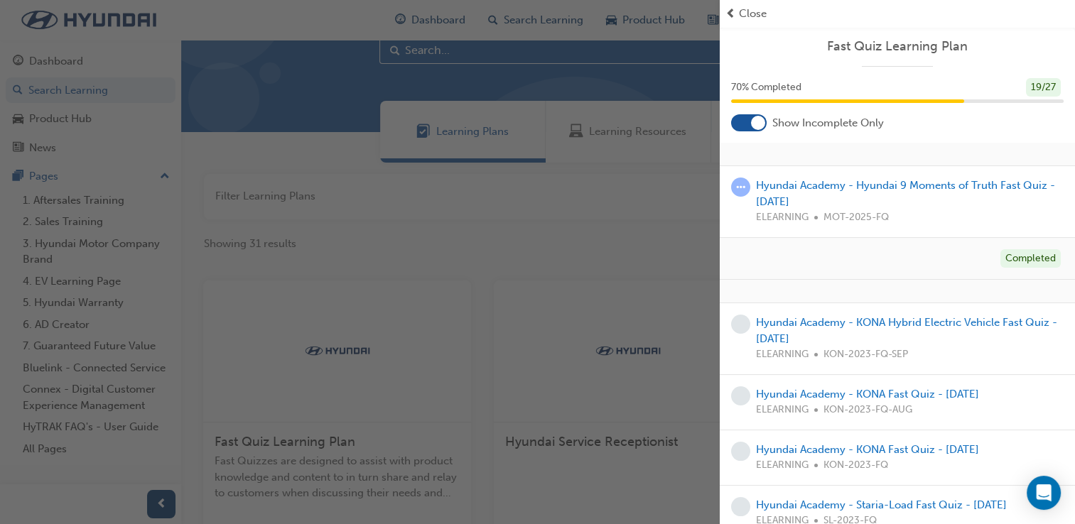
scroll to position [0, 0]
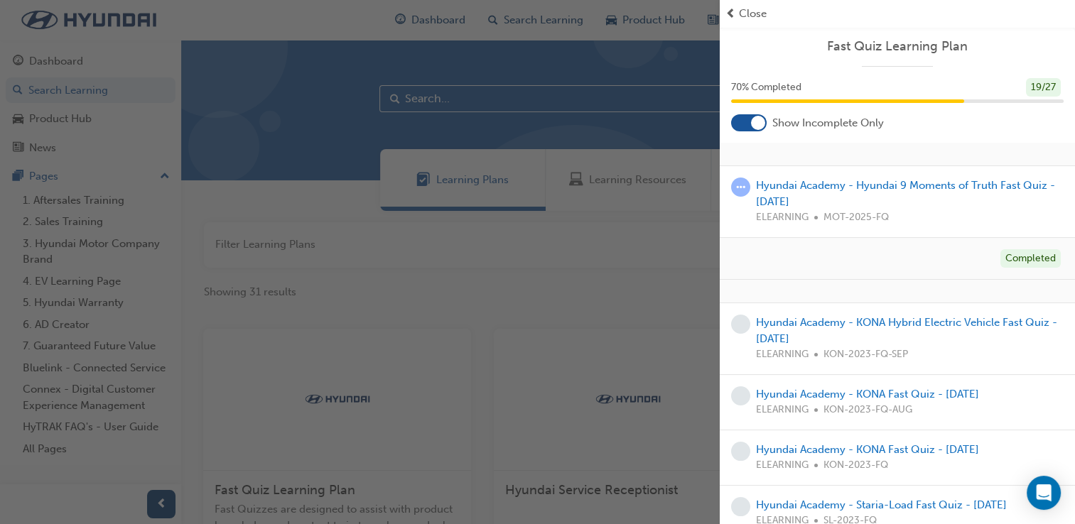
click at [630, 331] on div "button" at bounding box center [360, 262] width 720 height 524
